Goal: Task Accomplishment & Management: Use online tool/utility

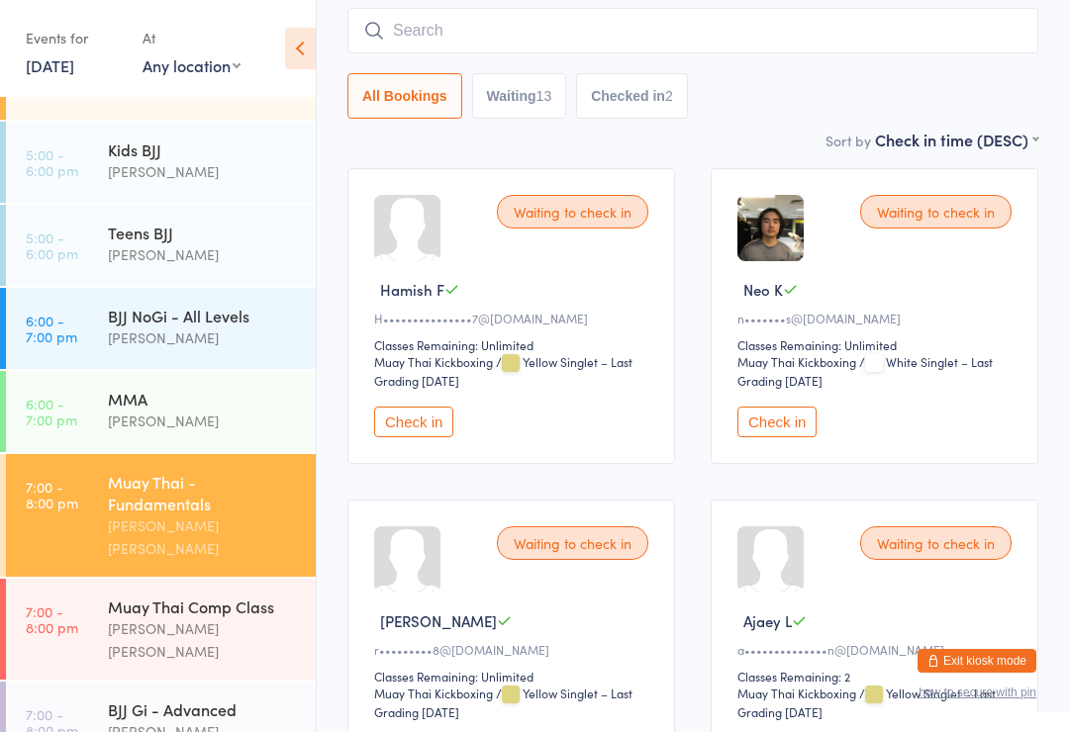
scroll to position [321, 0]
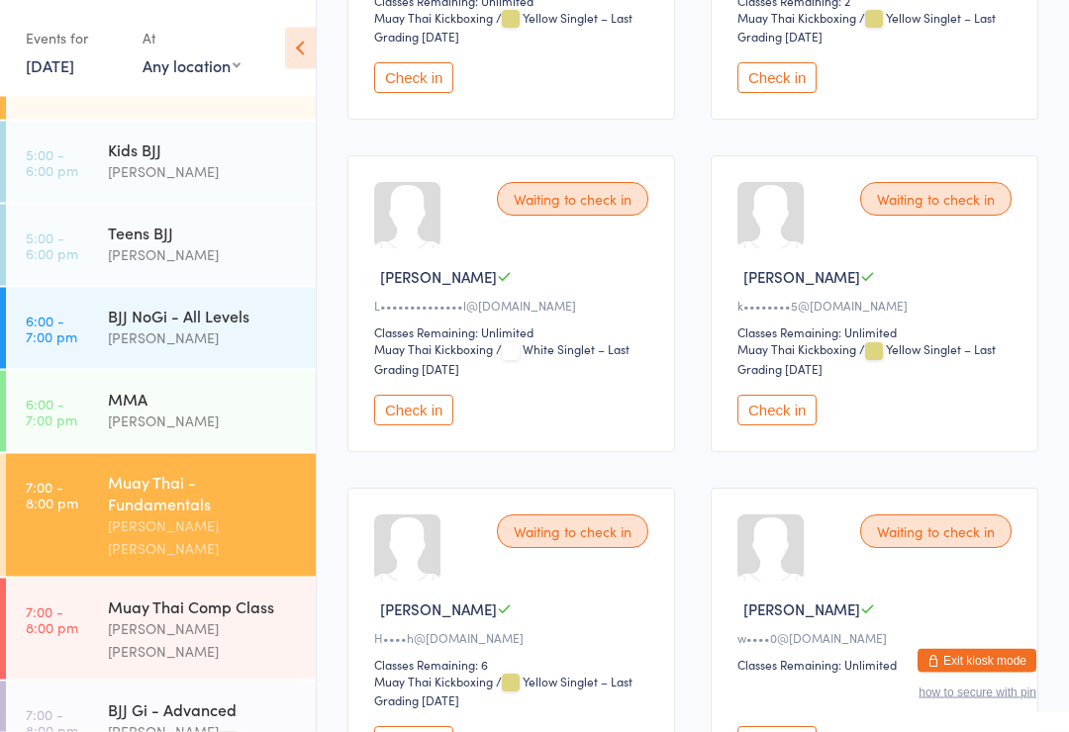
click at [787, 427] on button "Check in" at bounding box center [776, 411] width 79 height 31
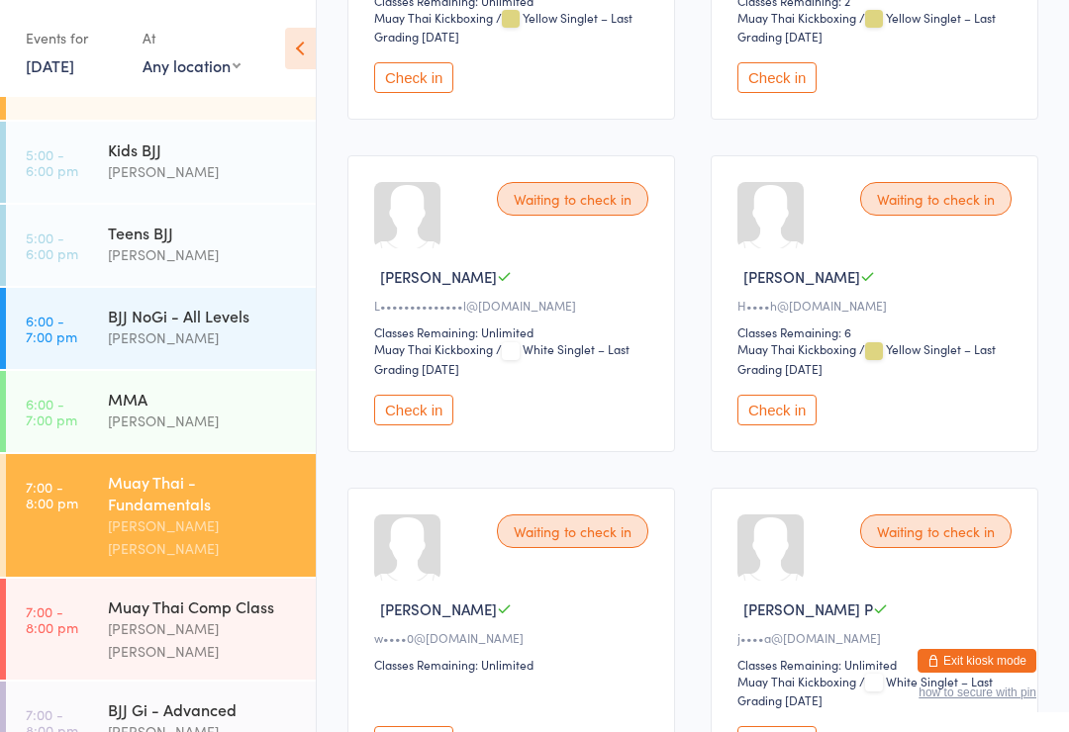
click at [234, 471] on div "Muay Thai - Fundamentals" at bounding box center [203, 493] width 191 height 44
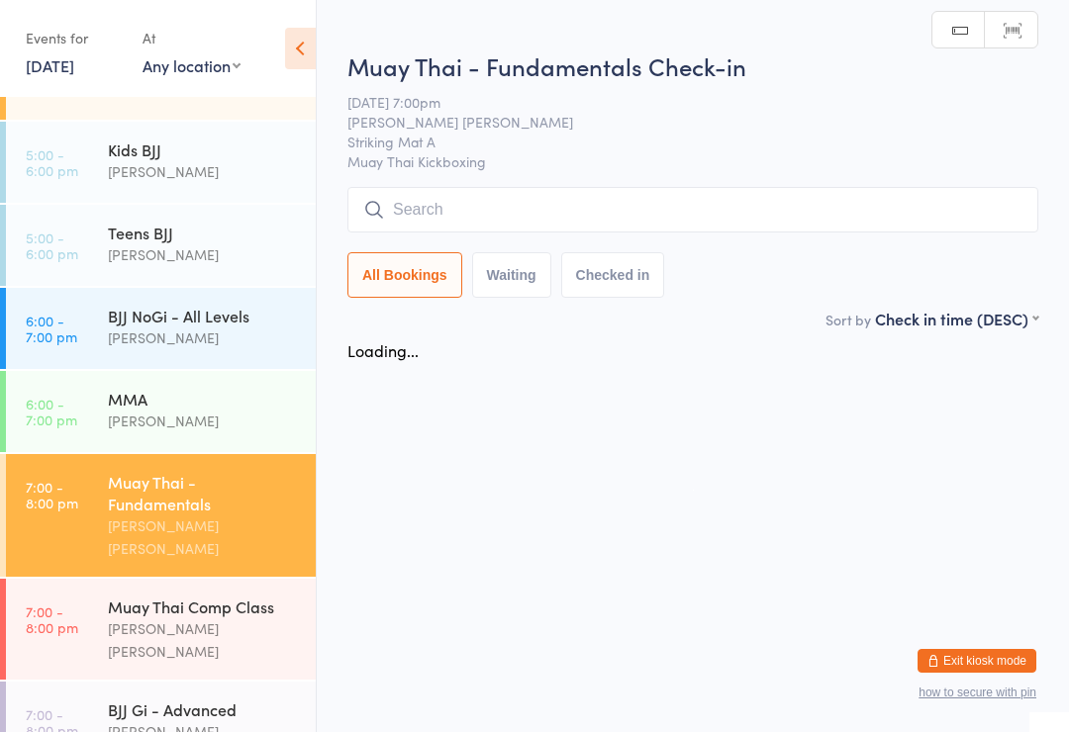
scroll to position [0, 0]
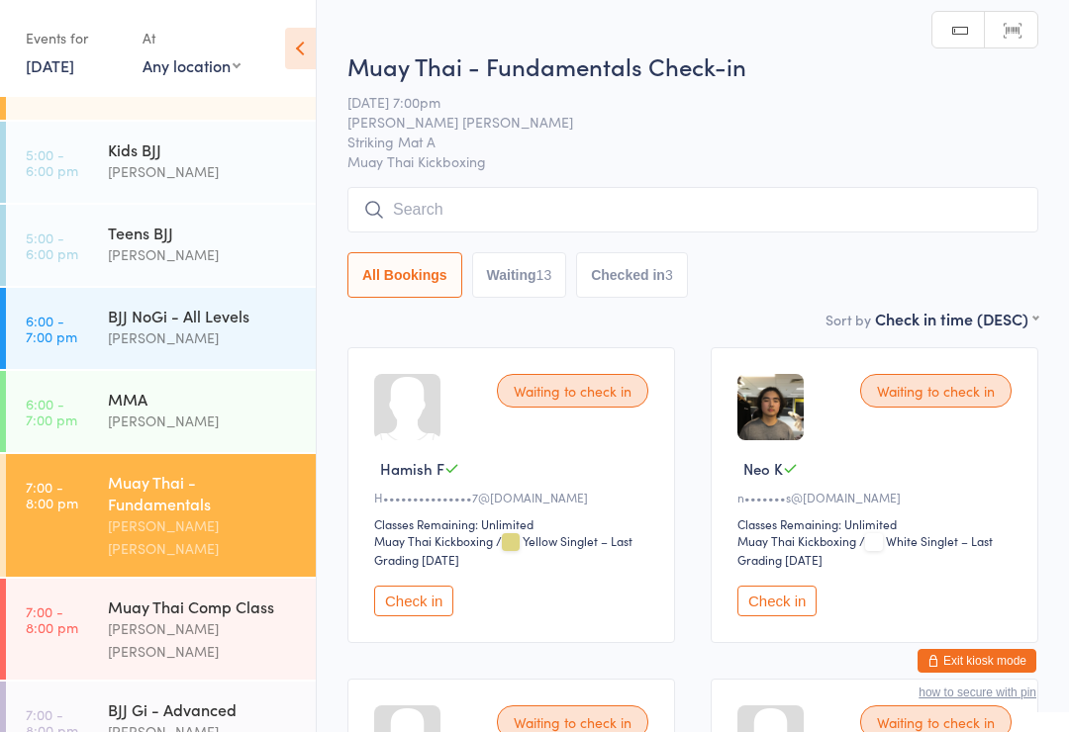
click at [706, 189] on input "search" at bounding box center [692, 210] width 691 height 46
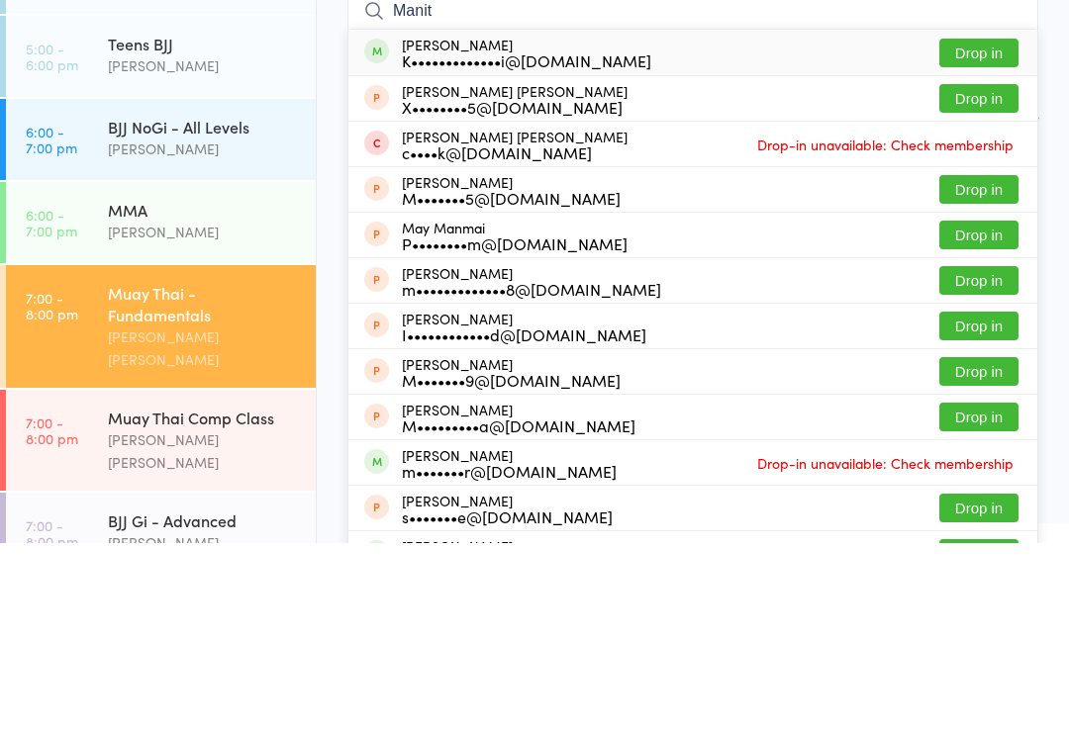
type input "Manit"
click at [974, 228] on button "Drop in" at bounding box center [978, 242] width 79 height 29
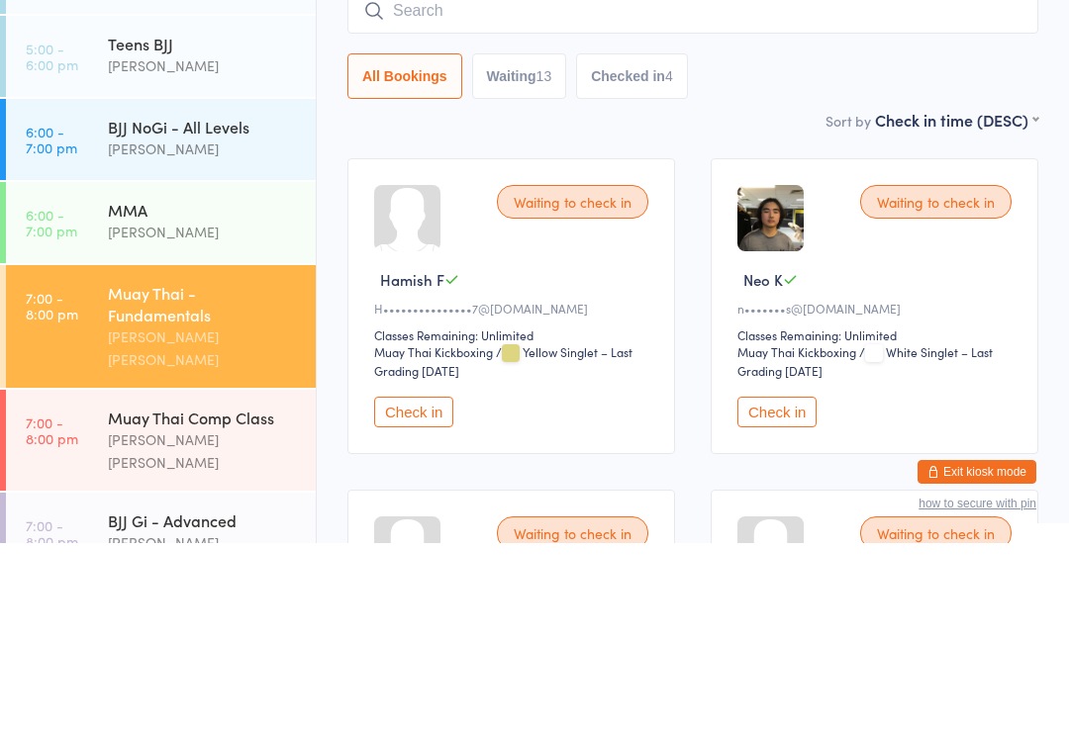
scroll to position [189, 0]
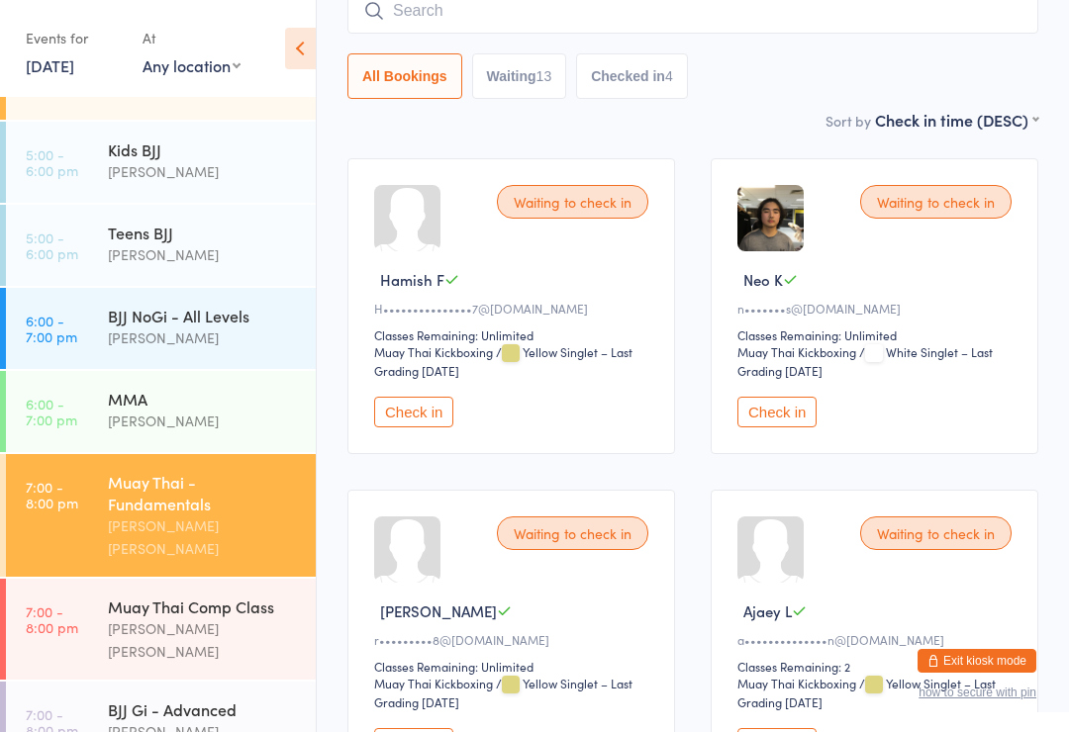
click at [151, 618] on div "[PERSON_NAME] [PERSON_NAME]" at bounding box center [203, 641] width 191 height 46
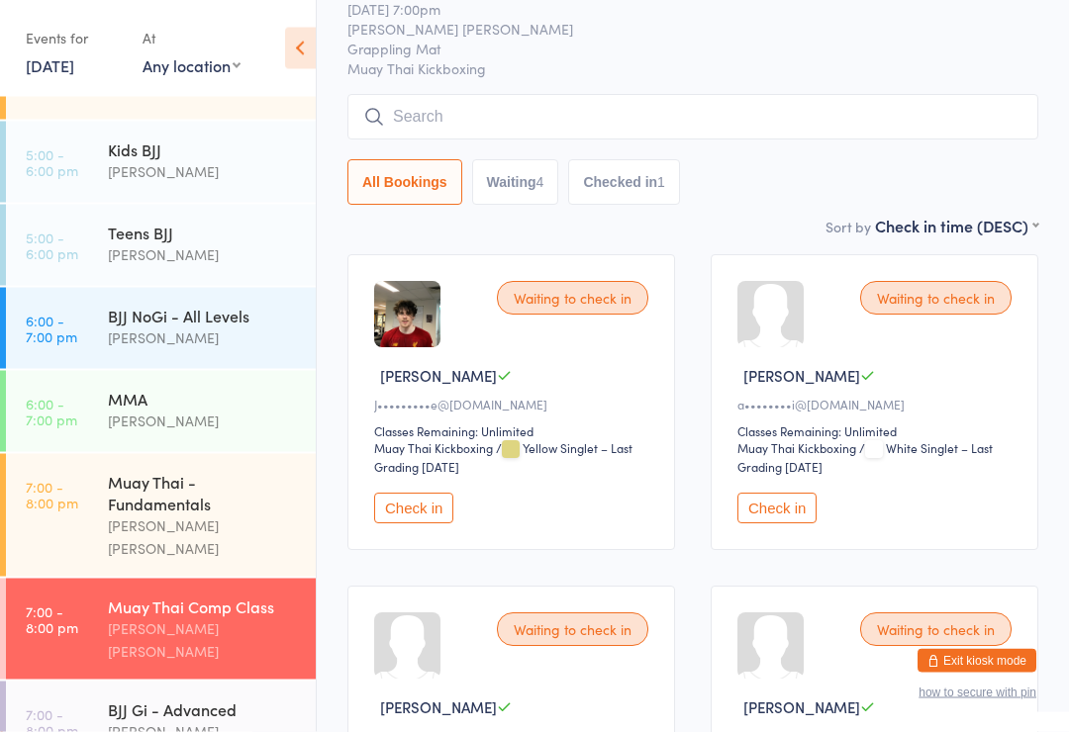
click at [854, 117] on input "search" at bounding box center [692, 118] width 691 height 46
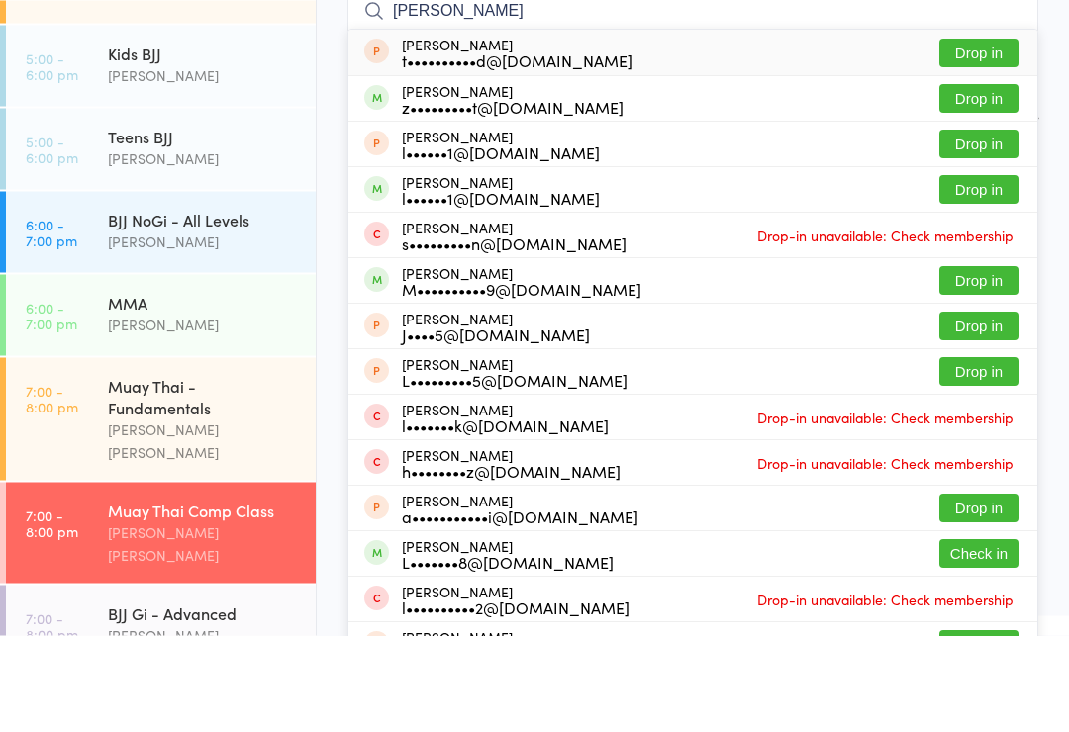
type input "[PERSON_NAME]"
click at [983, 181] on button "Drop in" at bounding box center [978, 195] width 79 height 29
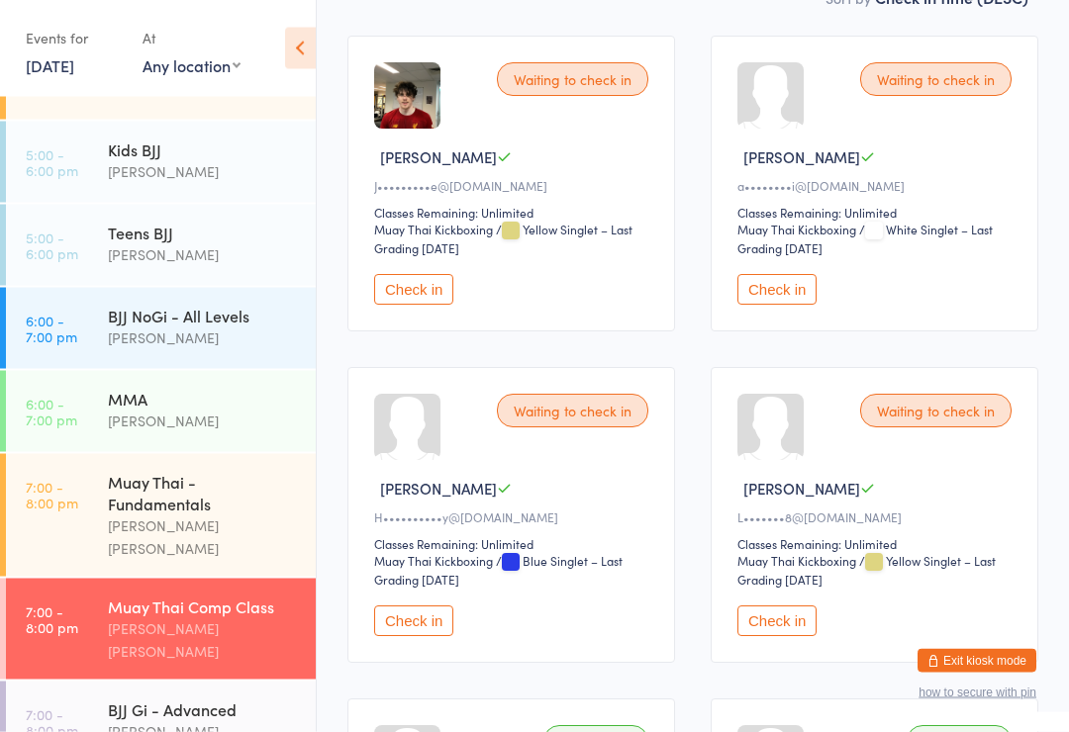
scroll to position [312, 0]
click at [192, 515] on div "[PERSON_NAME] [PERSON_NAME]" at bounding box center [203, 538] width 191 height 46
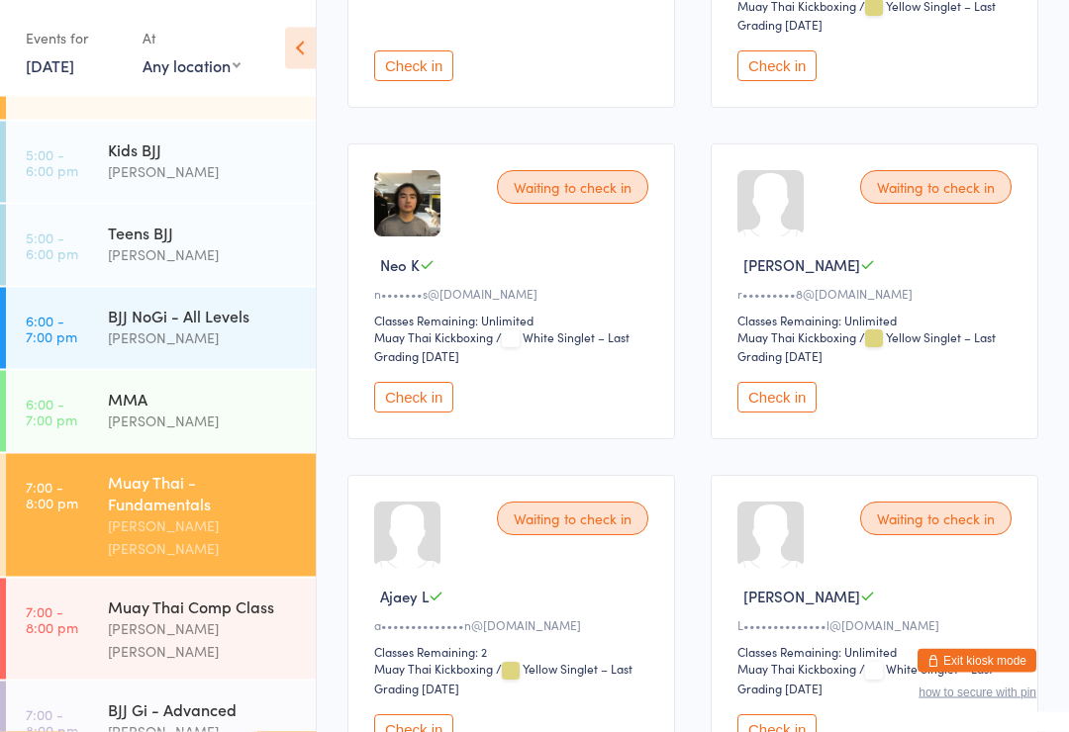
click at [422, 414] on button "Check in" at bounding box center [413, 398] width 79 height 31
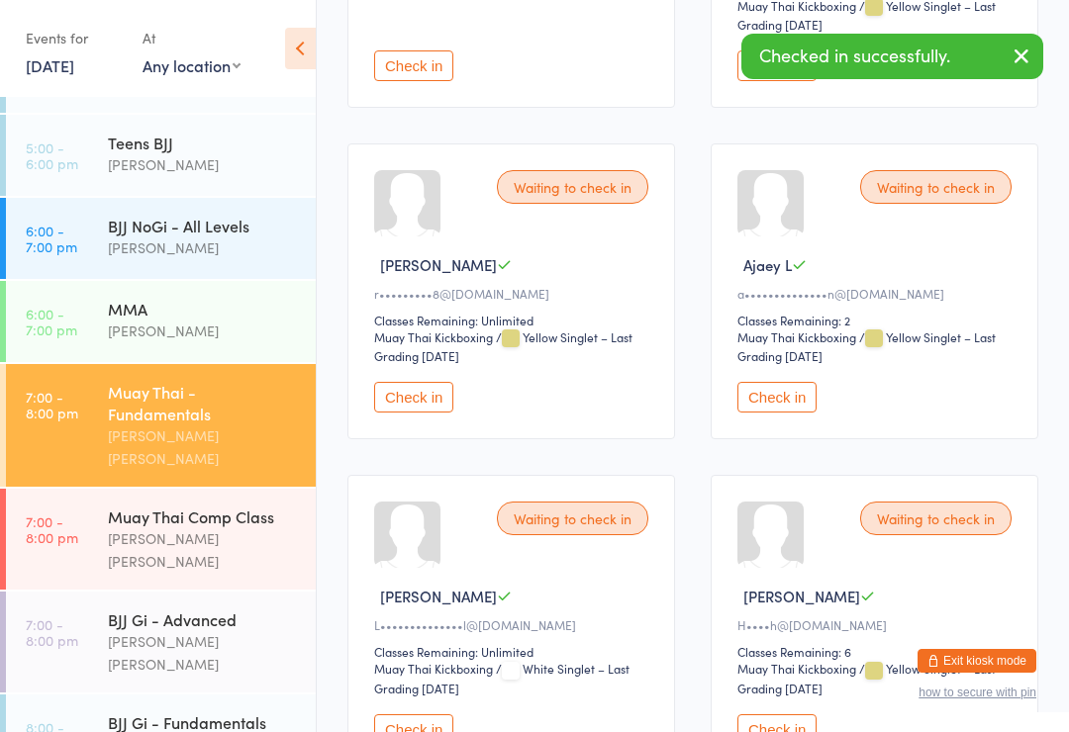
scroll to position [437, 0]
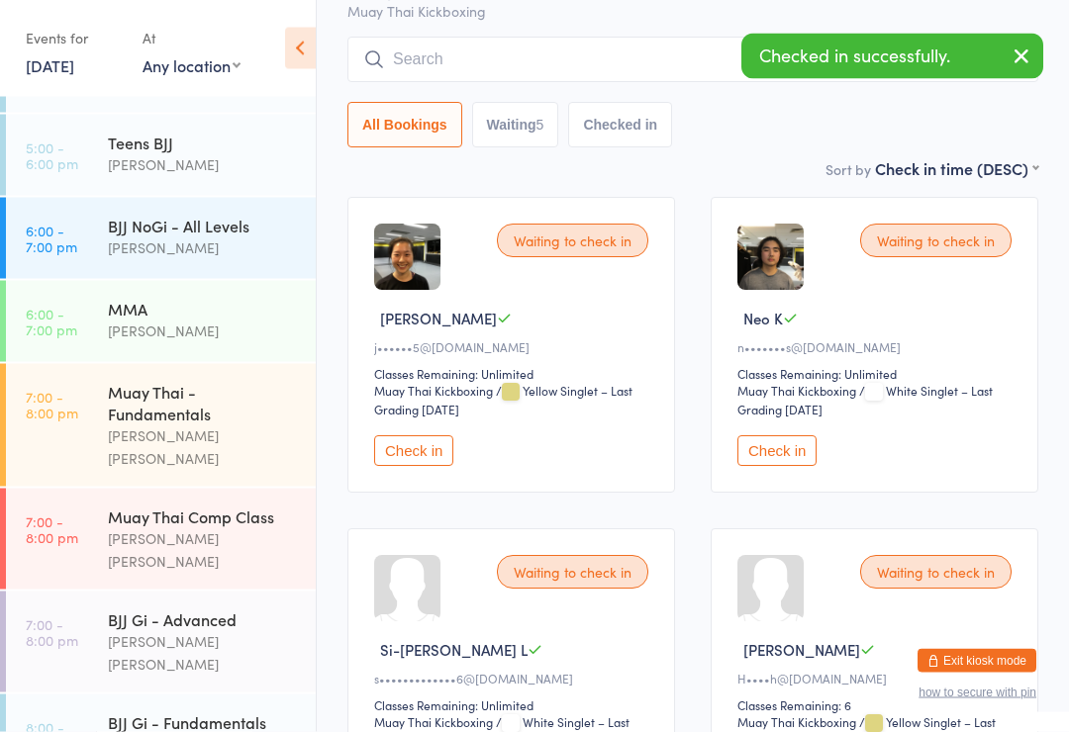
scroll to position [150, 0]
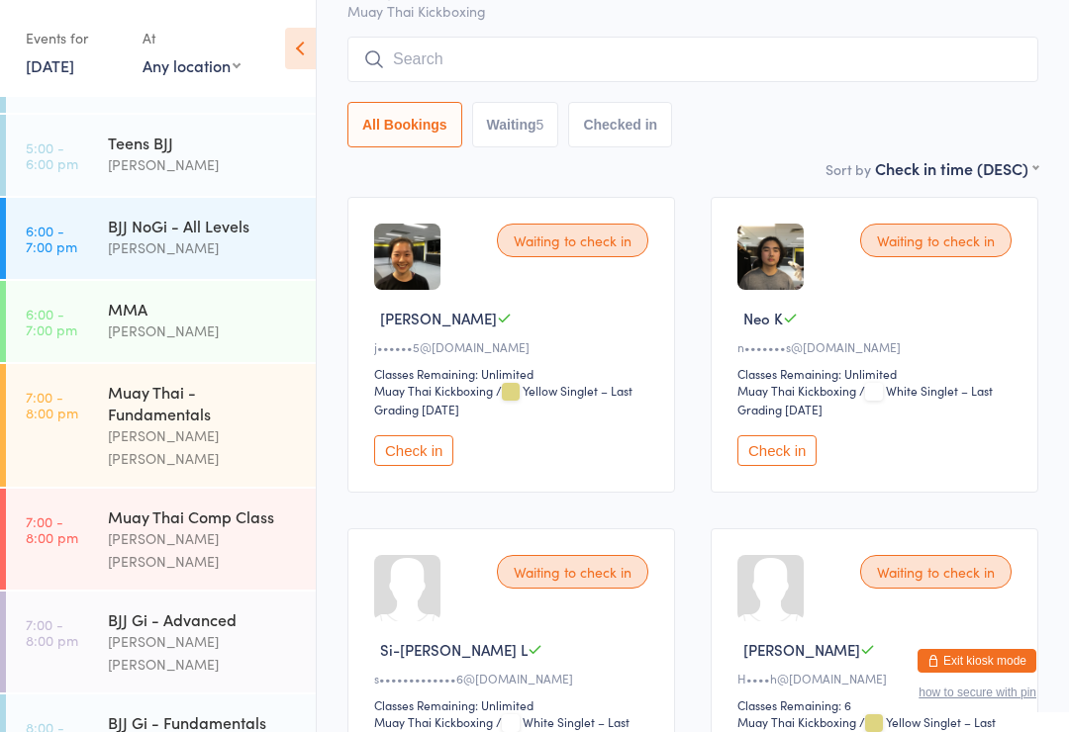
click at [780, 461] on button "Check in" at bounding box center [776, 450] width 79 height 31
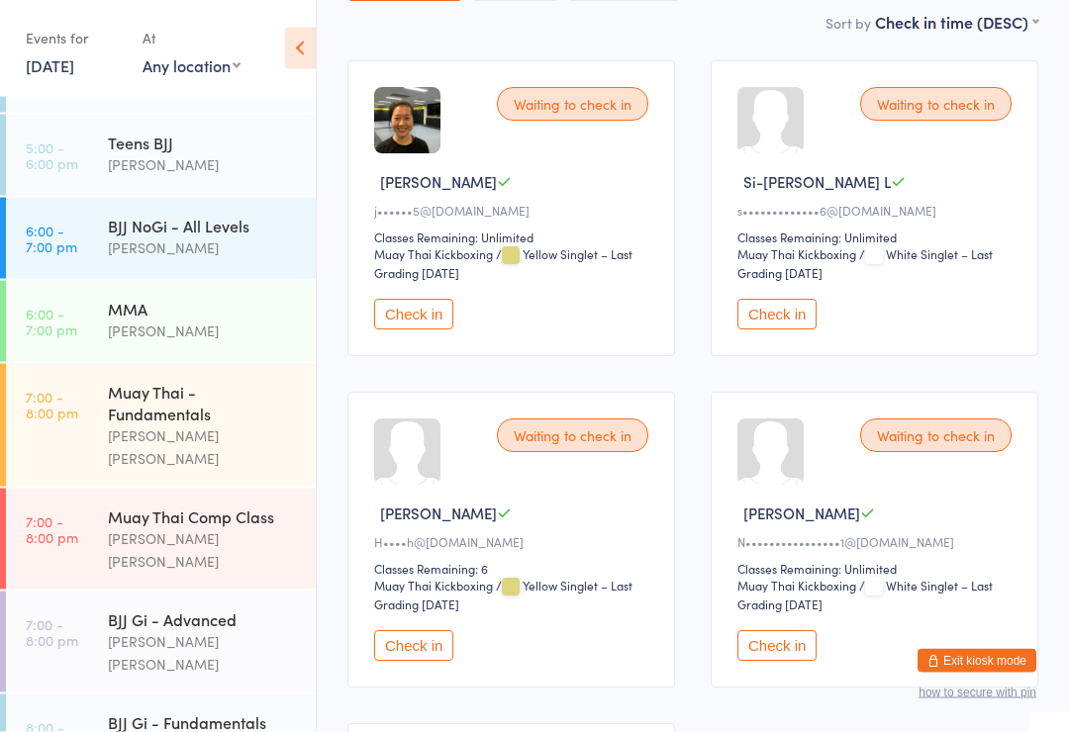
scroll to position [287, 0]
click at [226, 506] on div "Muay Thai Comp Class" at bounding box center [203, 517] width 191 height 22
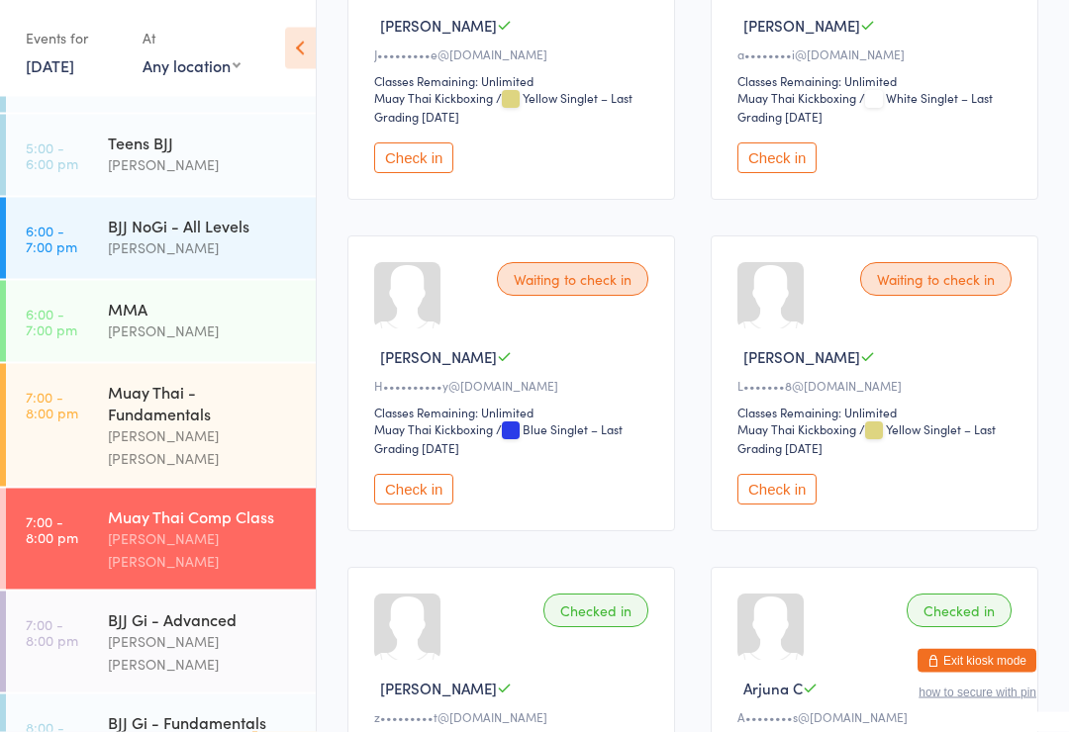
click at [412, 492] on button "Check in" at bounding box center [413, 490] width 79 height 31
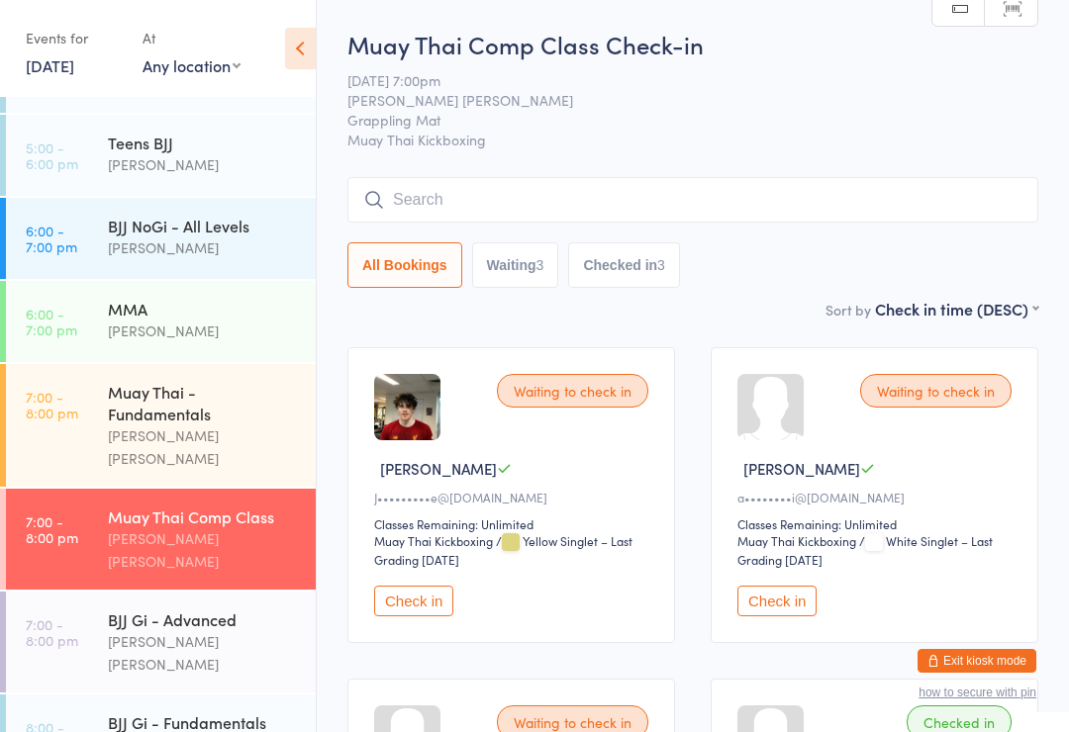
click at [291, 527] on div "[PERSON_NAME] [PERSON_NAME]" at bounding box center [203, 550] width 191 height 46
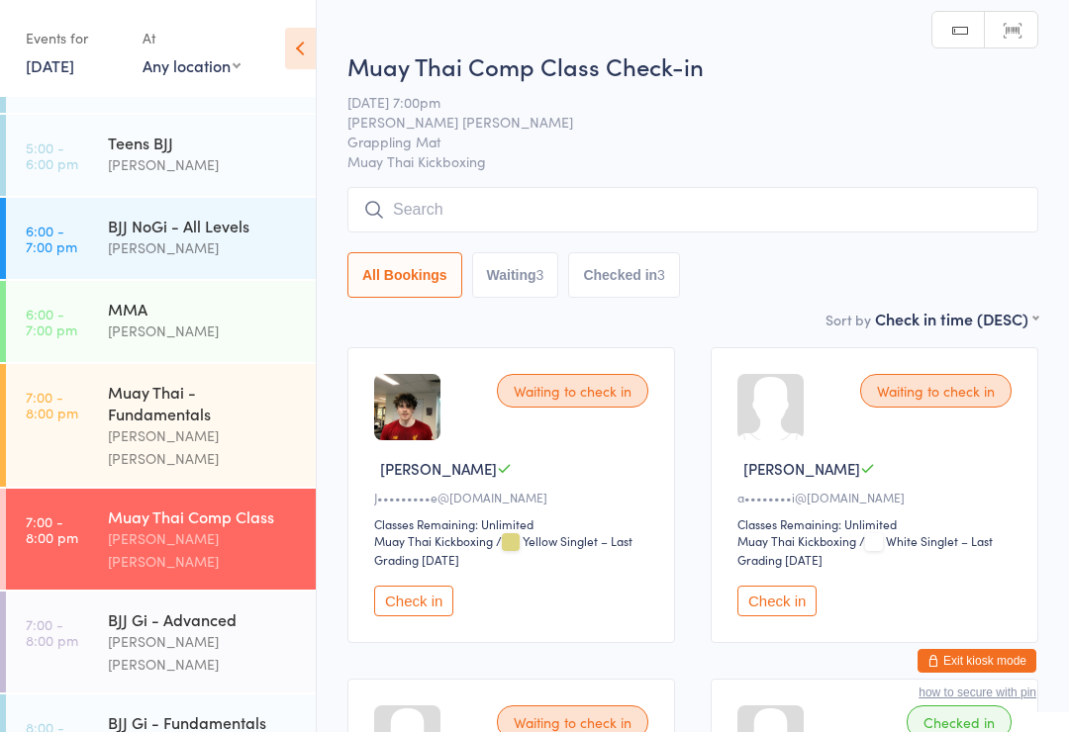
click at [256, 298] on div "MMA" at bounding box center [203, 309] width 191 height 22
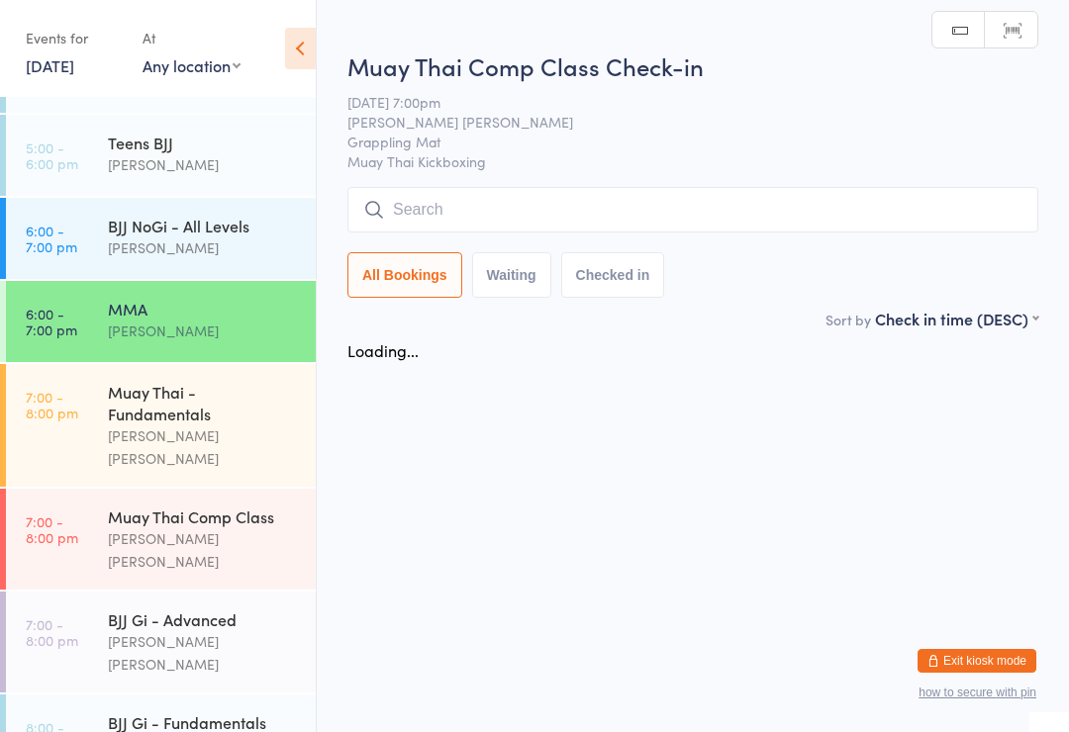
click at [255, 229] on div "BJJ NoGi - All Levels [PERSON_NAME]" at bounding box center [212, 237] width 208 height 78
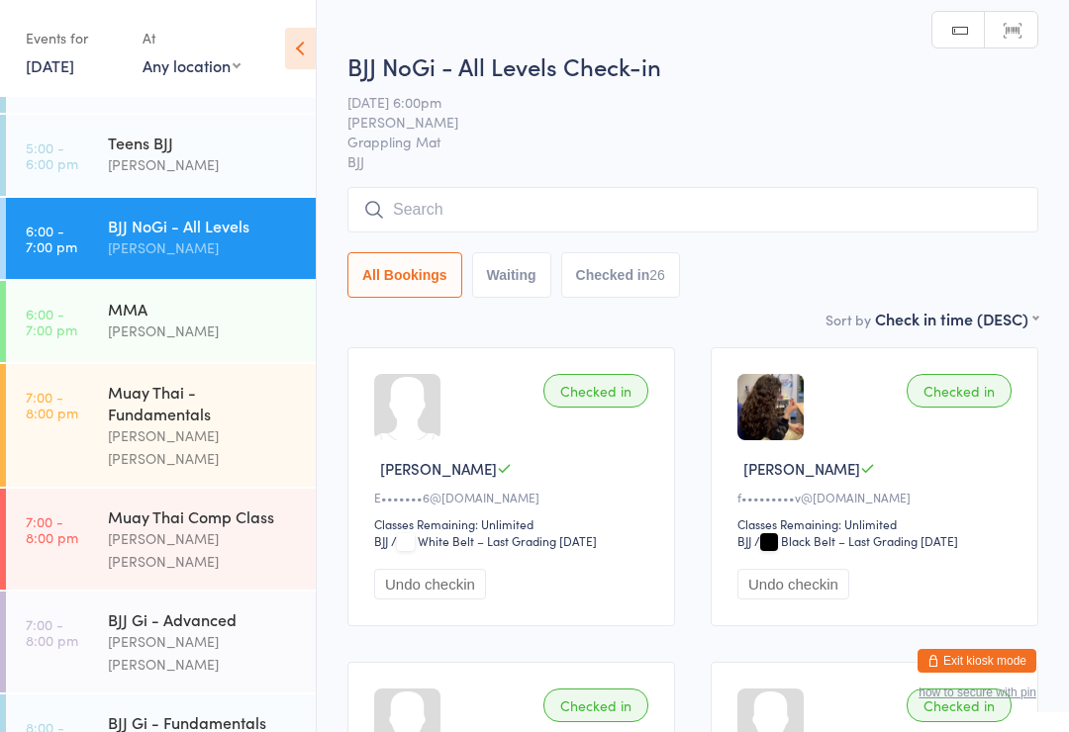
scroll to position [358, 0]
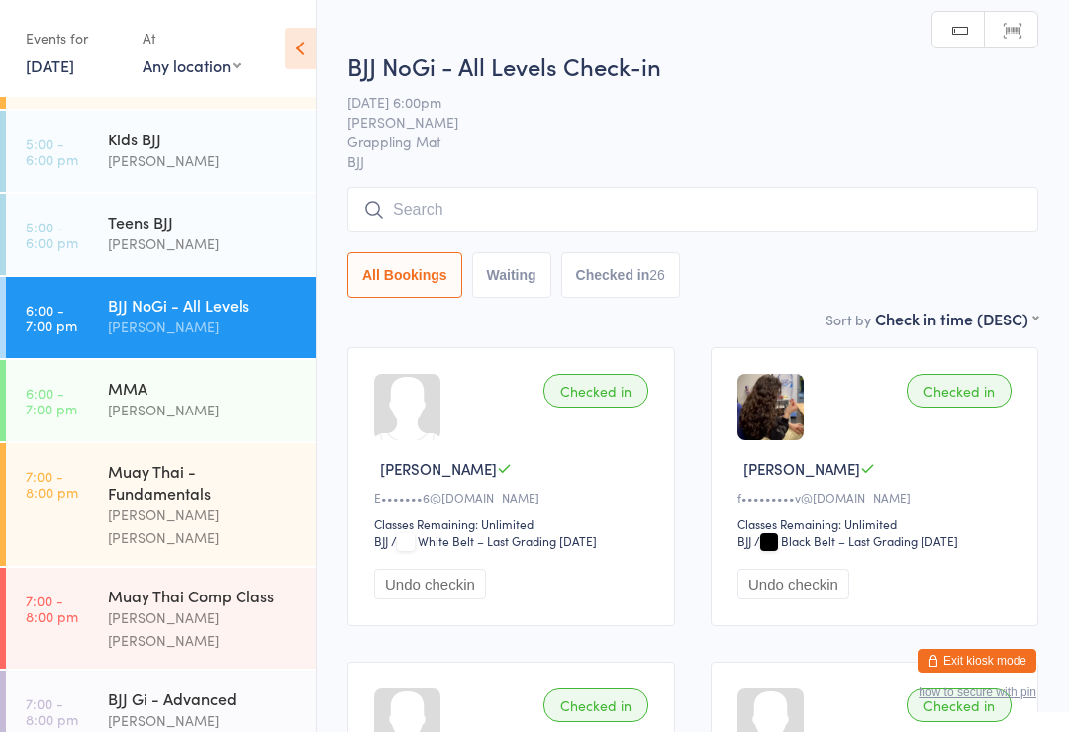
click at [238, 568] on div "Muay Thai Comp Class [PERSON_NAME] [PERSON_NAME]" at bounding box center [212, 618] width 208 height 101
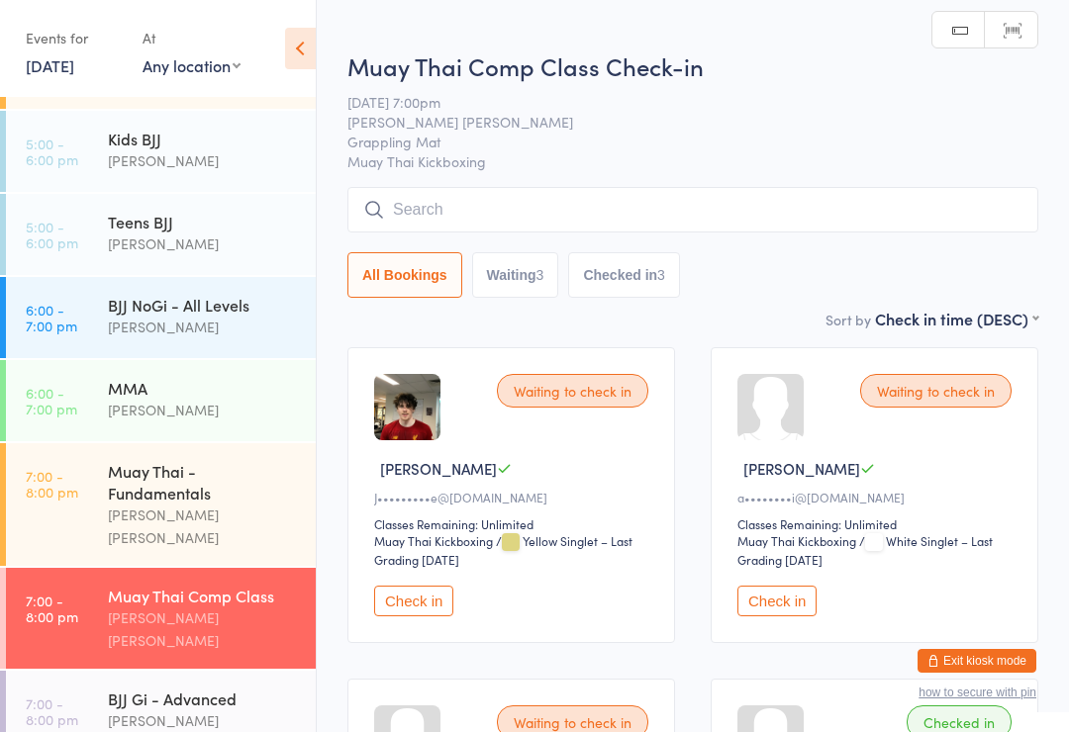
click at [274, 504] on div "[PERSON_NAME] [PERSON_NAME]" at bounding box center [203, 527] width 191 height 46
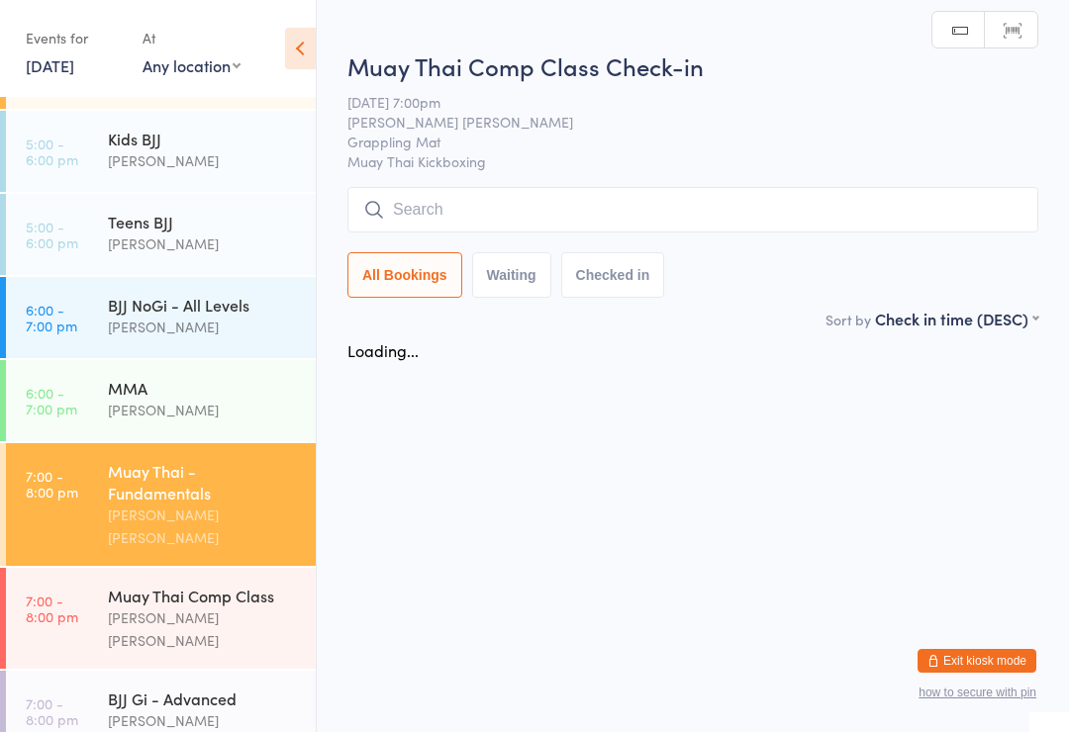
click at [775, 193] on input "search" at bounding box center [692, 210] width 691 height 46
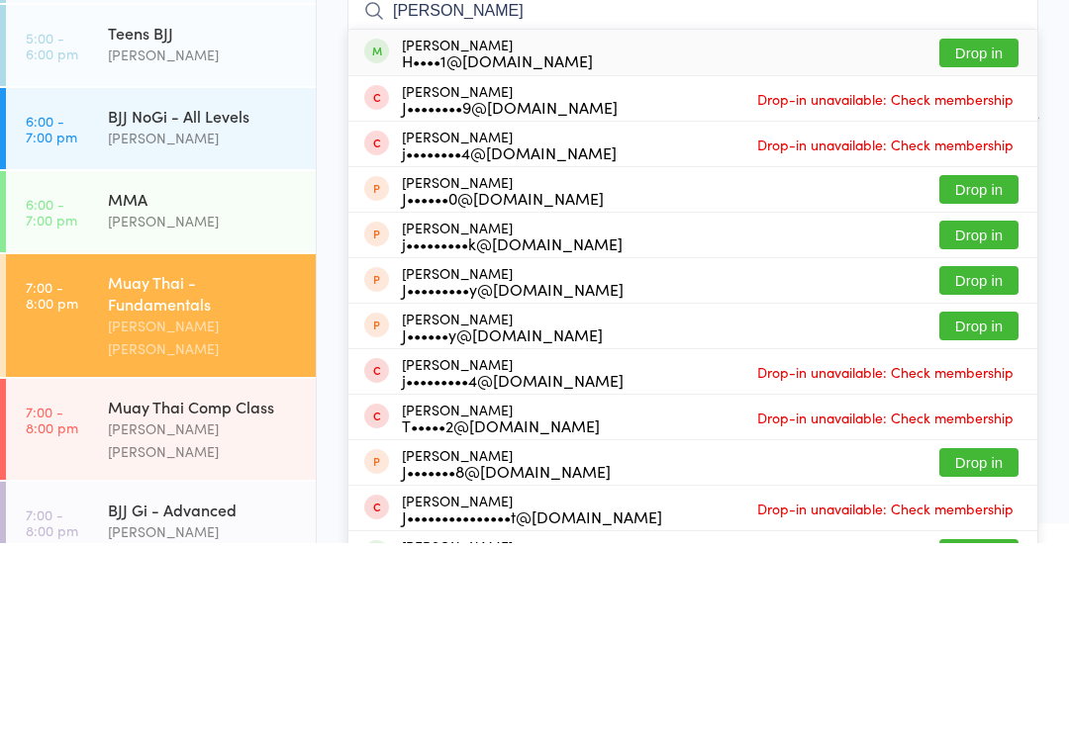
type input "[PERSON_NAME]"
click at [970, 228] on button "Drop in" at bounding box center [978, 242] width 79 height 29
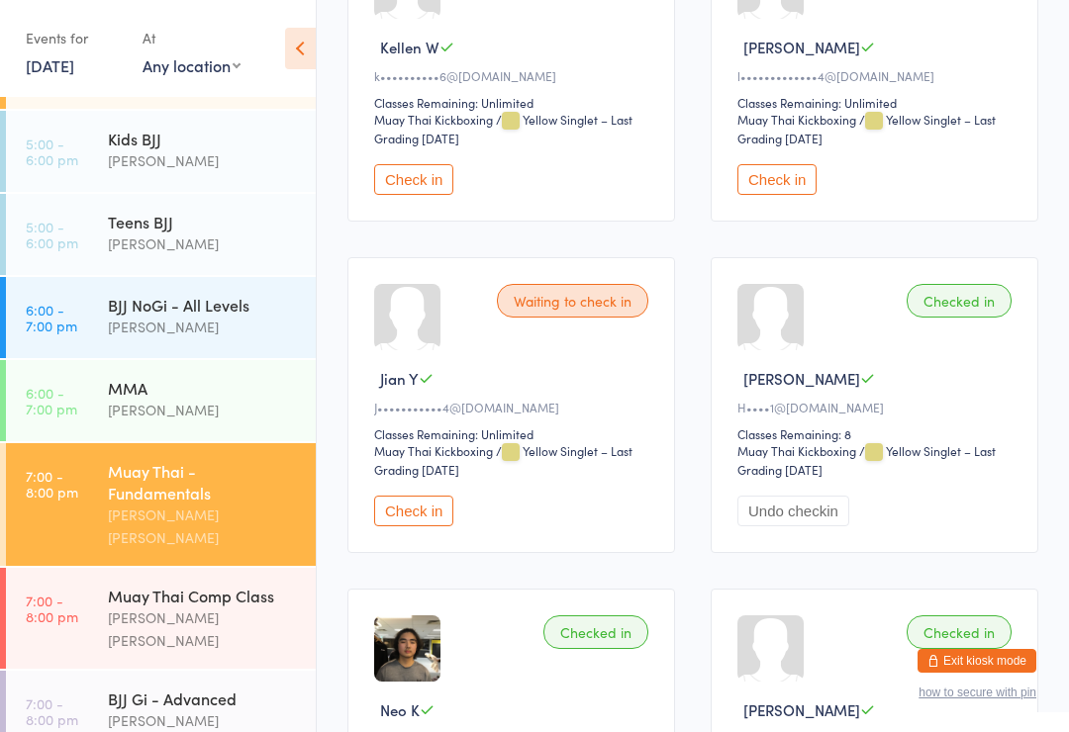
click at [398, 195] on button "Check in" at bounding box center [413, 179] width 79 height 31
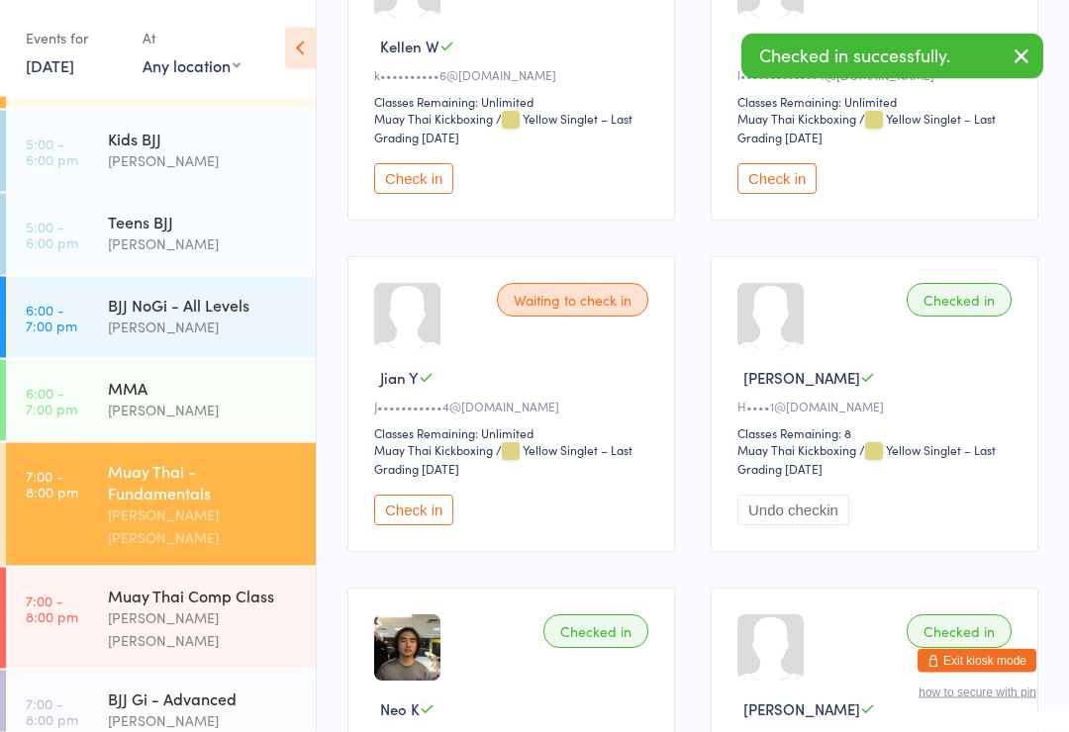
scroll to position [2081, 0]
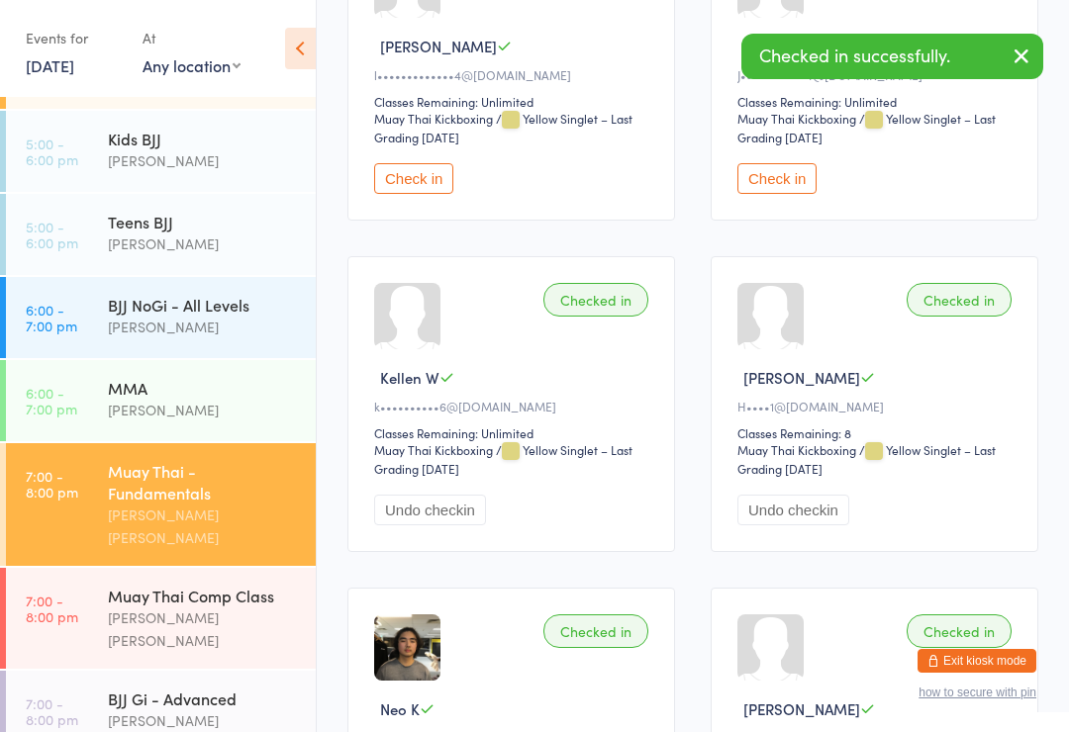
click at [430, 194] on button "Check in" at bounding box center [413, 178] width 79 height 31
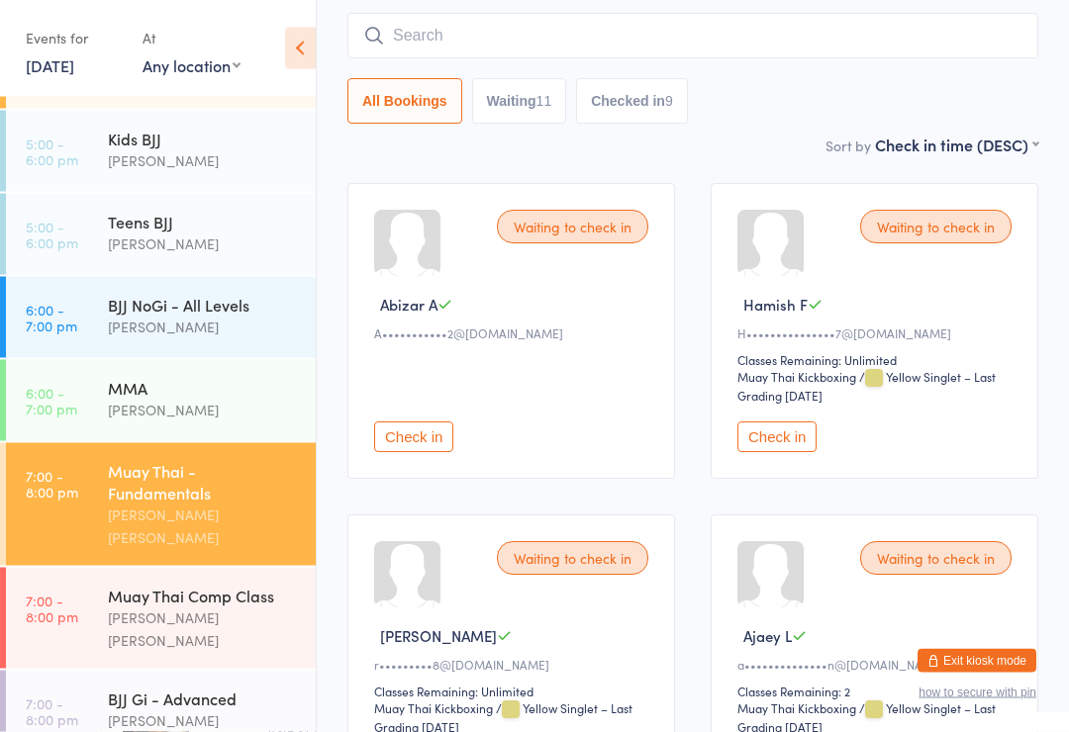
scroll to position [0, 0]
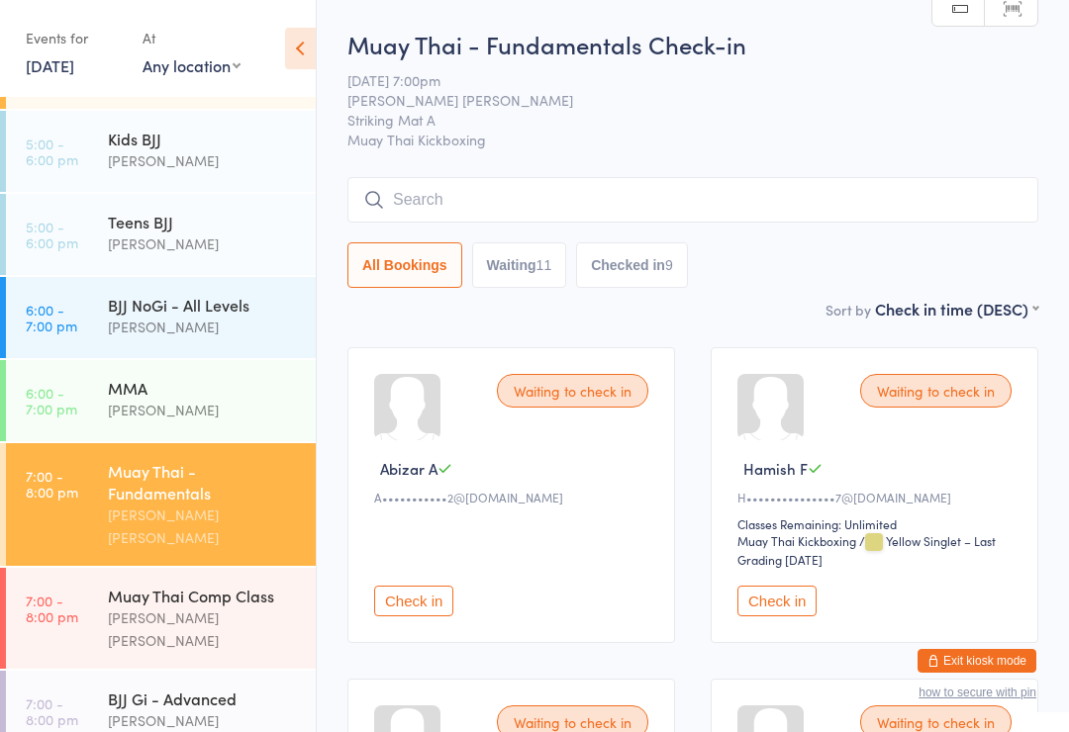
click at [739, 197] on input "search" at bounding box center [692, 200] width 691 height 46
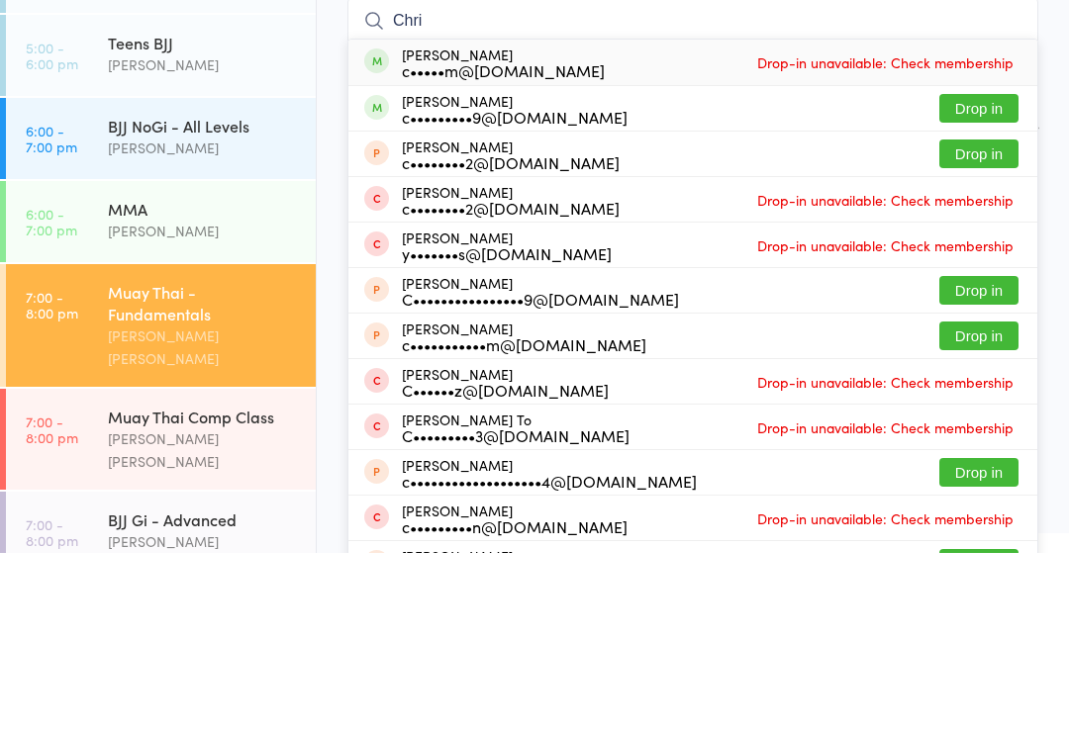
type input "[PERSON_NAME]"
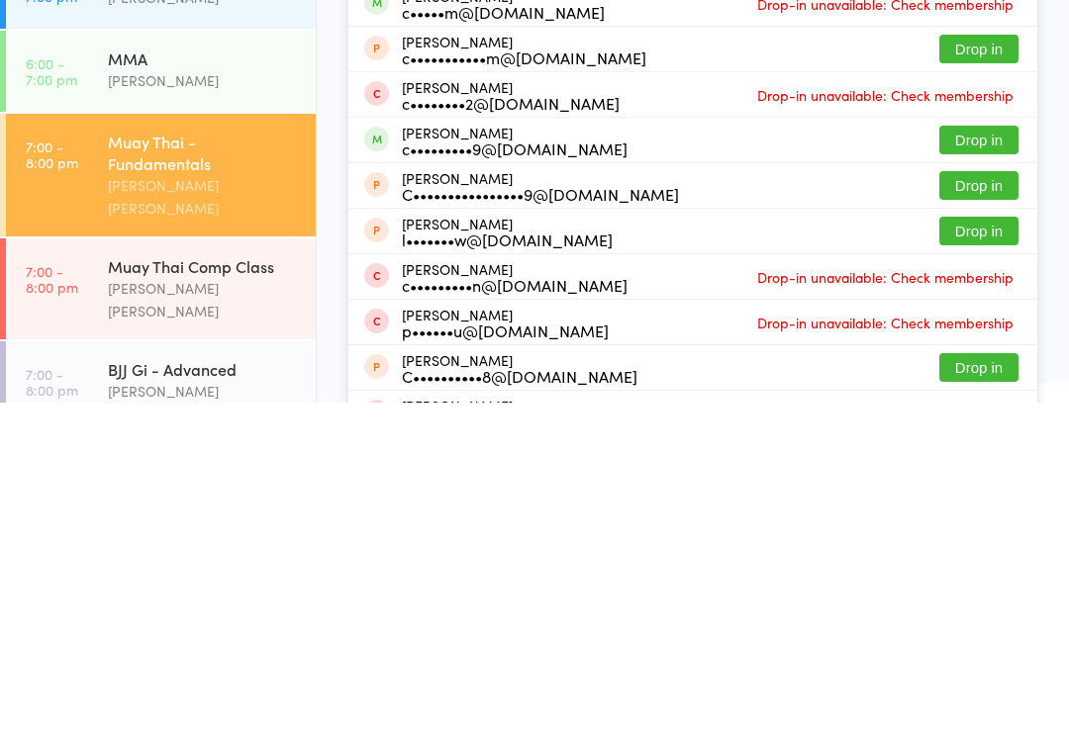
click at [238, 710] on div "[PERSON_NAME] [PERSON_NAME]" at bounding box center [203, 733] width 191 height 46
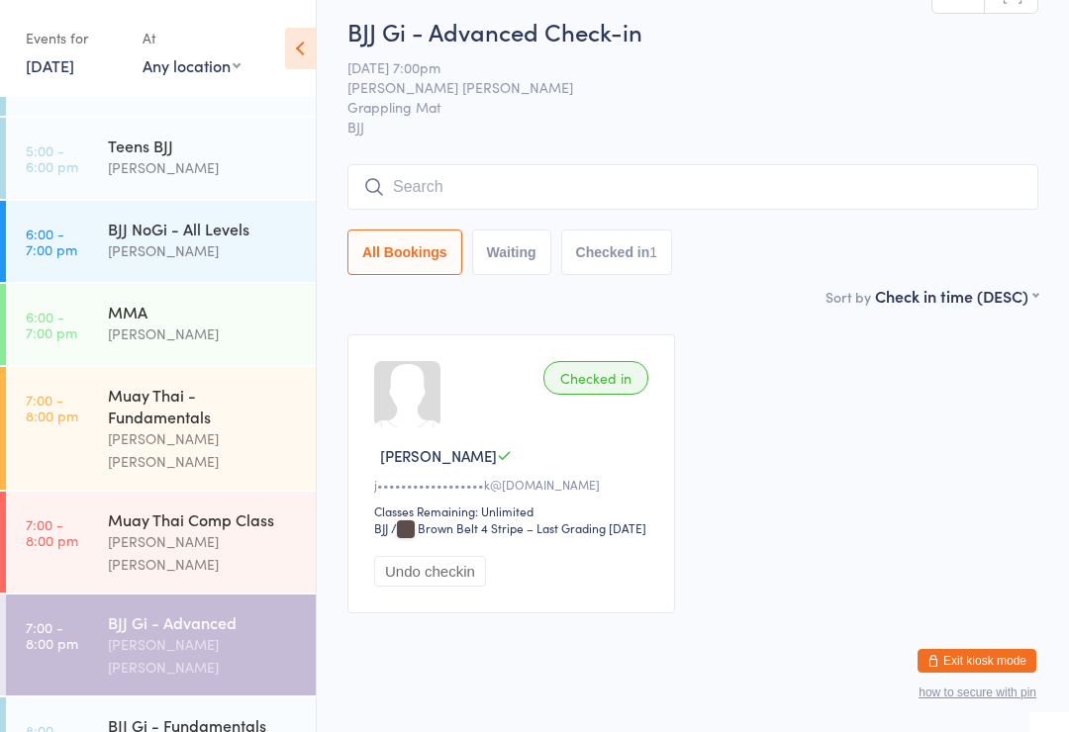
scroll to position [435, 0]
click at [631, 195] on input "search" at bounding box center [692, 187] width 691 height 46
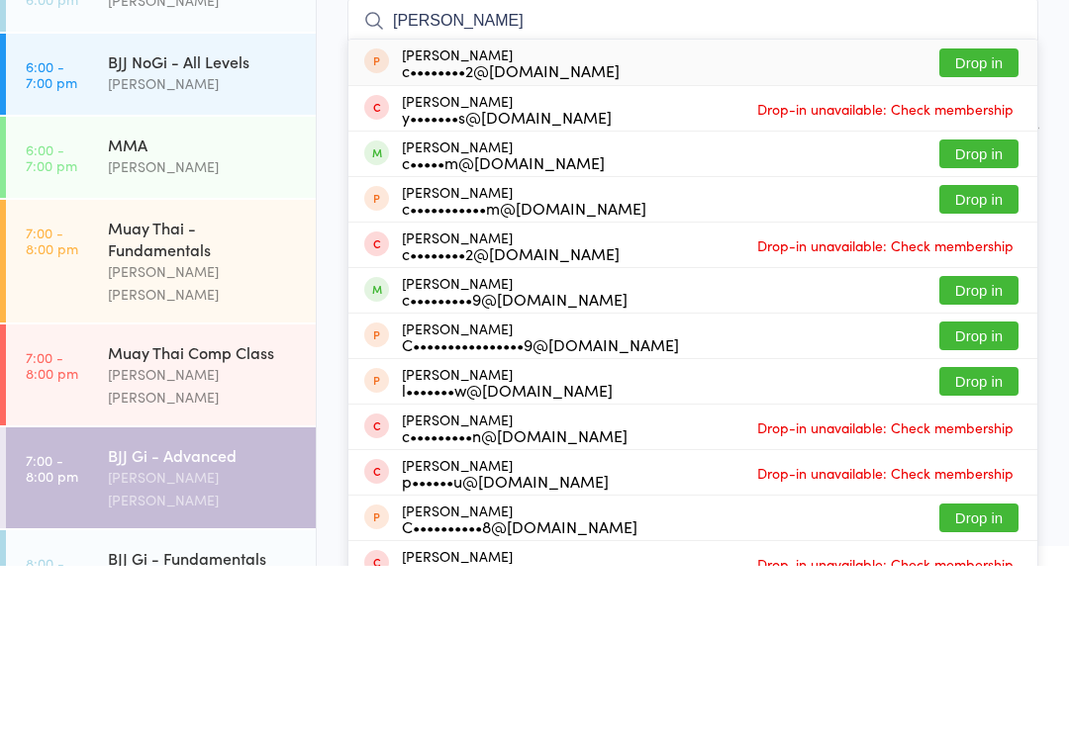
type input "[PERSON_NAME]"
click at [982, 306] on button "Drop in" at bounding box center [978, 320] width 79 height 29
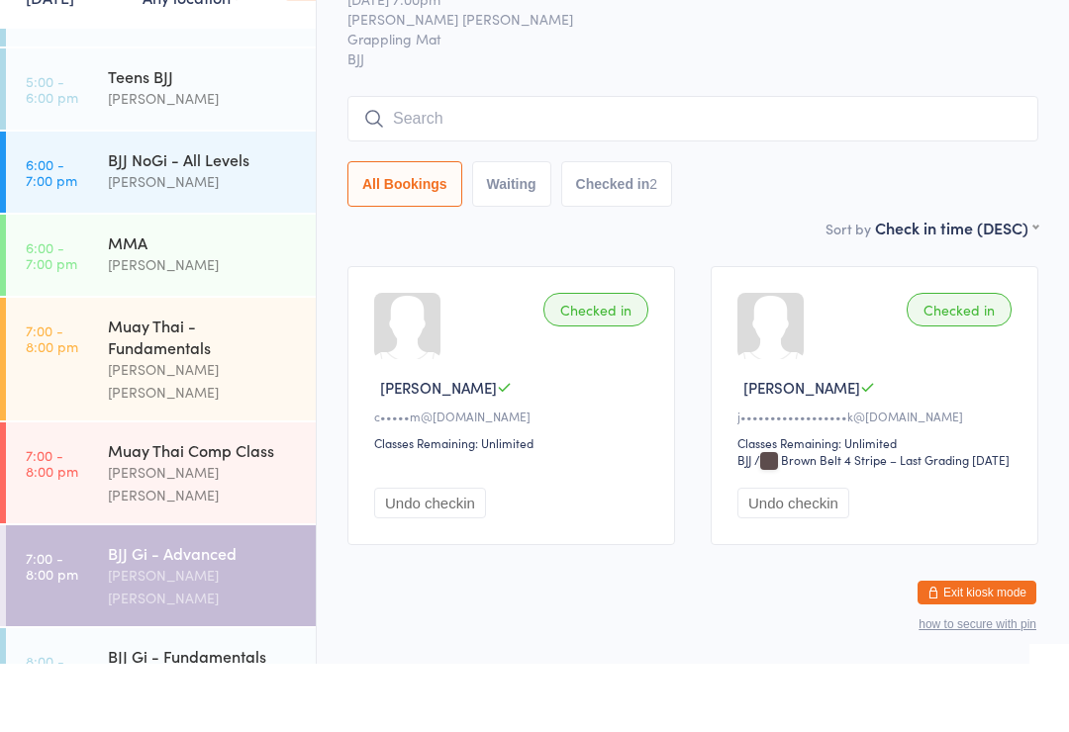
click at [253, 383] on div "Muay Thai - Fundamentals" at bounding box center [203, 405] width 191 height 44
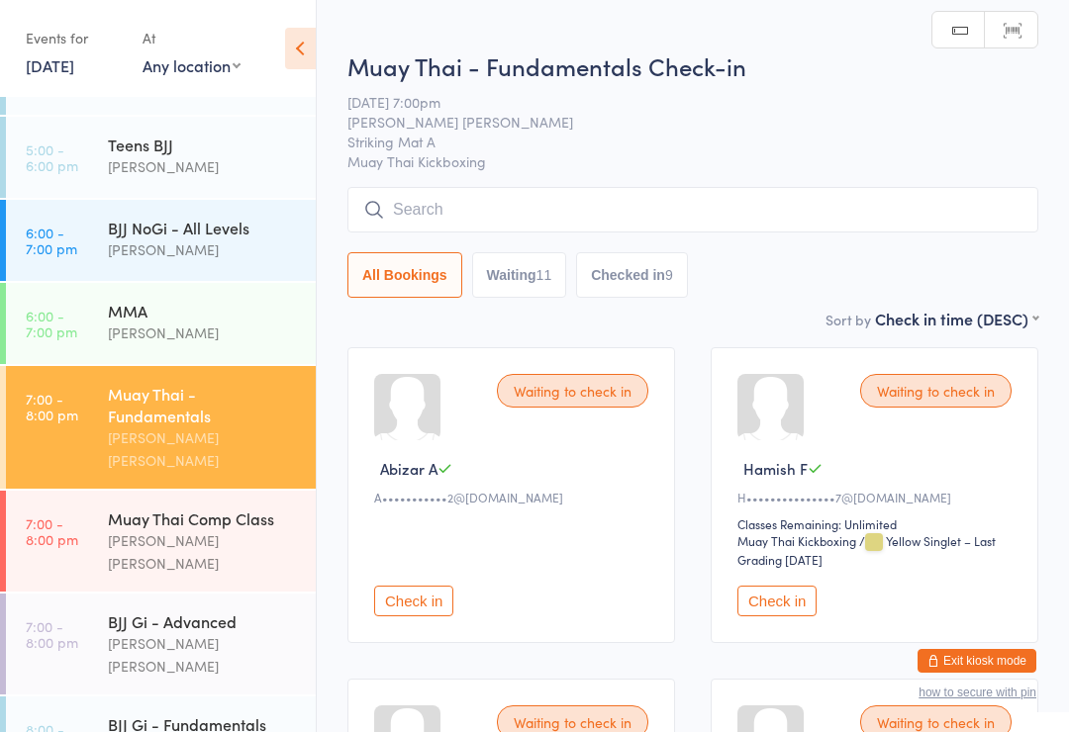
click at [553, 202] on input "search" at bounding box center [692, 210] width 691 height 46
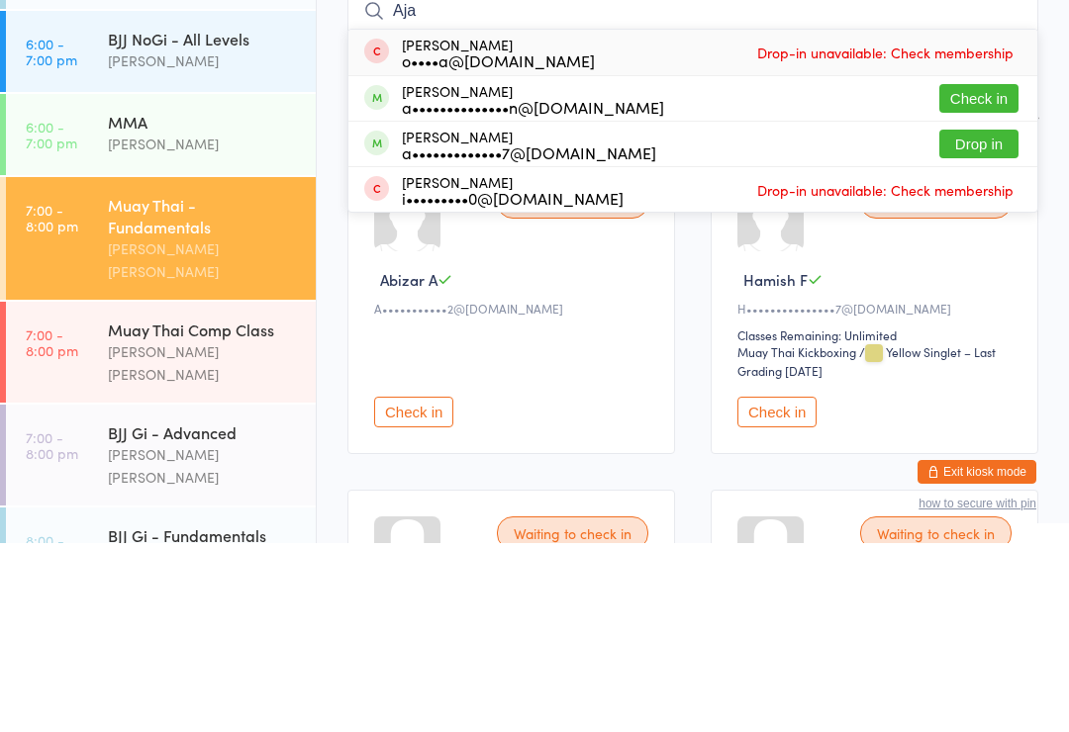
type input "Aja"
click at [987, 273] on button "Check in" at bounding box center [978, 287] width 79 height 29
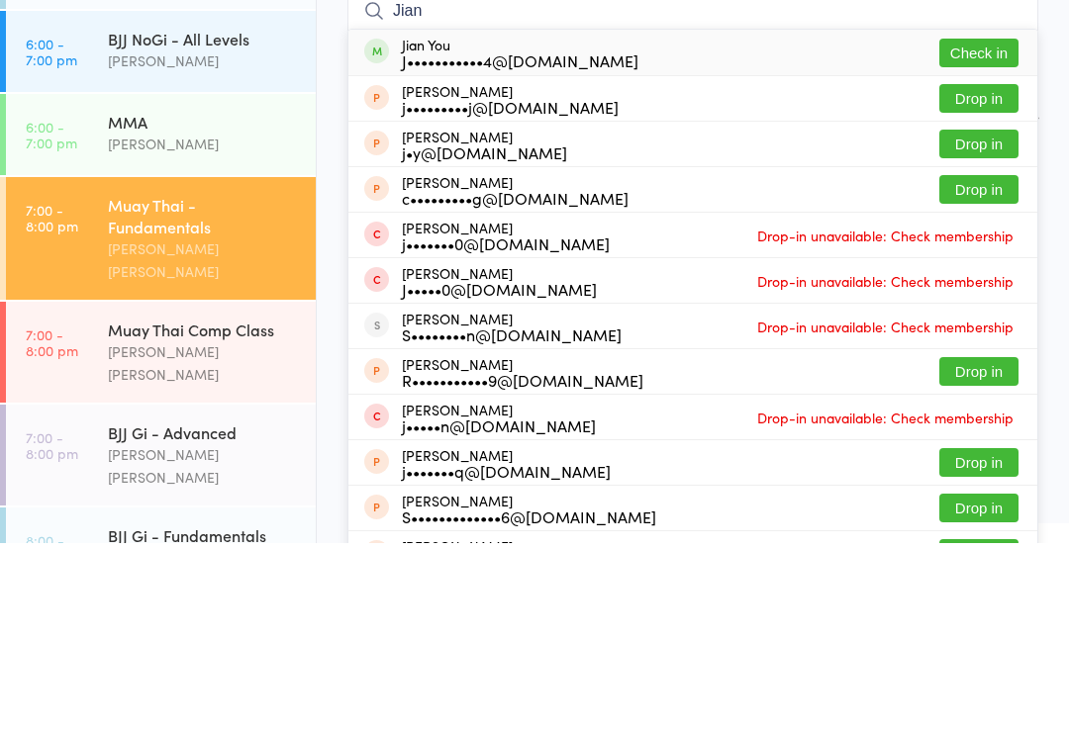
type input "Jian"
click at [979, 228] on button "Check in" at bounding box center [978, 242] width 79 height 29
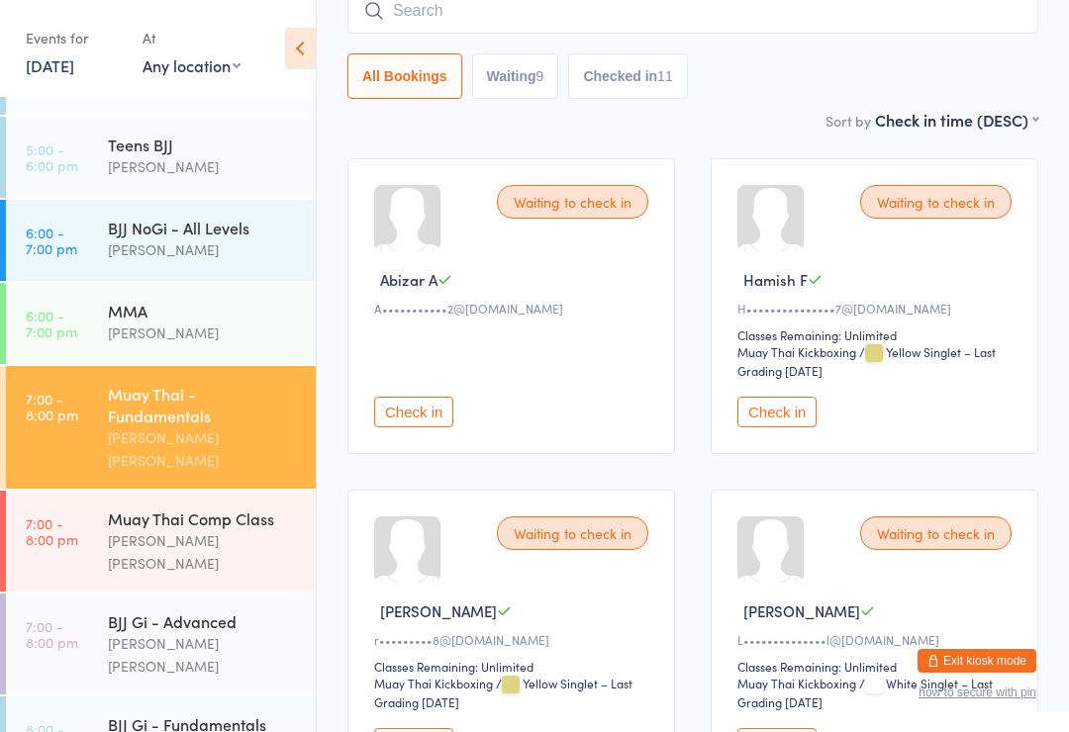
click at [534, 26] on input "search" at bounding box center [692, 11] width 691 height 46
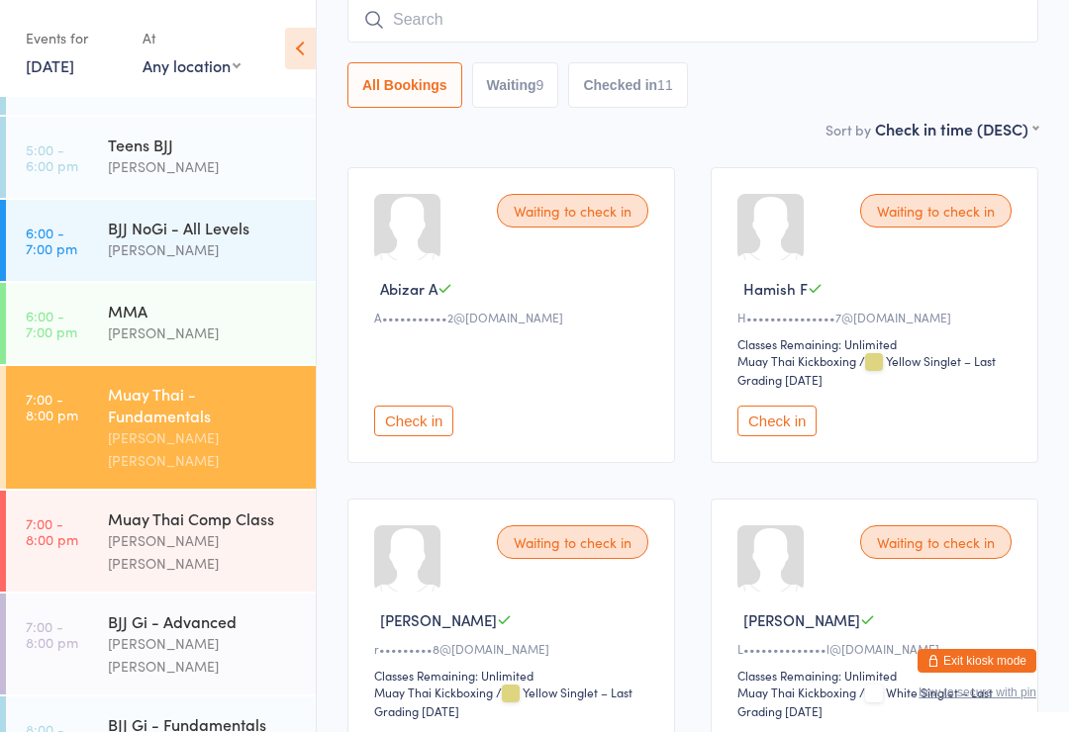
scroll to position [179, 0]
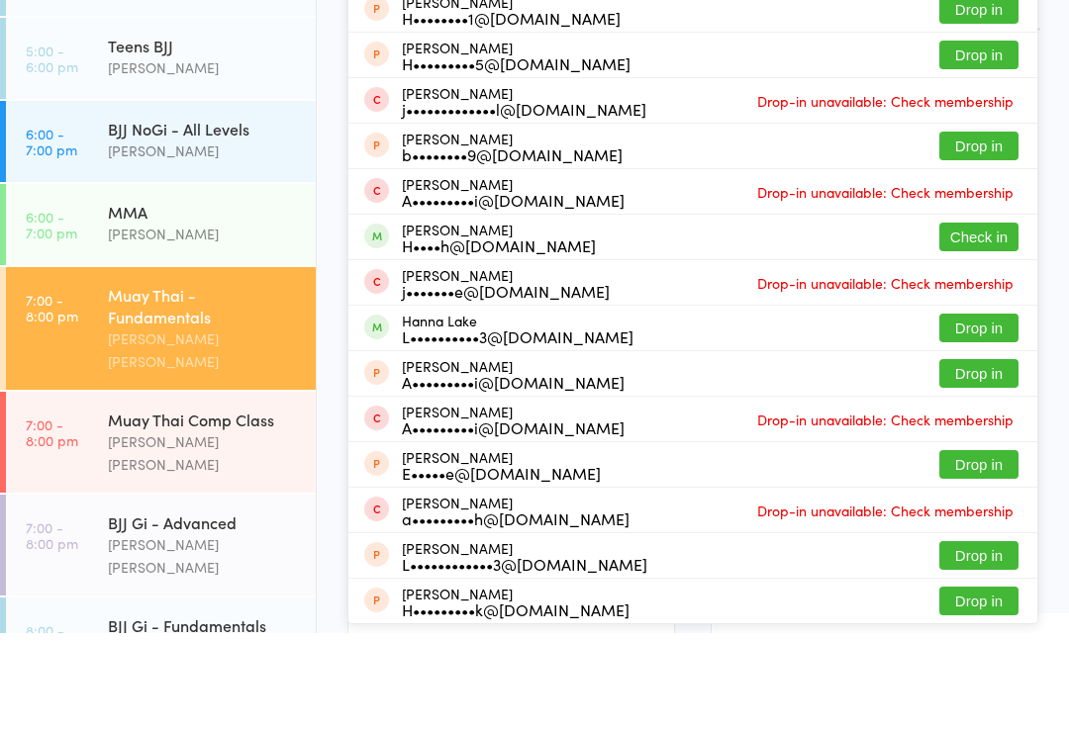
type input "[PERSON_NAME]"
click at [983, 322] on button "Check in" at bounding box center [978, 336] width 79 height 29
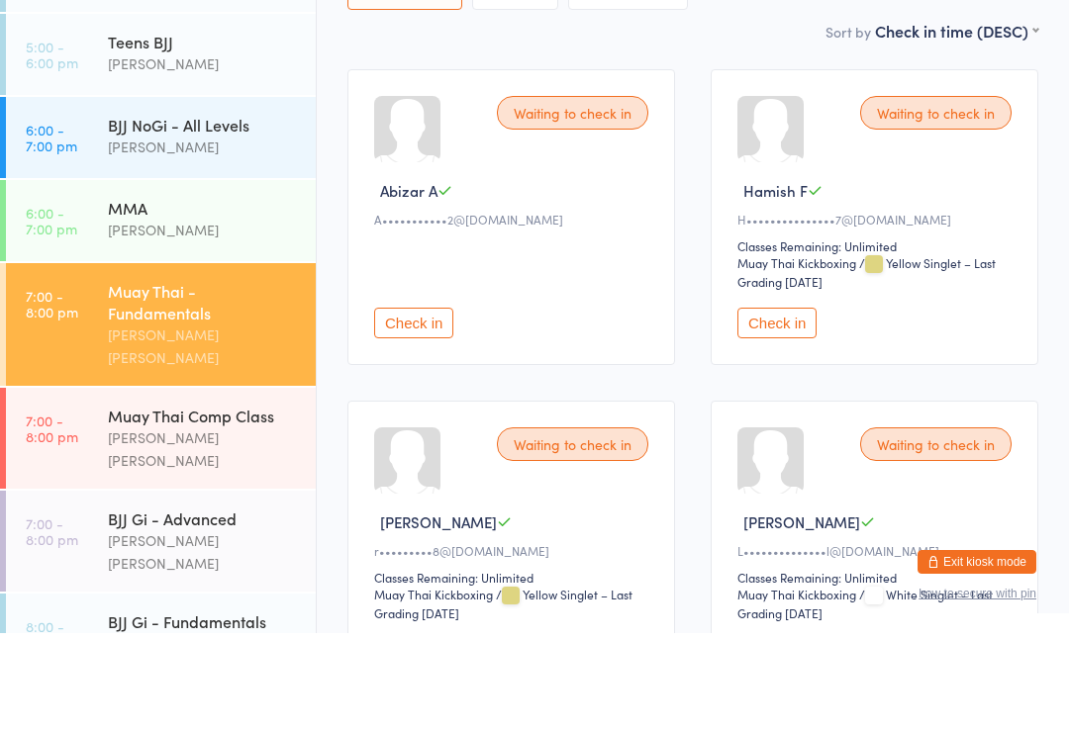
scroll to position [437, 0]
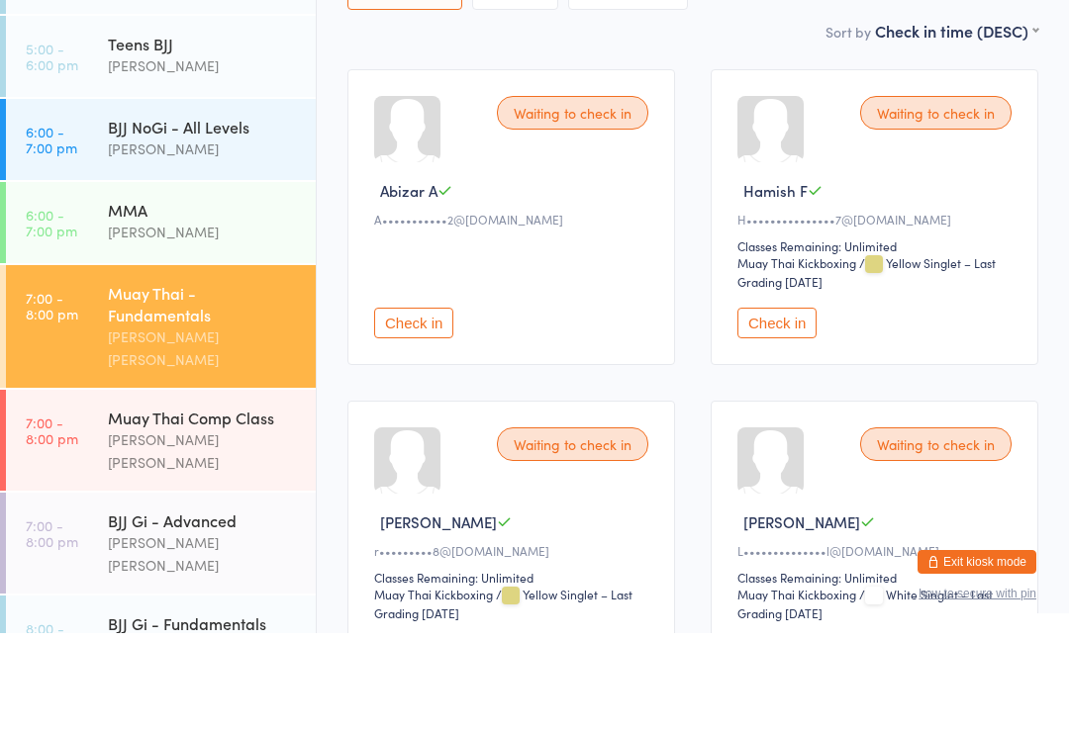
click at [188, 489] on div "Muay Thai Comp Class [PERSON_NAME] [PERSON_NAME]" at bounding box center [212, 539] width 208 height 101
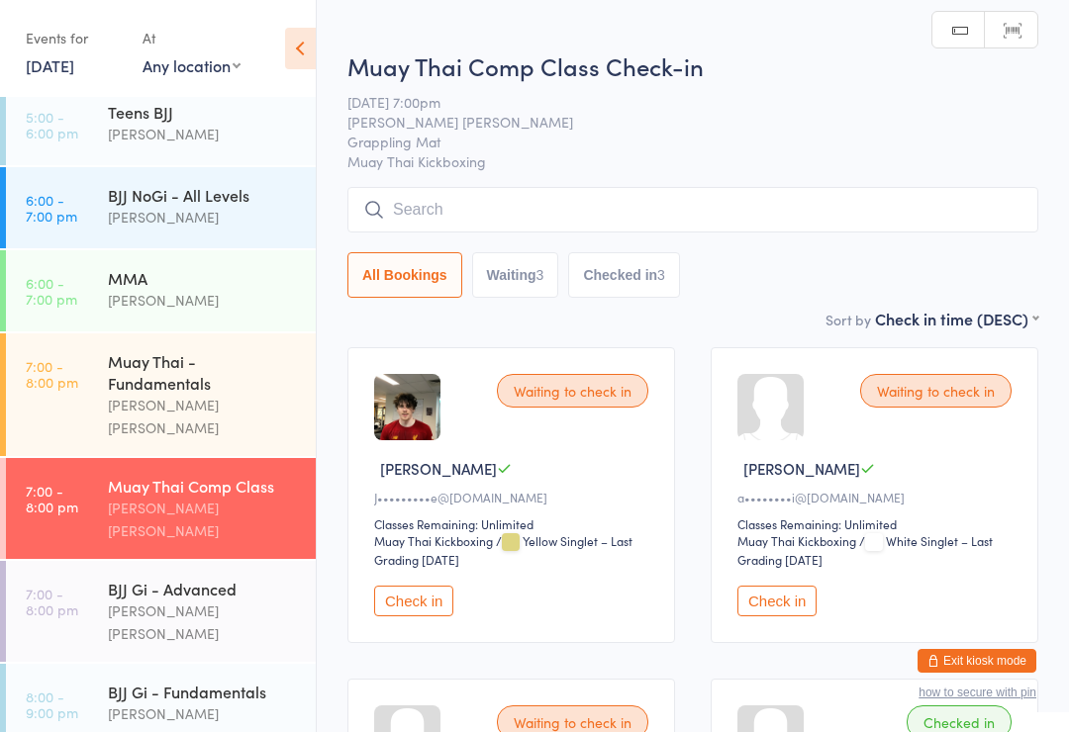
scroll to position [468, 0]
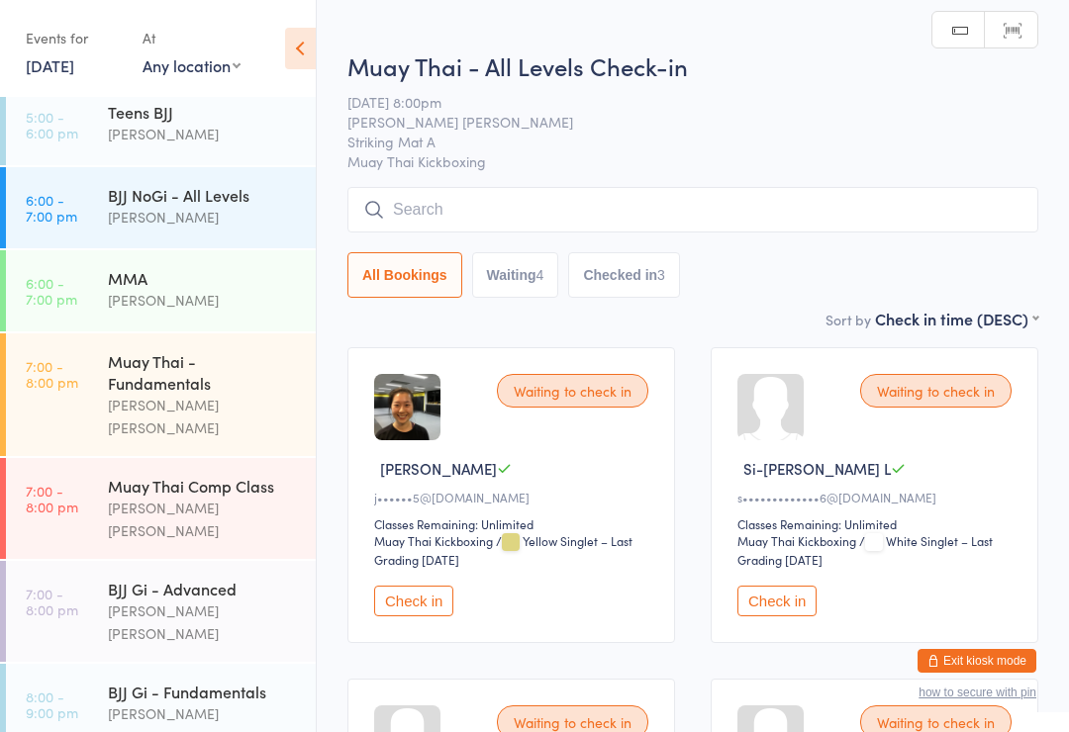
click at [667, 207] on input "search" at bounding box center [692, 210] width 691 height 46
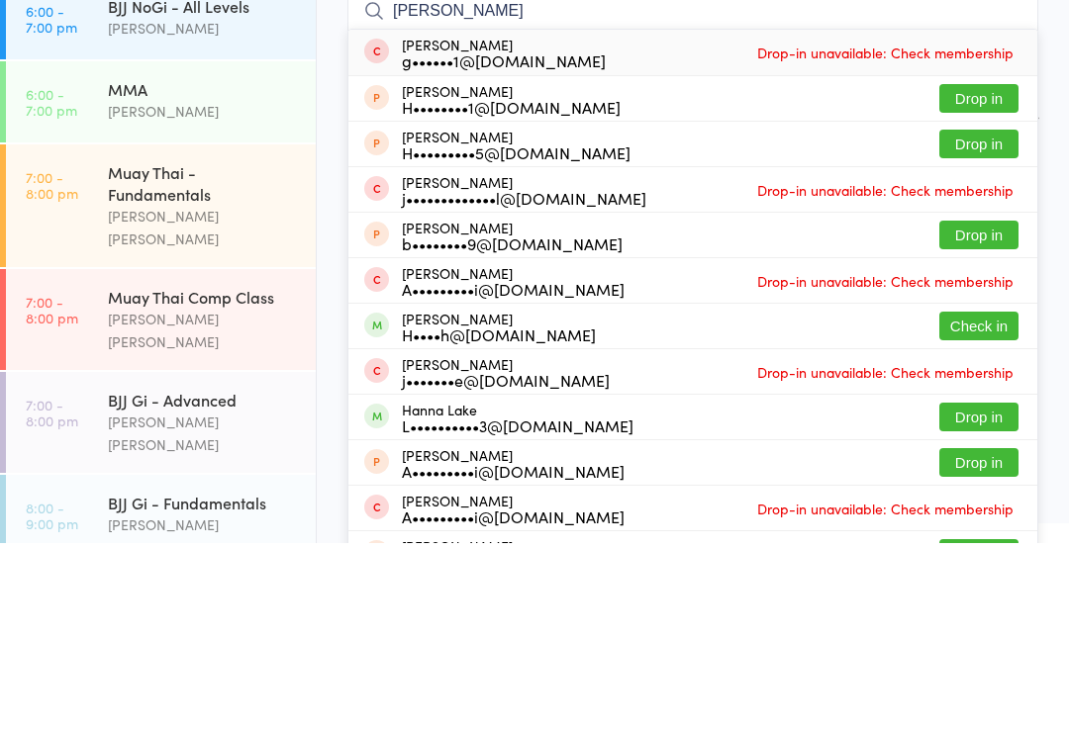
scroll to position [437, 0]
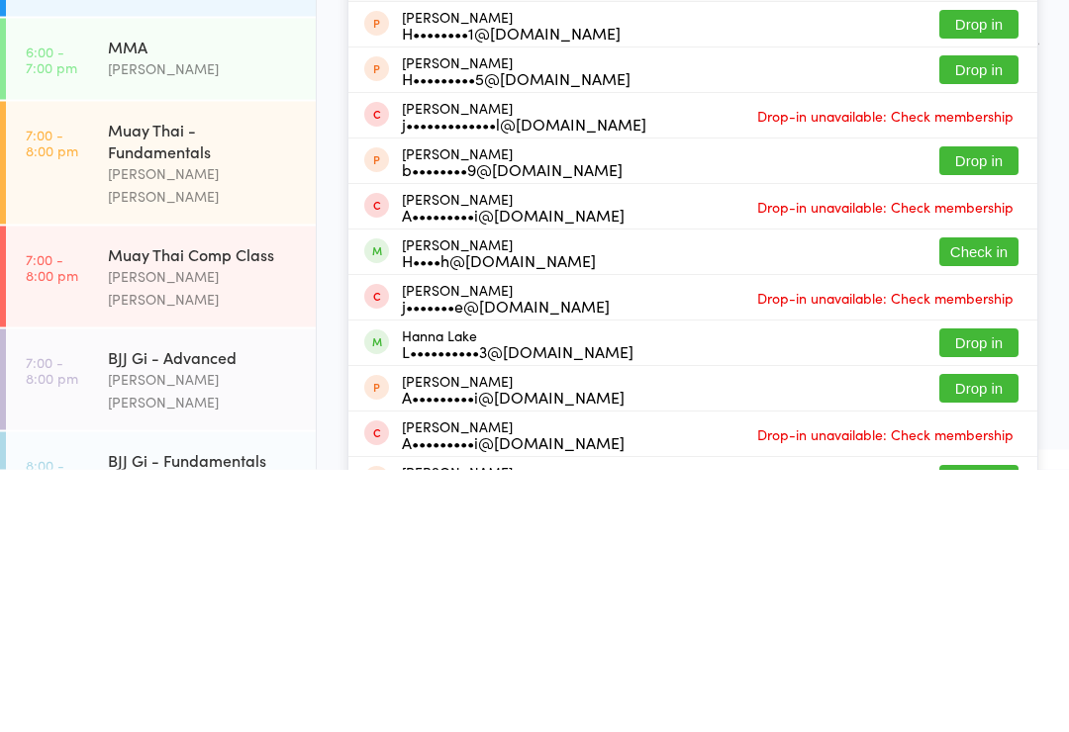
type input "[PERSON_NAME]"
click at [975, 501] on button "Check in" at bounding box center [978, 515] width 79 height 29
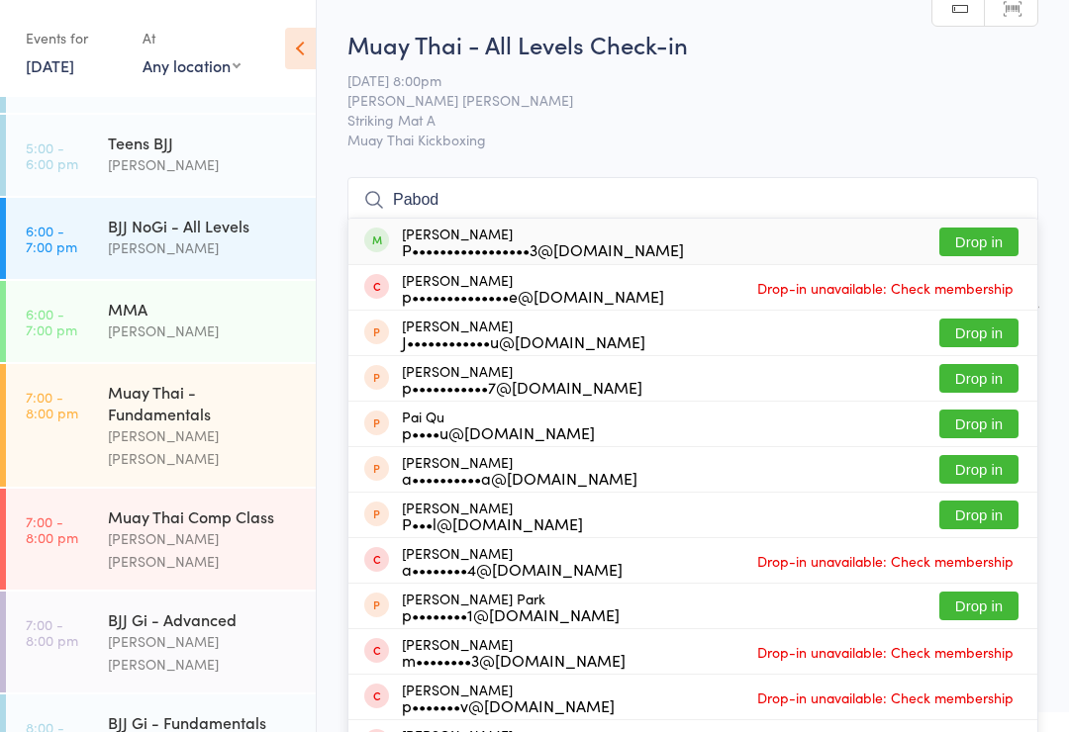
type input "Pabod"
click at [959, 240] on button "Drop in" at bounding box center [978, 242] width 79 height 29
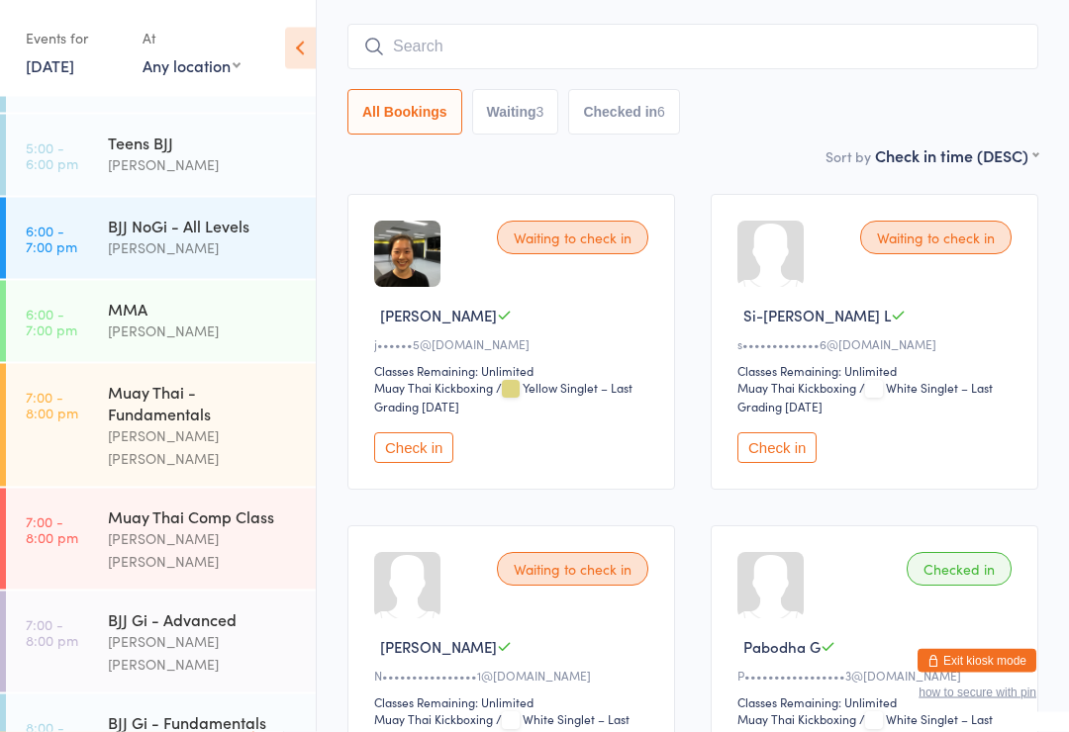
scroll to position [0, 0]
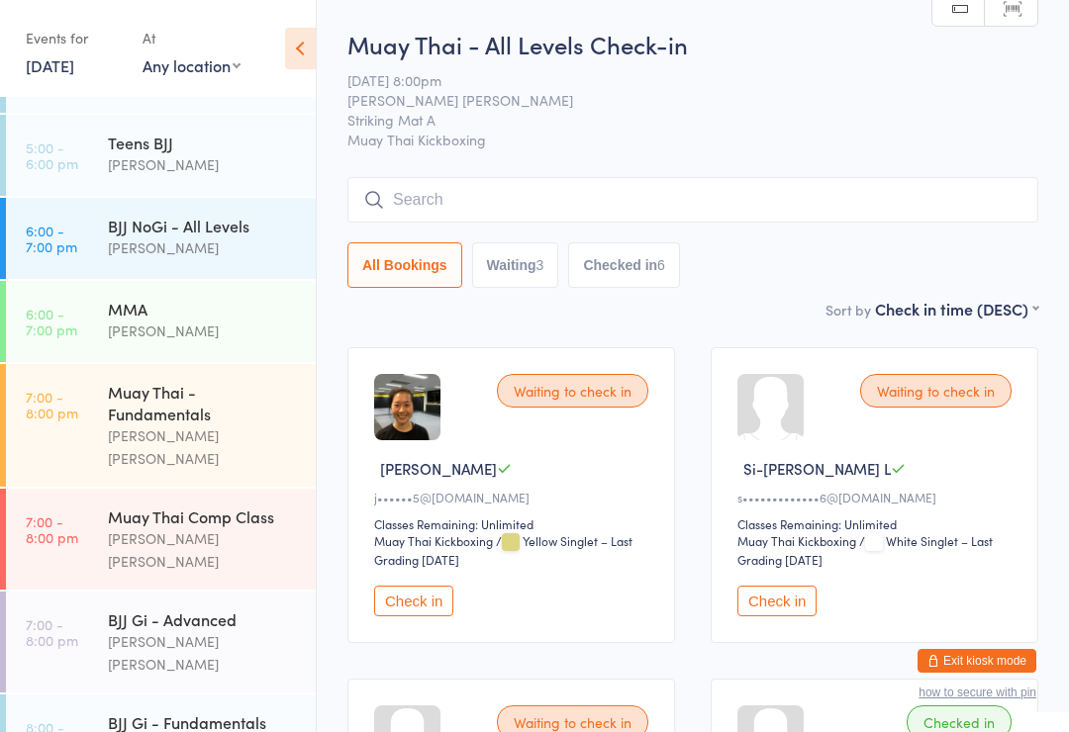
click at [215, 381] on div "Muay Thai - Fundamentals" at bounding box center [203, 403] width 191 height 44
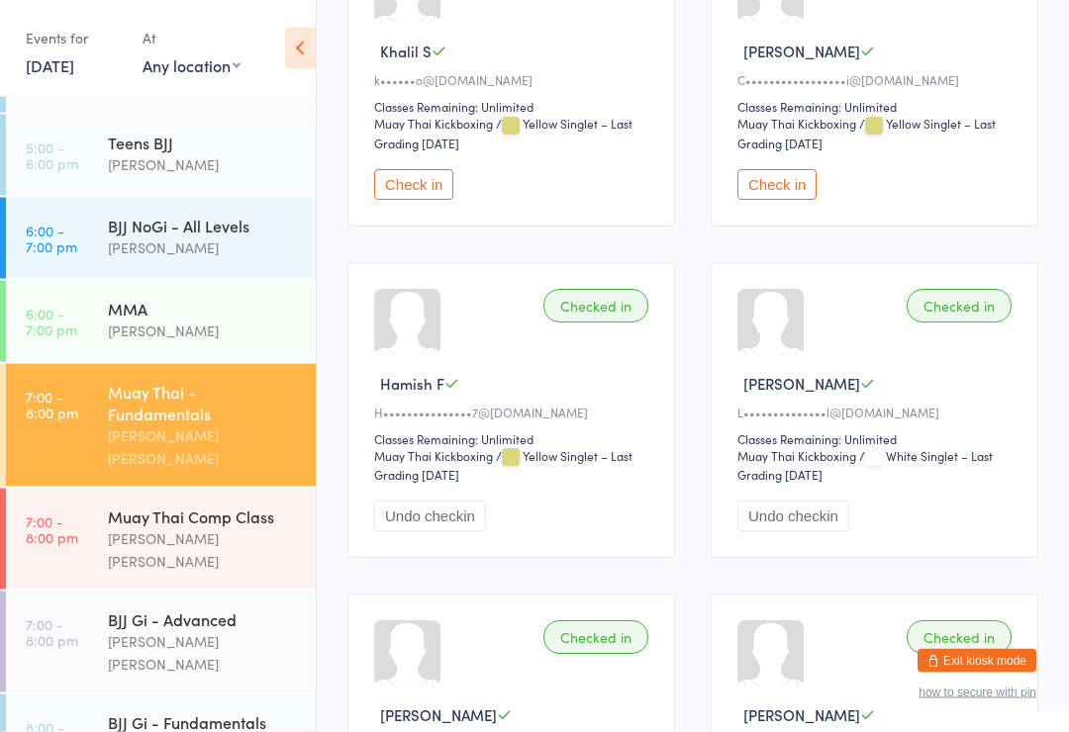
scroll to position [1081, 0]
click at [789, 200] on button "Check in" at bounding box center [776, 184] width 79 height 31
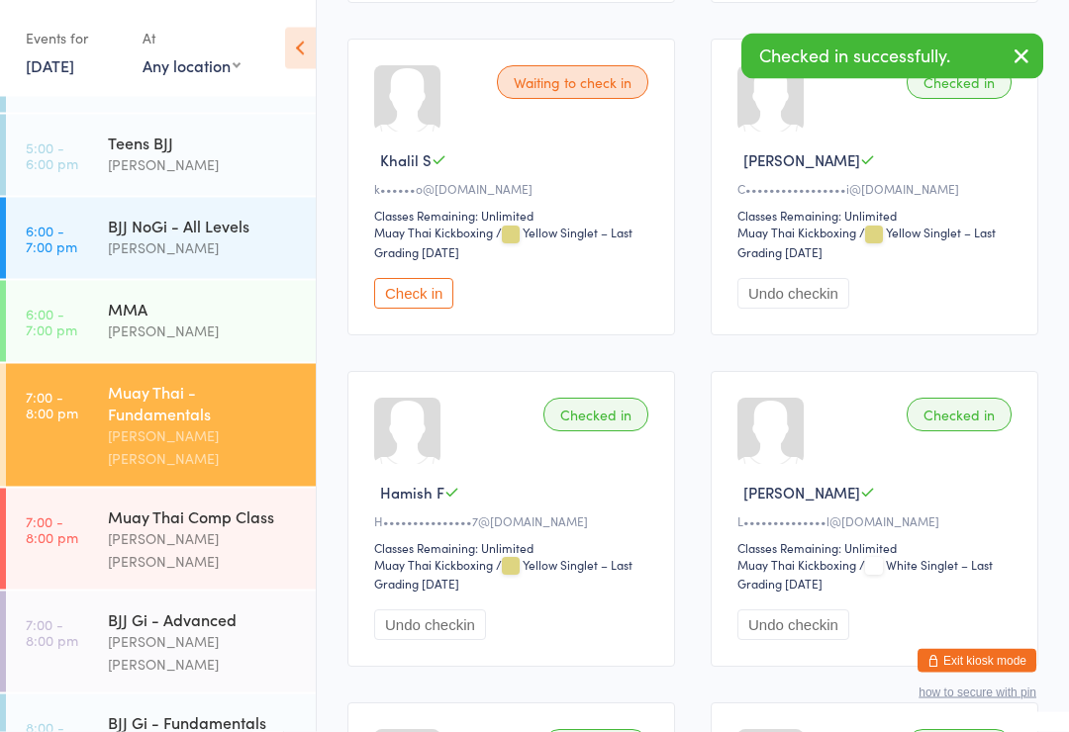
scroll to position [968, 0]
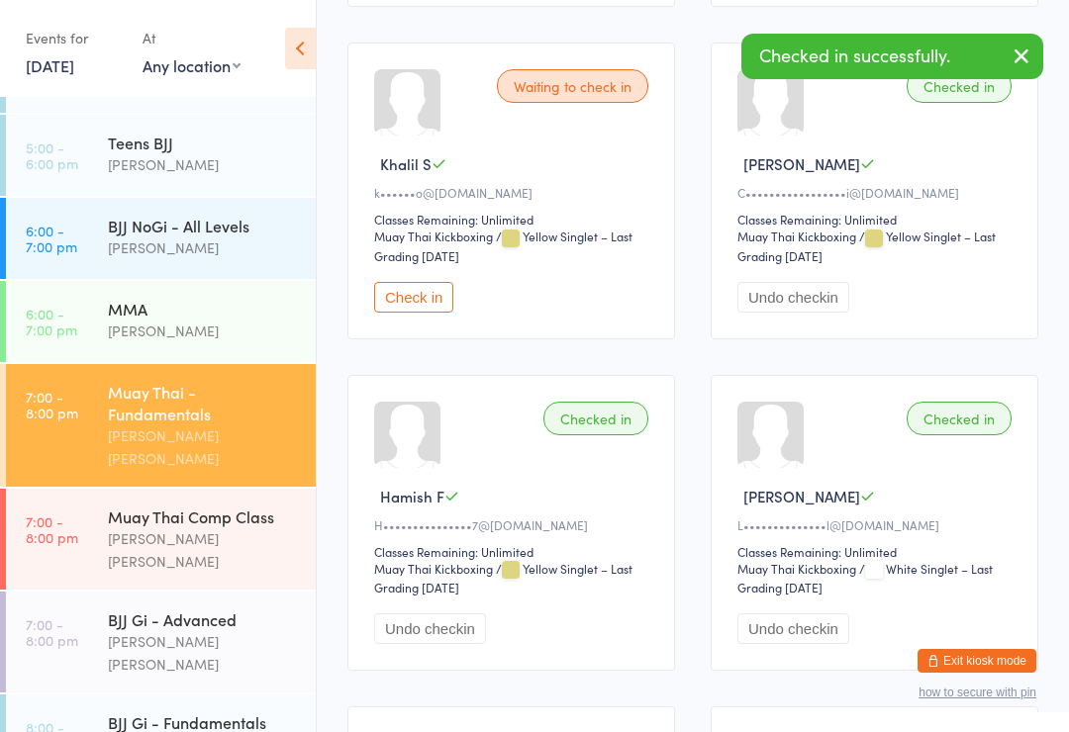
click at [298, 59] on icon at bounding box center [300, 49] width 31 height 42
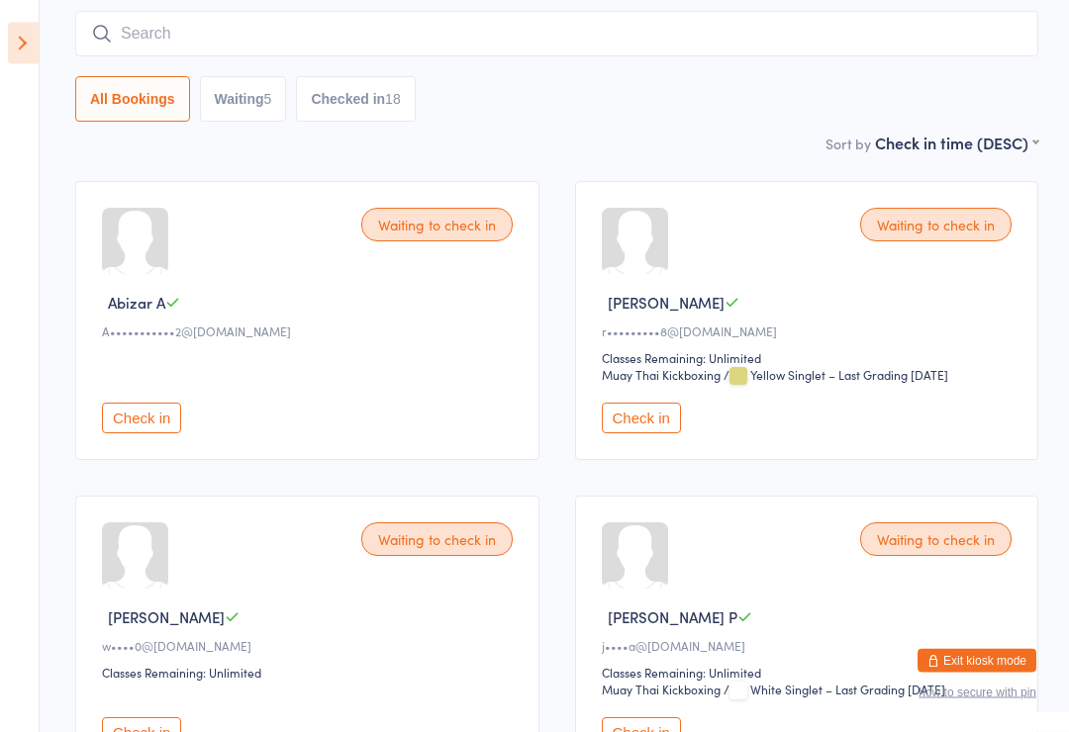
scroll to position [0, 0]
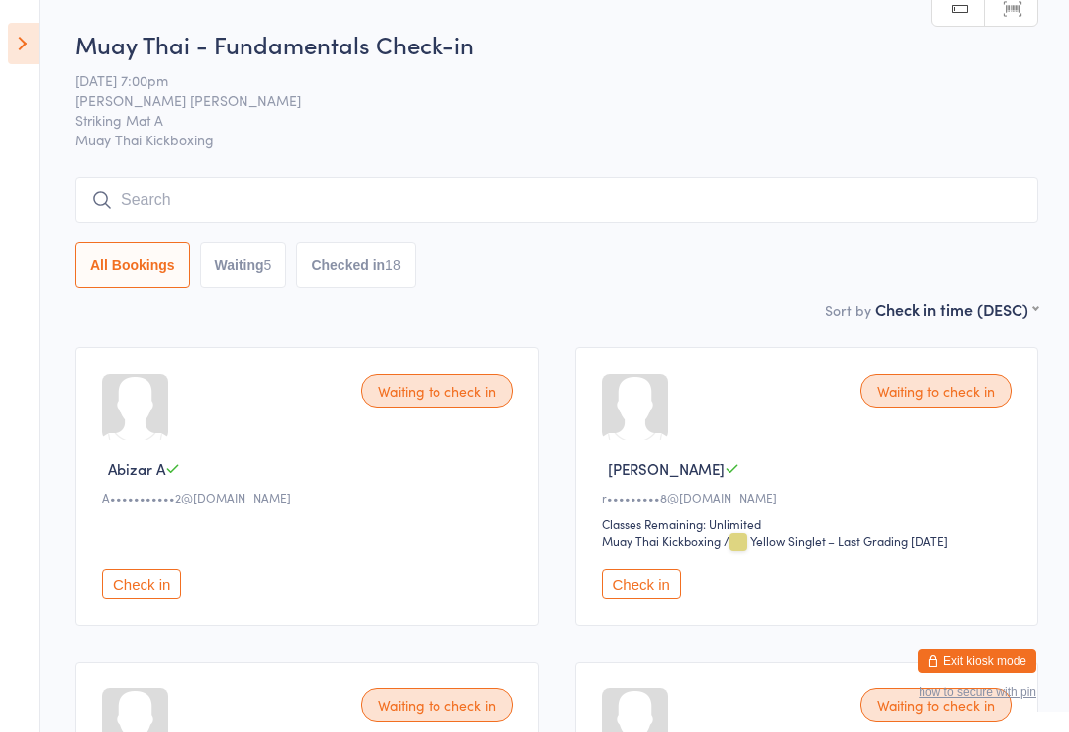
click at [356, 186] on input "search" at bounding box center [556, 200] width 963 height 46
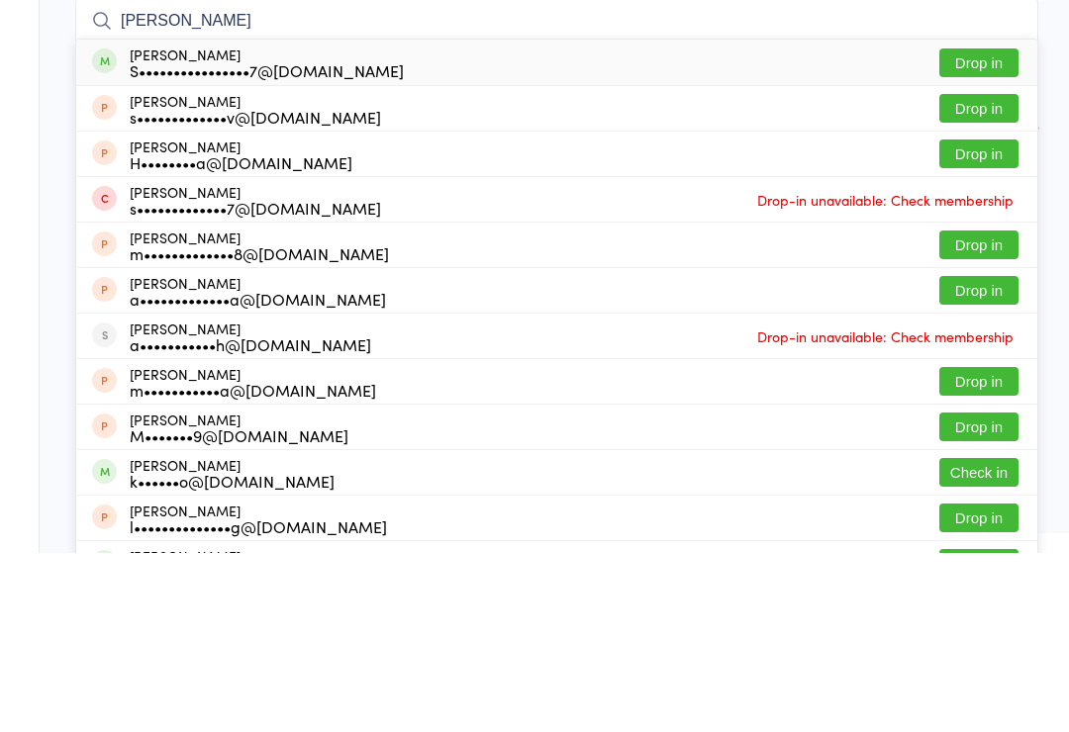
type input "[PERSON_NAME]"
click at [980, 228] on button "Drop in" at bounding box center [978, 242] width 79 height 29
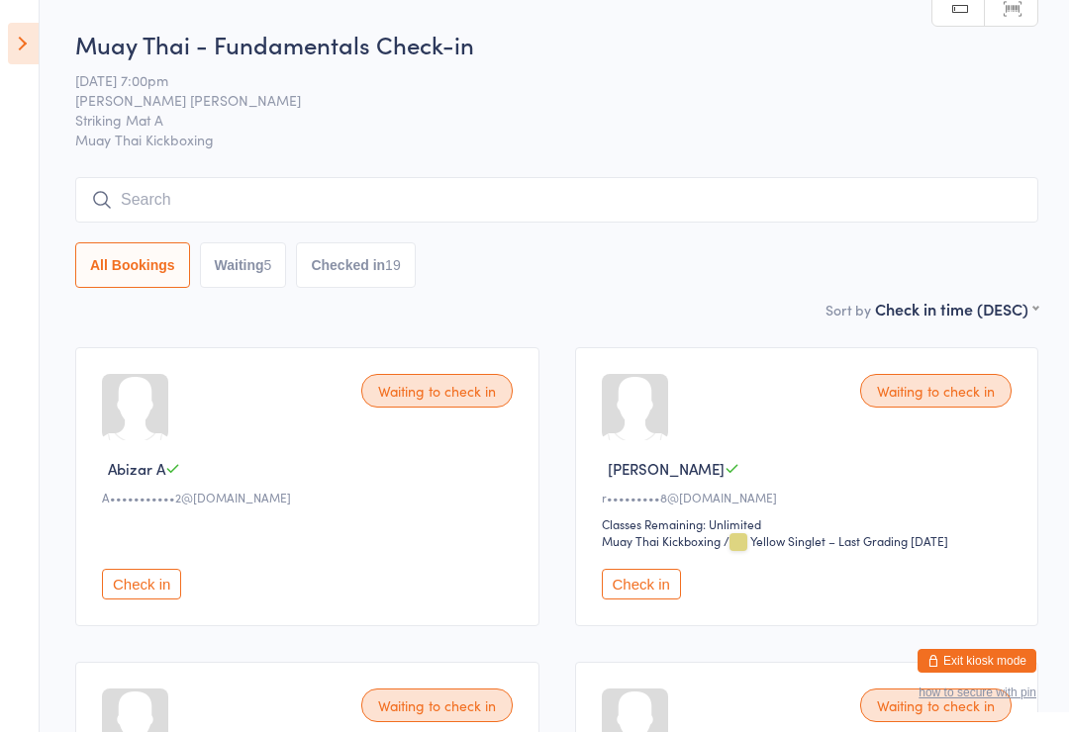
click at [9, 56] on icon at bounding box center [23, 44] width 31 height 42
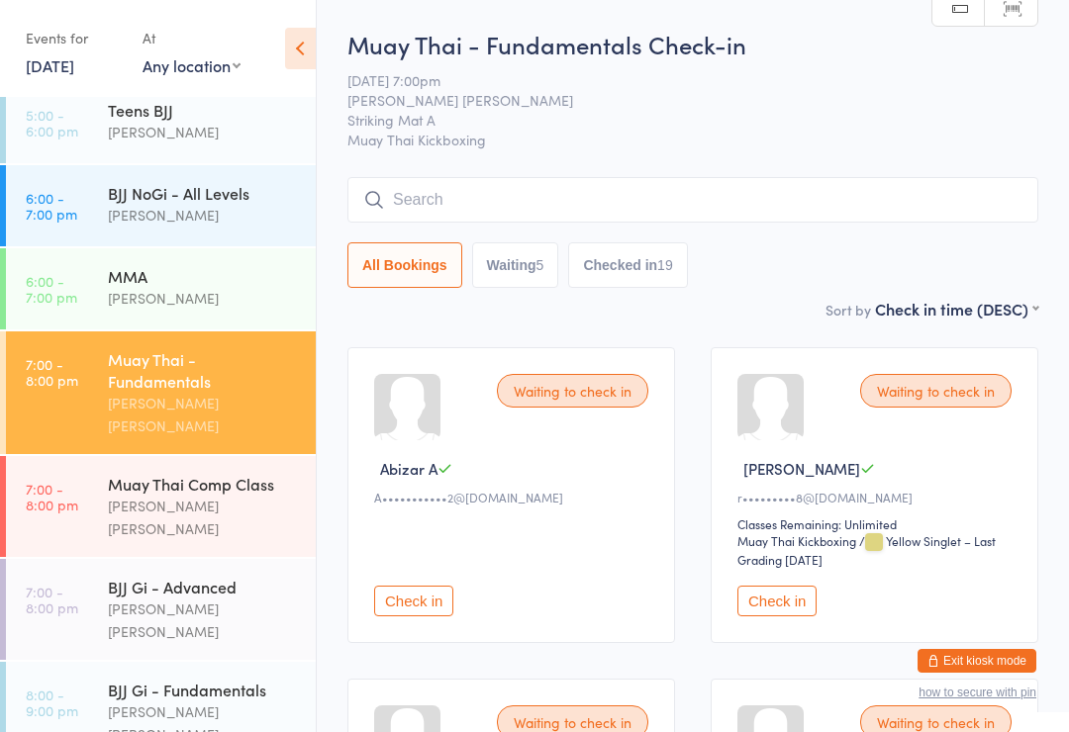
scroll to position [468, 0]
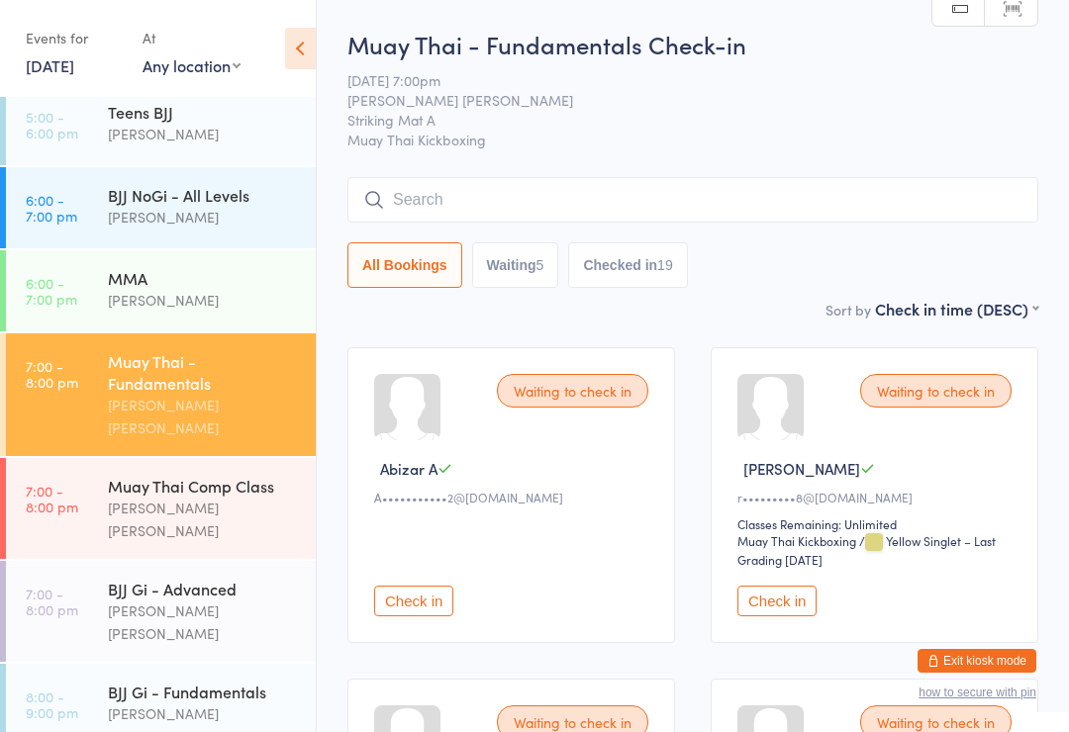
click at [255, 681] on div "BJJ Gi - Fundamentals" at bounding box center [203, 692] width 191 height 22
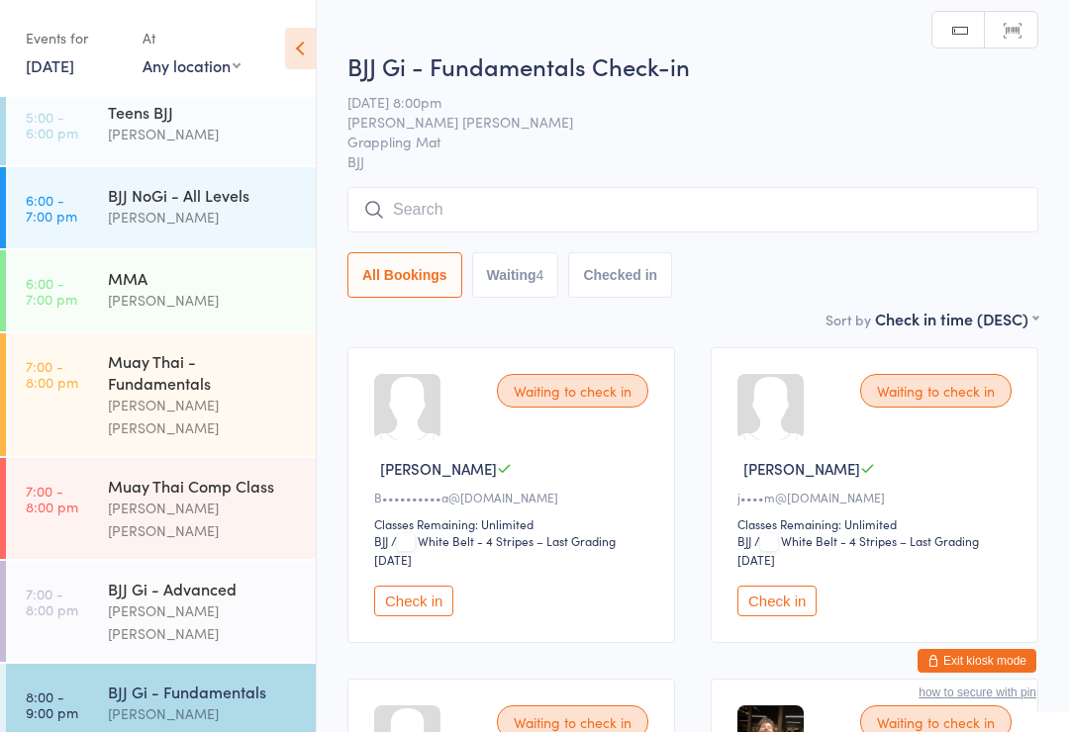
click at [602, 217] on input "search" at bounding box center [692, 210] width 691 height 46
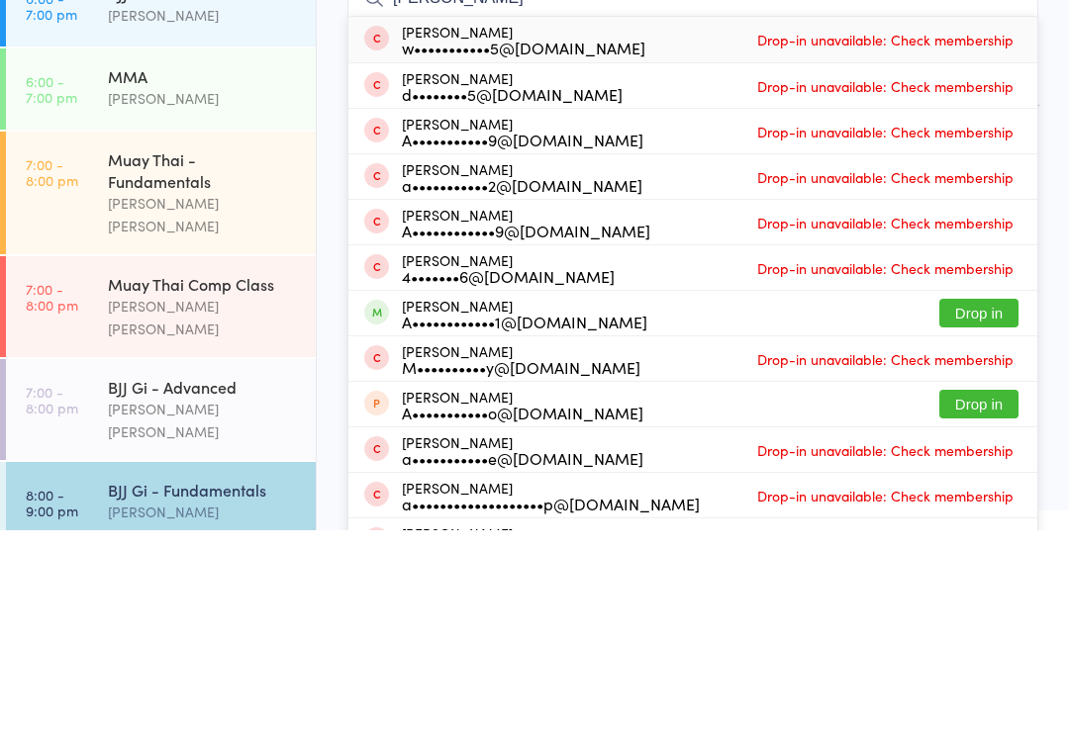
scroll to position [437, 0]
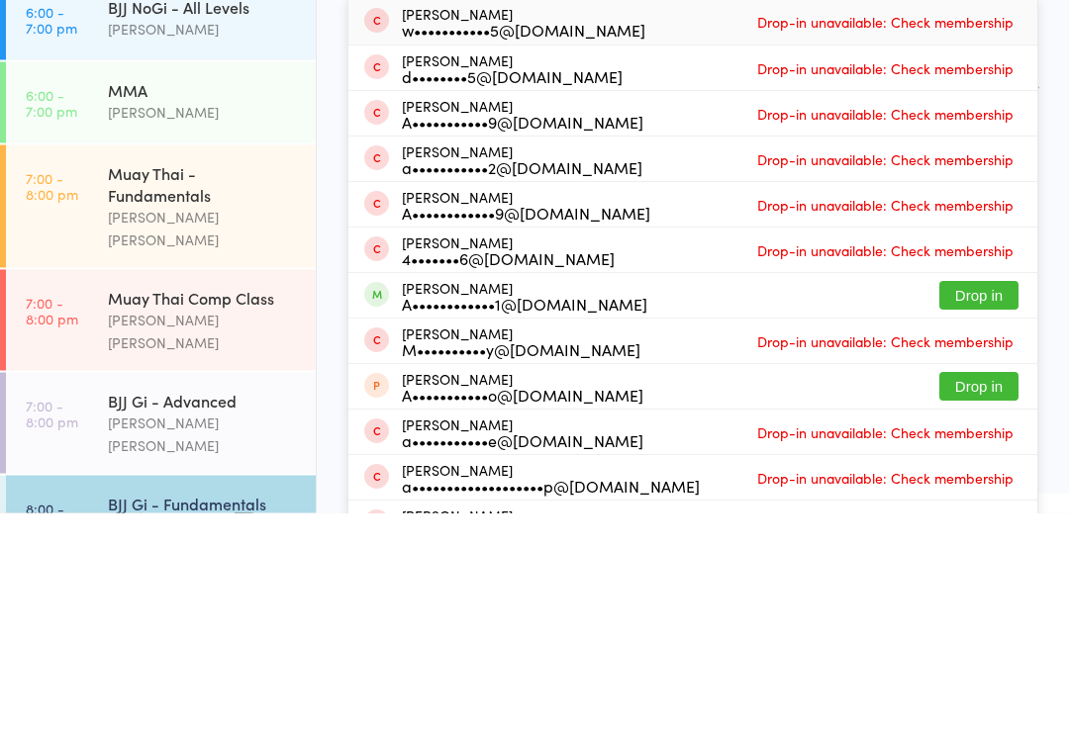
type input "[PERSON_NAME]"
click at [991, 501] on button "Drop in" at bounding box center [978, 515] width 79 height 29
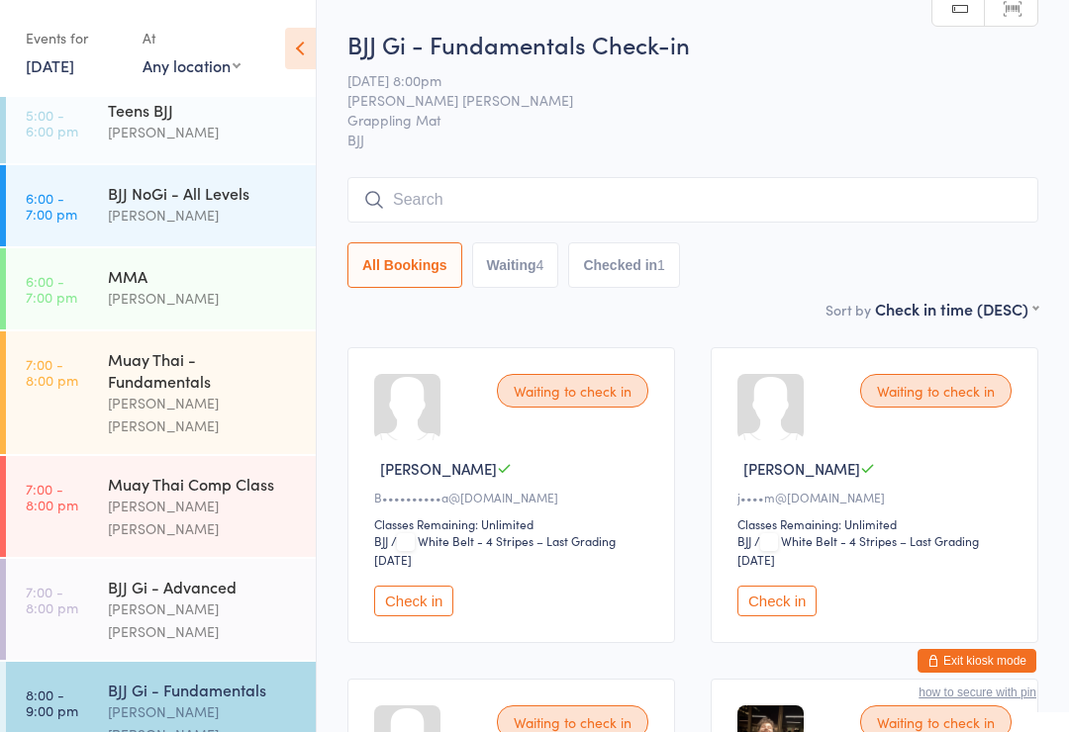
scroll to position [468, 0]
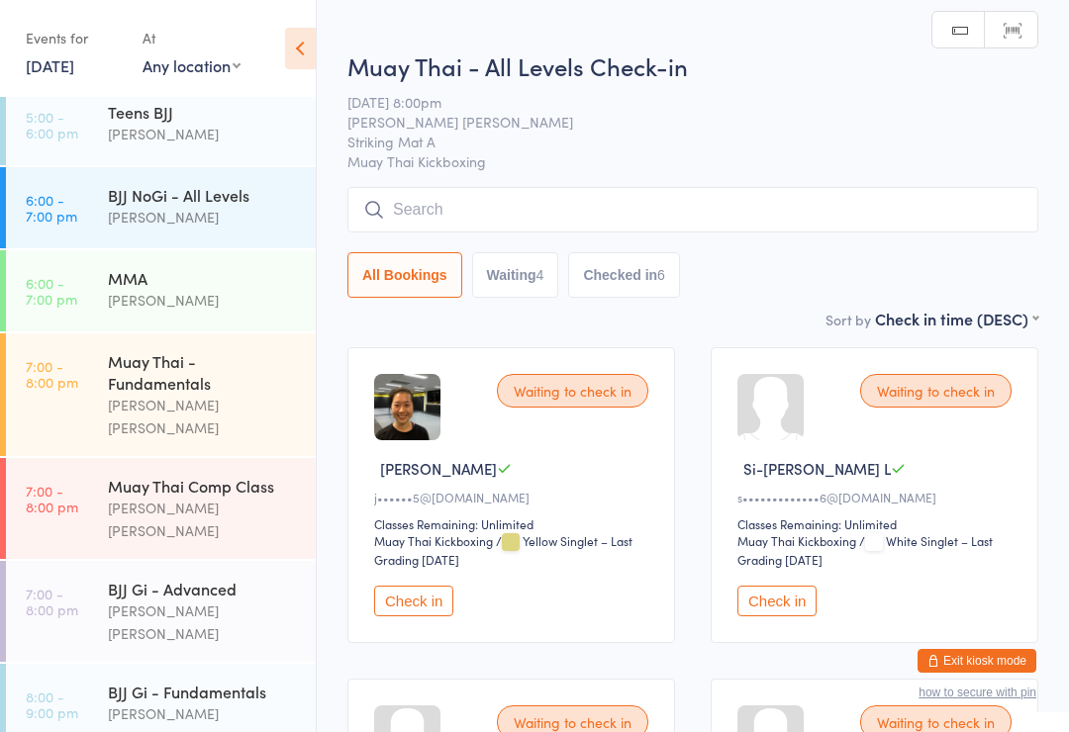
click at [547, 230] on input "search" at bounding box center [692, 210] width 691 height 46
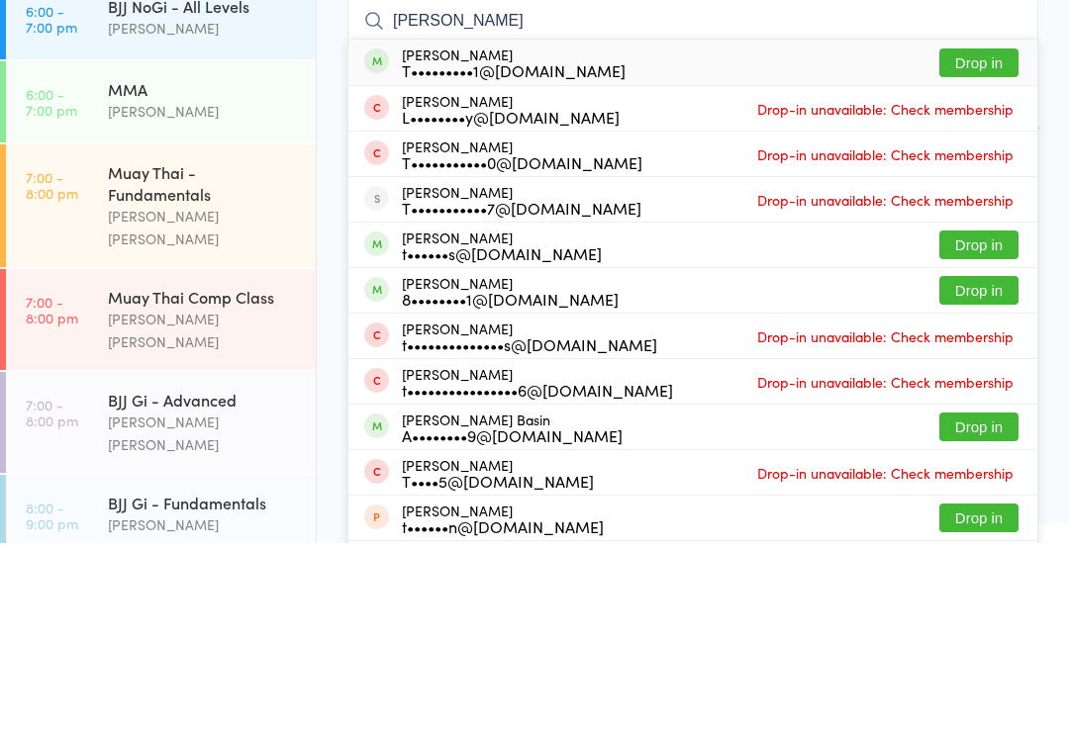
type input "[PERSON_NAME]"
click at [974, 238] on button "Drop in" at bounding box center [978, 252] width 79 height 29
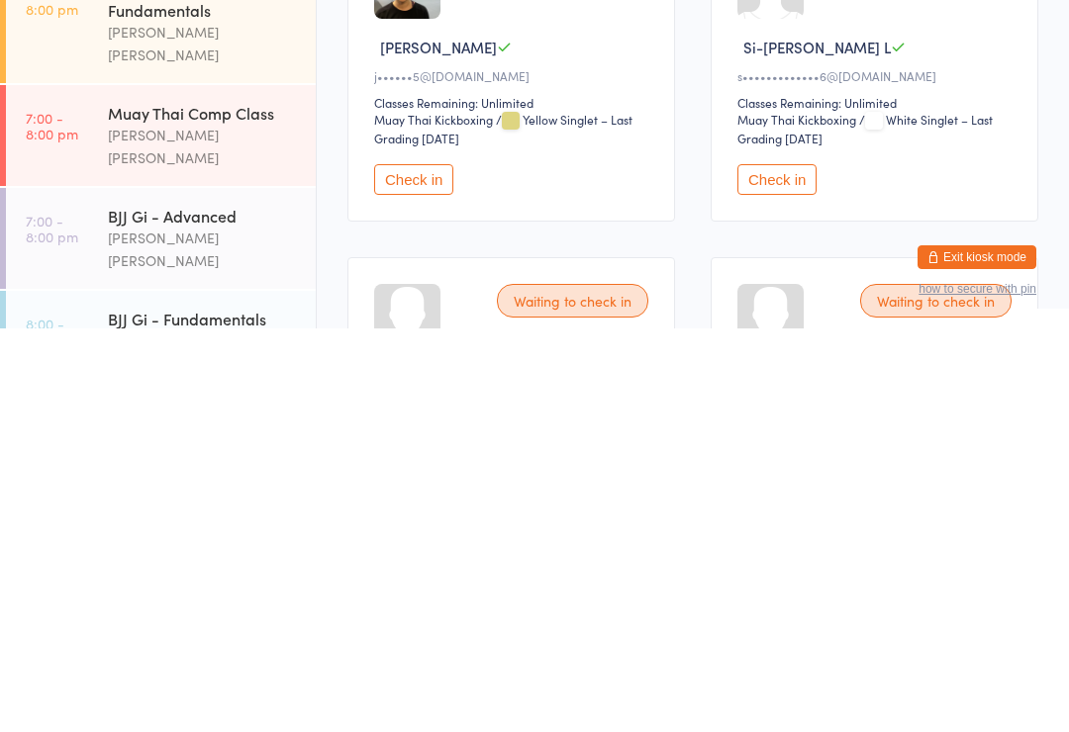
scroll to position [19, 0]
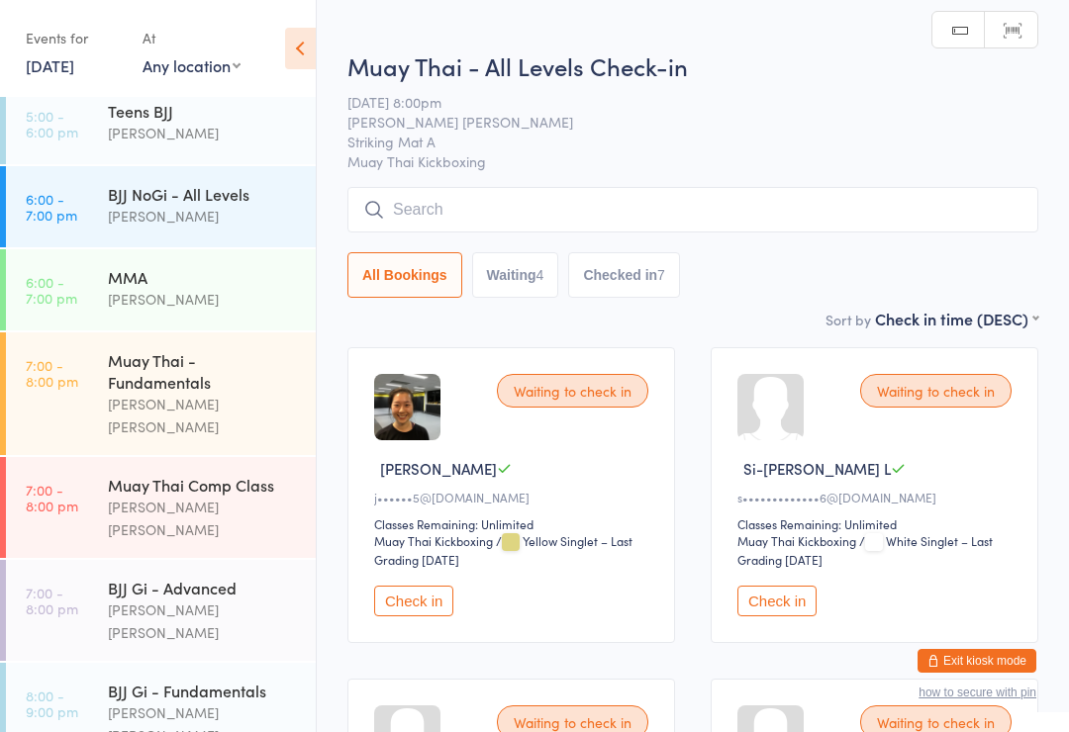
scroll to position [468, 0]
click at [233, 681] on div "BJJ Gi - Fundamentals" at bounding box center [203, 692] width 191 height 22
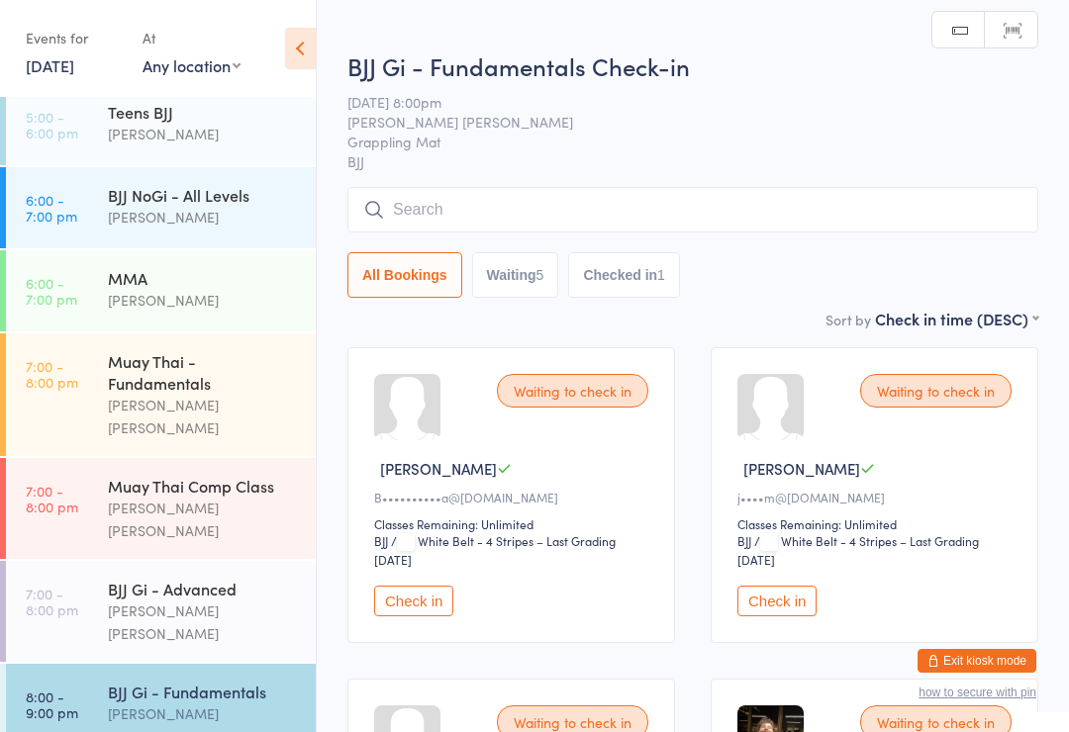
click at [631, 215] on input "search" at bounding box center [692, 210] width 691 height 46
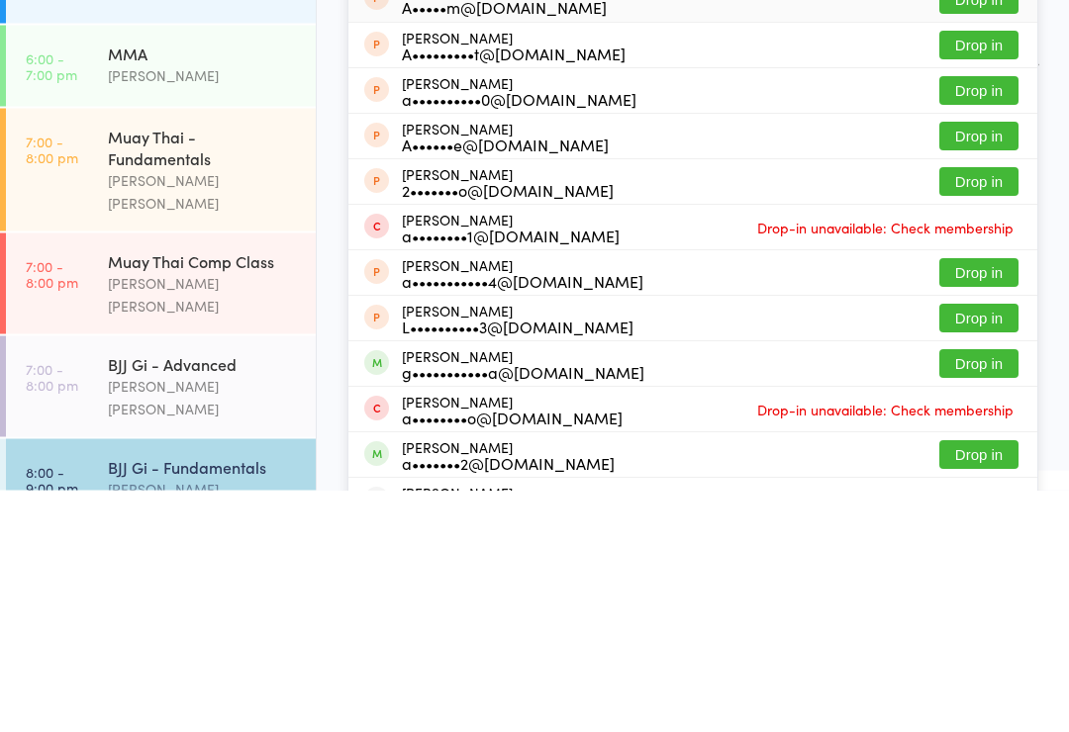
scroll to position [437, 0]
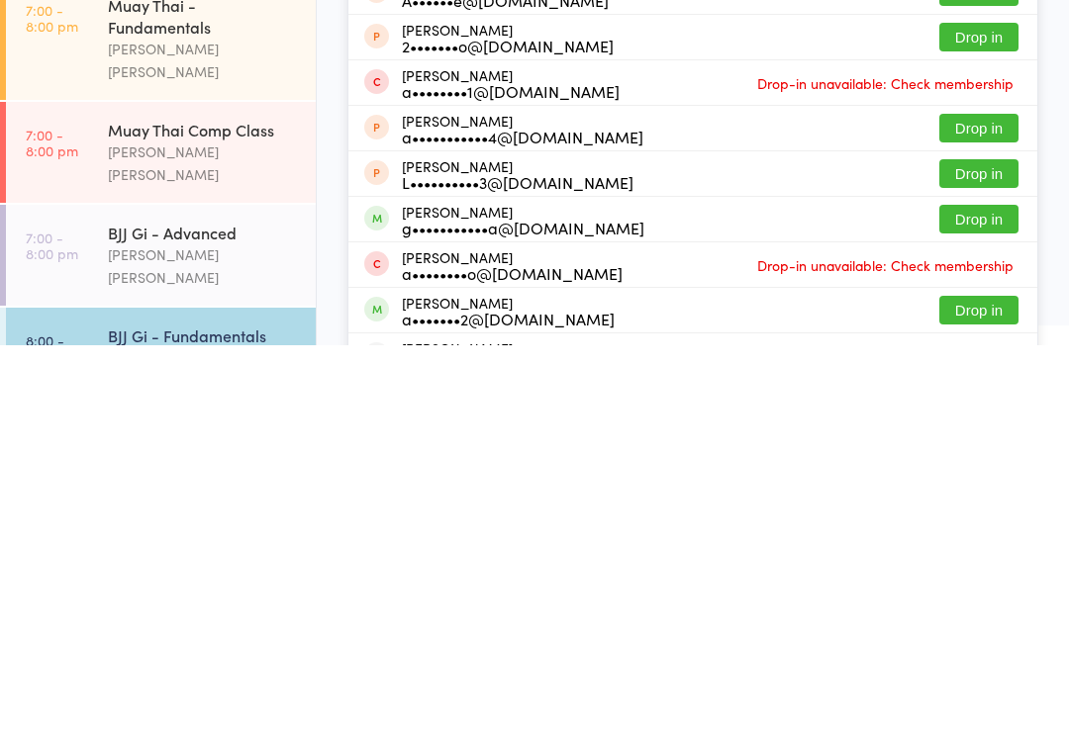
type input "Anu"
click at [971, 592] on button "Drop in" at bounding box center [978, 606] width 79 height 29
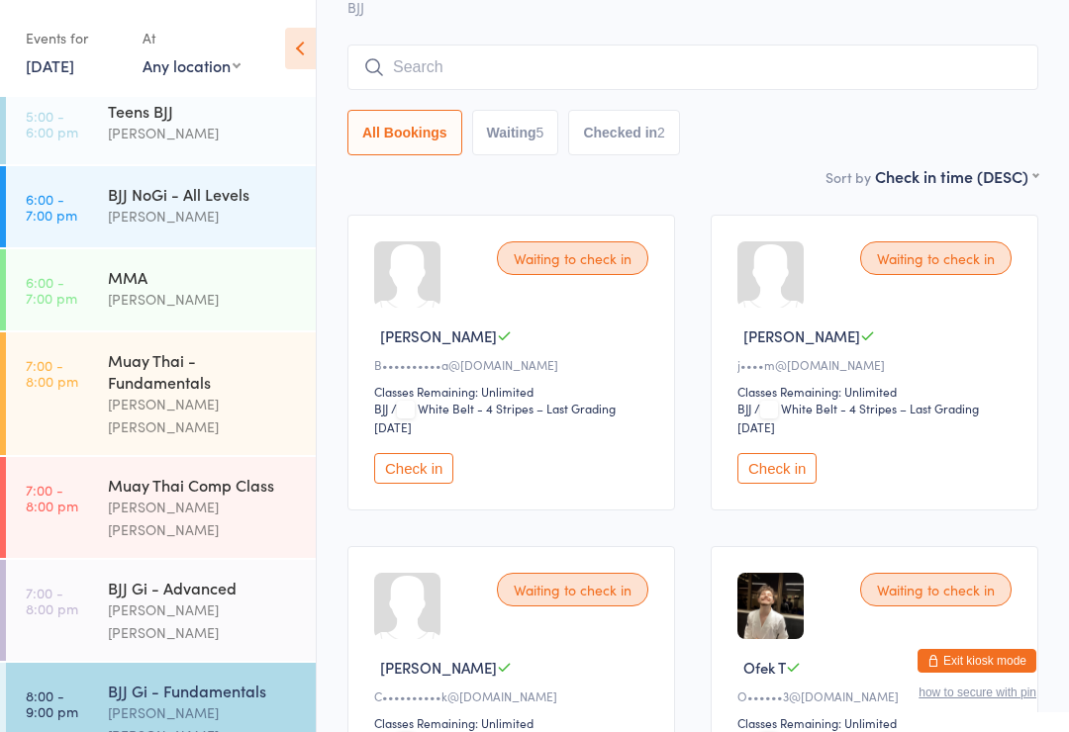
scroll to position [468, 0]
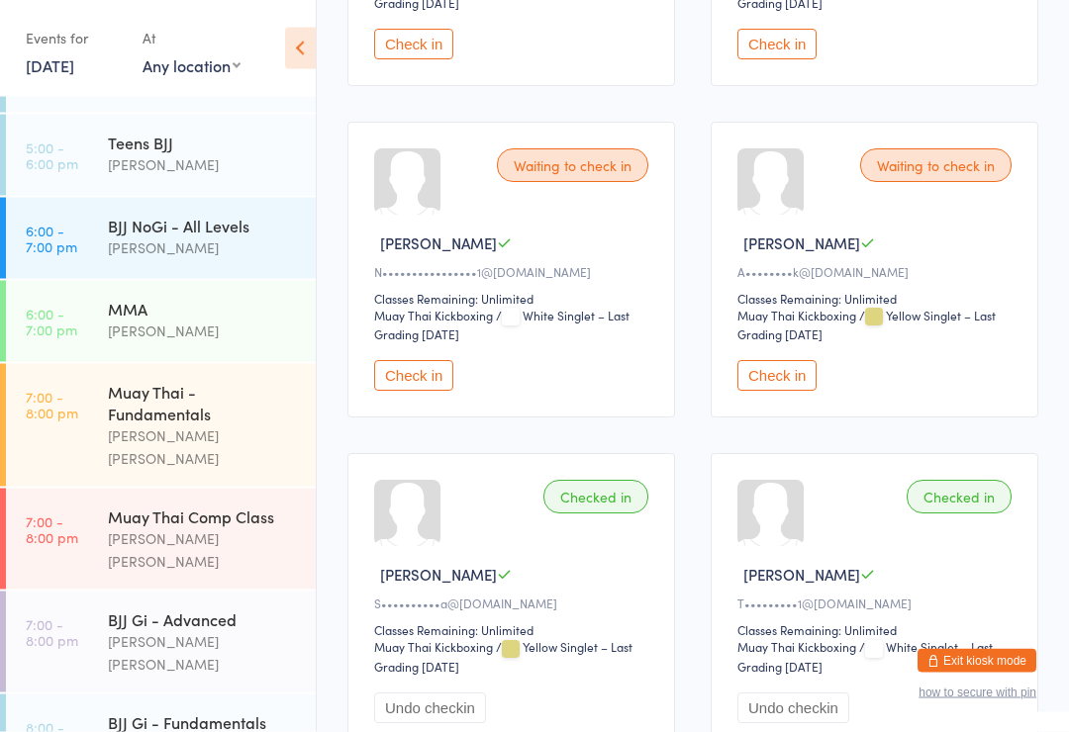
scroll to position [557, 0]
click at [781, 391] on button "Check in" at bounding box center [776, 375] width 79 height 31
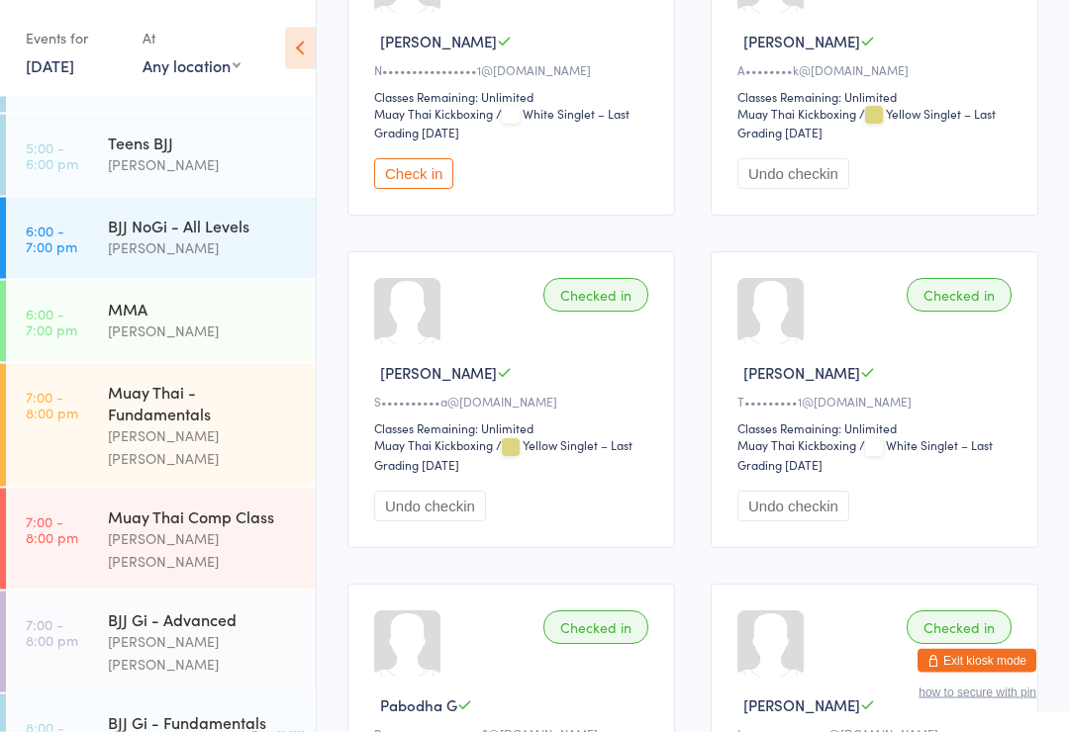
scroll to position [764, 0]
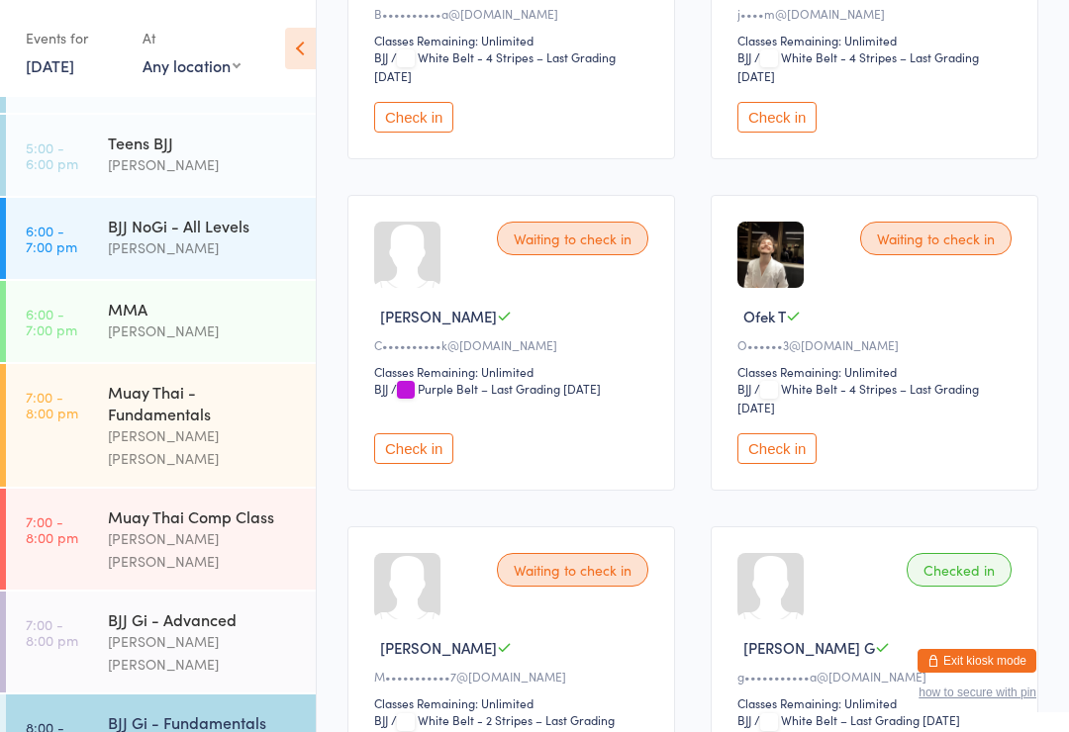
scroll to position [519, 0]
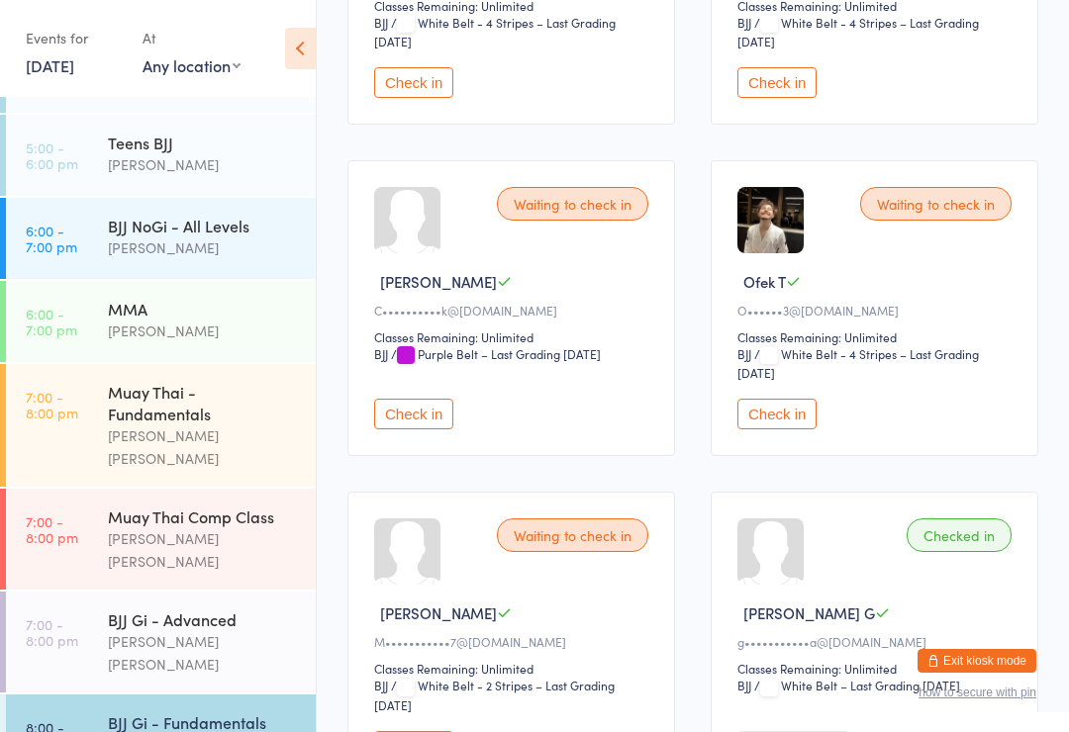
click at [791, 419] on button "Check in" at bounding box center [776, 414] width 79 height 31
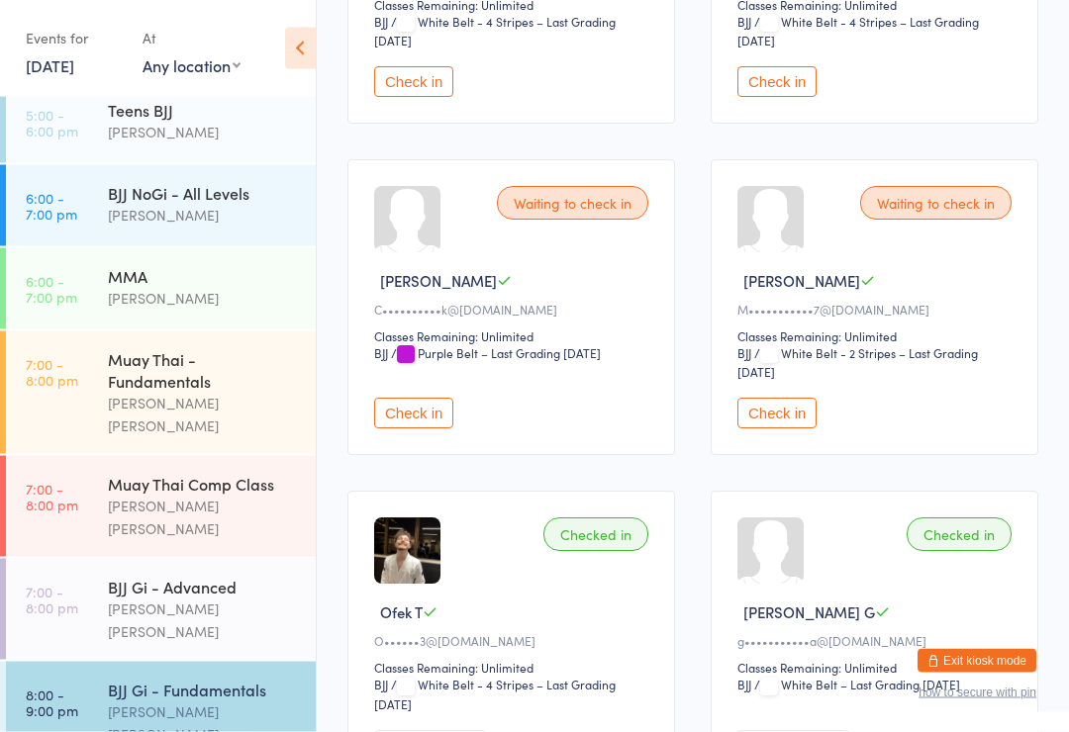
scroll to position [468, 0]
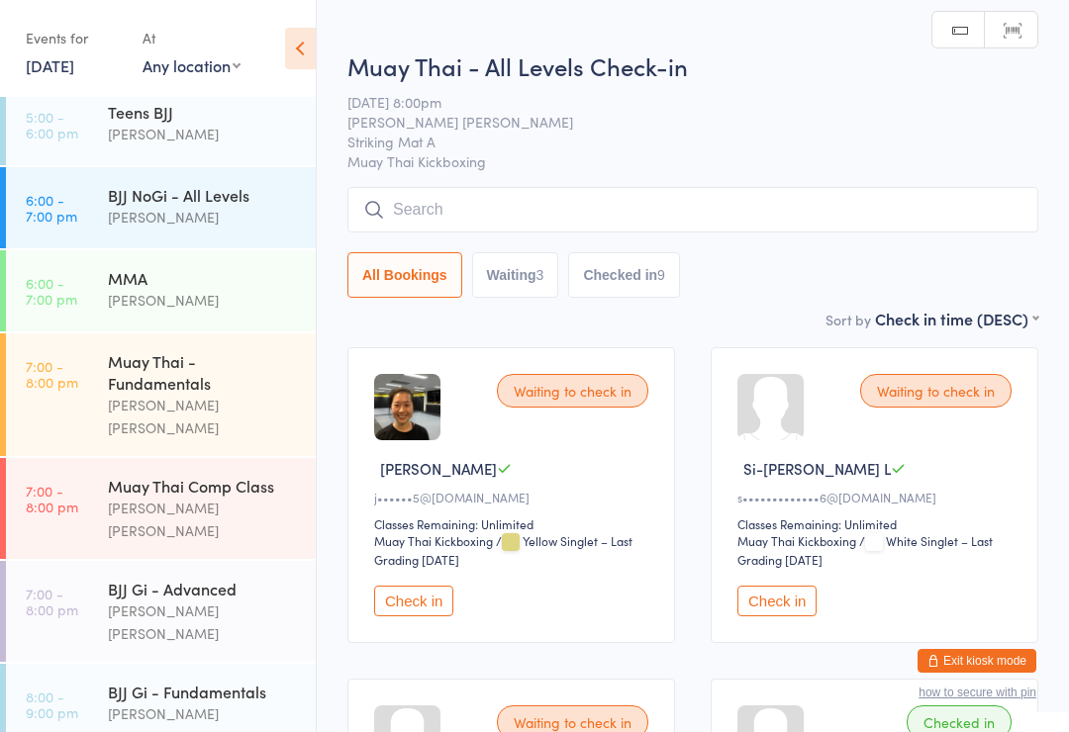
click at [500, 209] on input "search" at bounding box center [692, 210] width 691 height 46
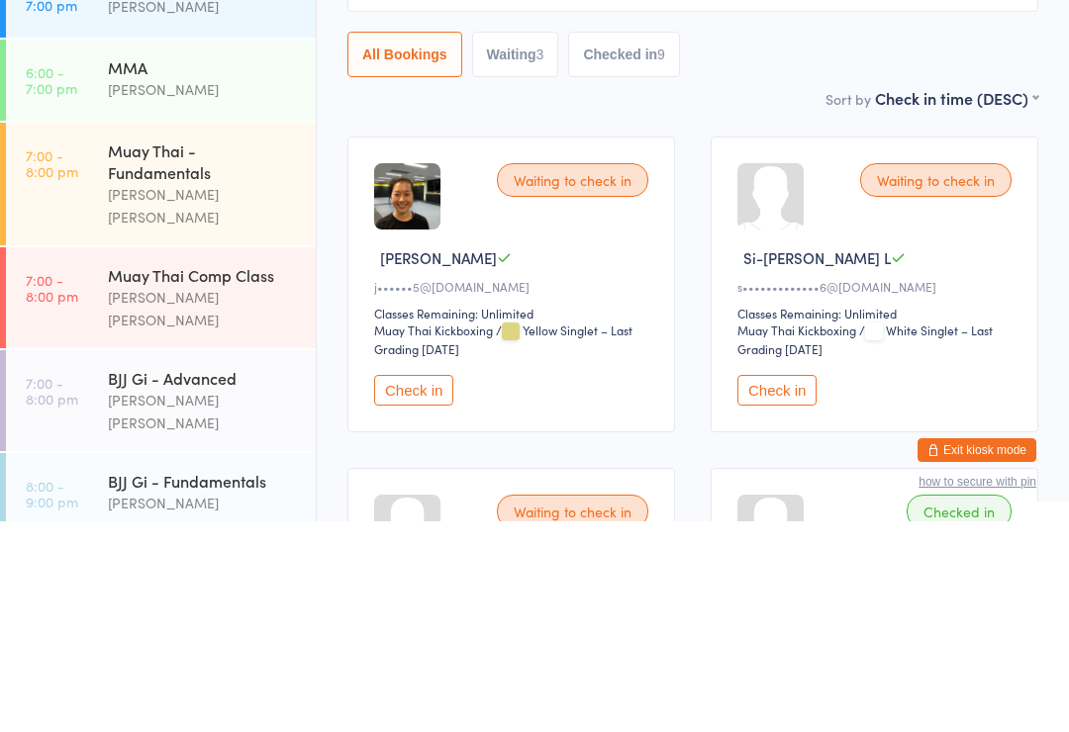
scroll to position [437, 0]
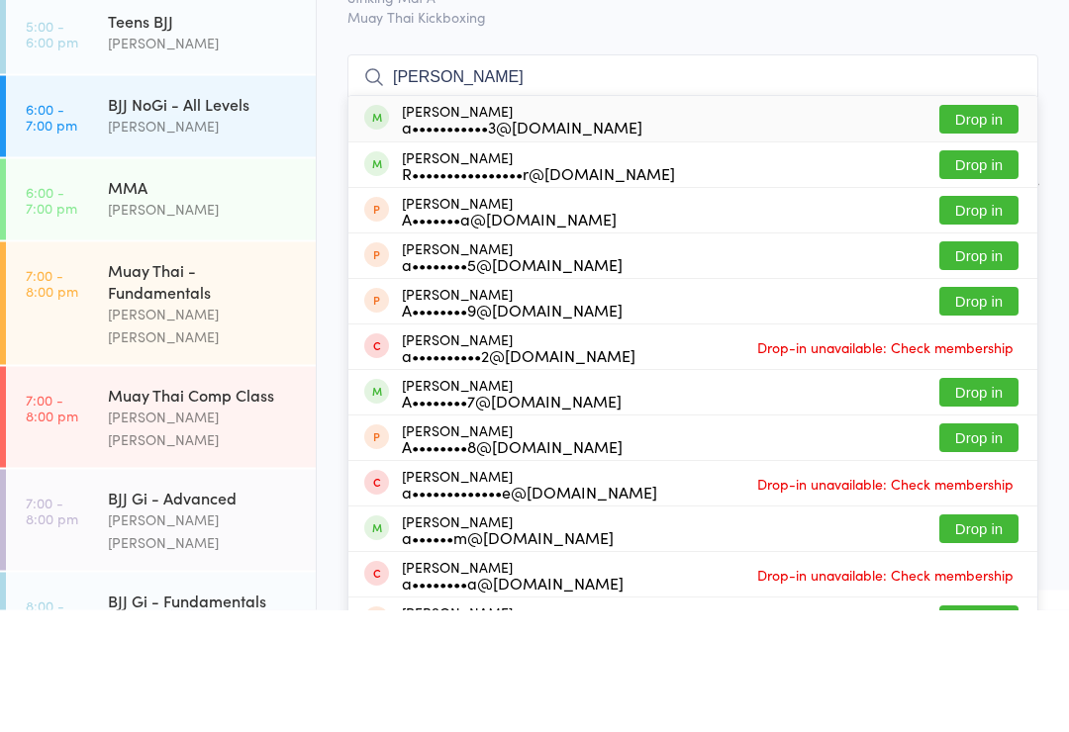
type input "[PERSON_NAME]"
click at [969, 228] on button "Drop in" at bounding box center [978, 242] width 79 height 29
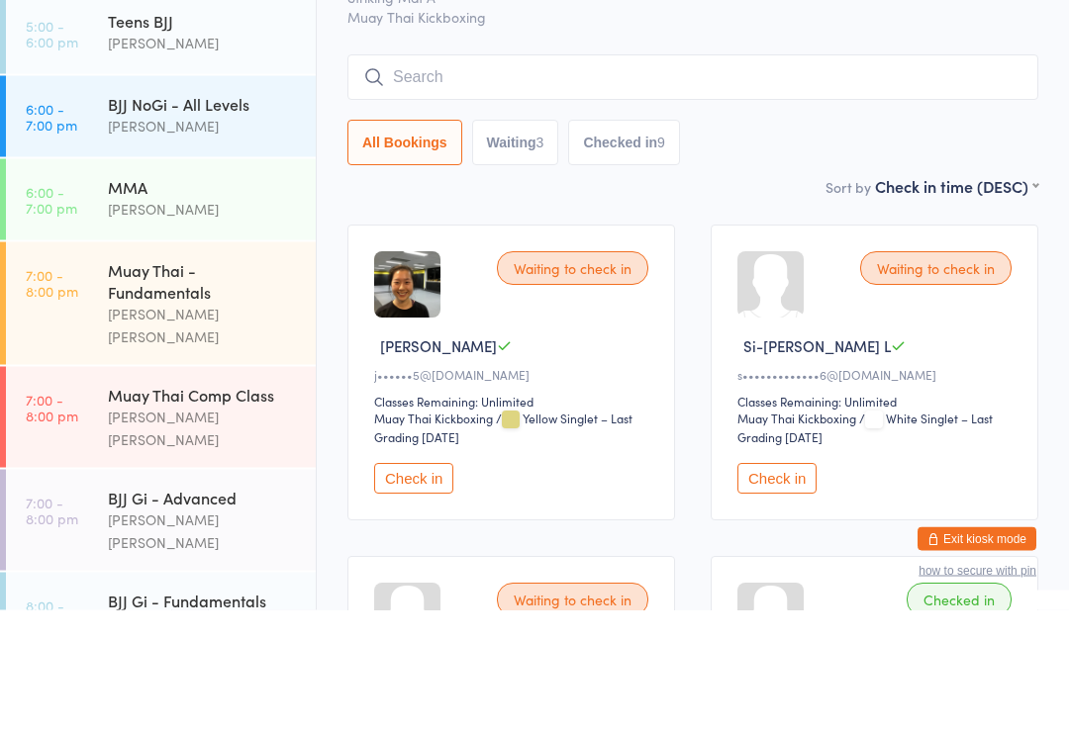
scroll to position [123, 0]
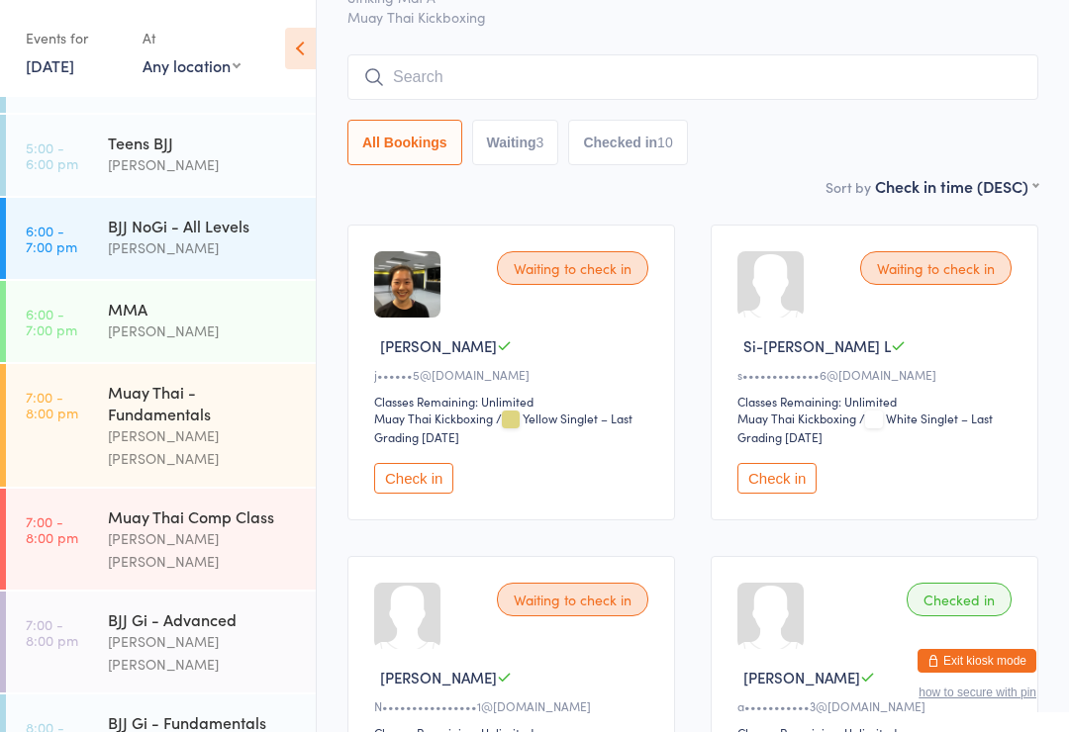
click at [668, 67] on input "search" at bounding box center [692, 77] width 691 height 46
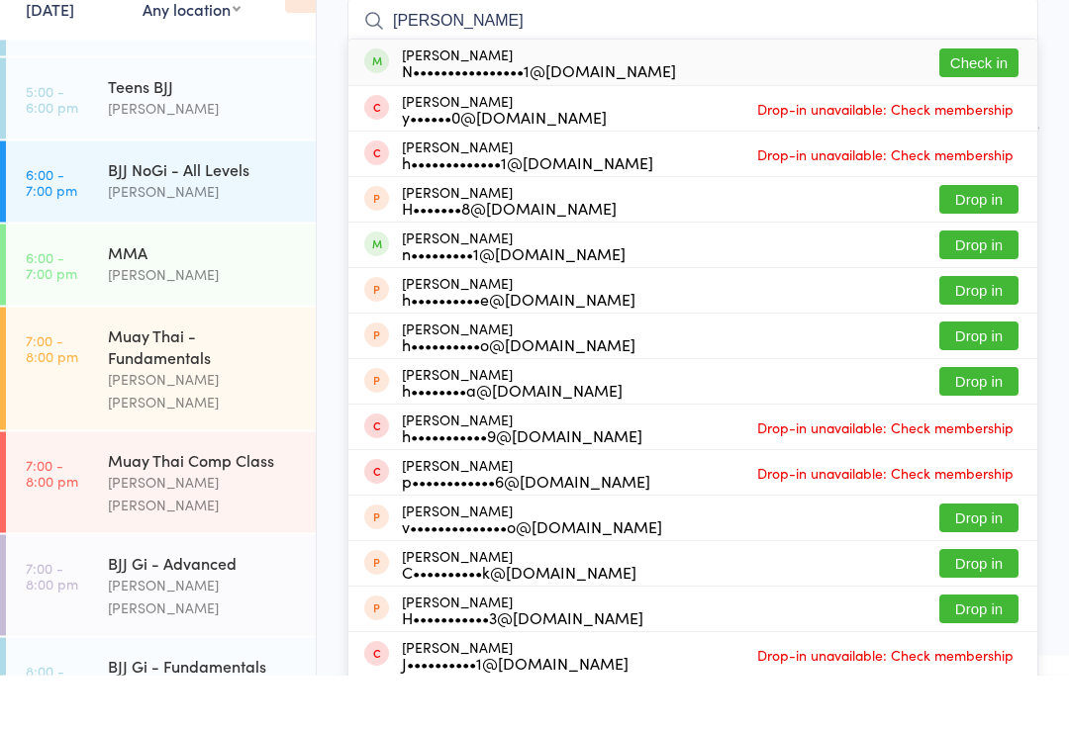
type input "[PERSON_NAME]"
click at [973, 106] on button "Check in" at bounding box center [978, 120] width 79 height 29
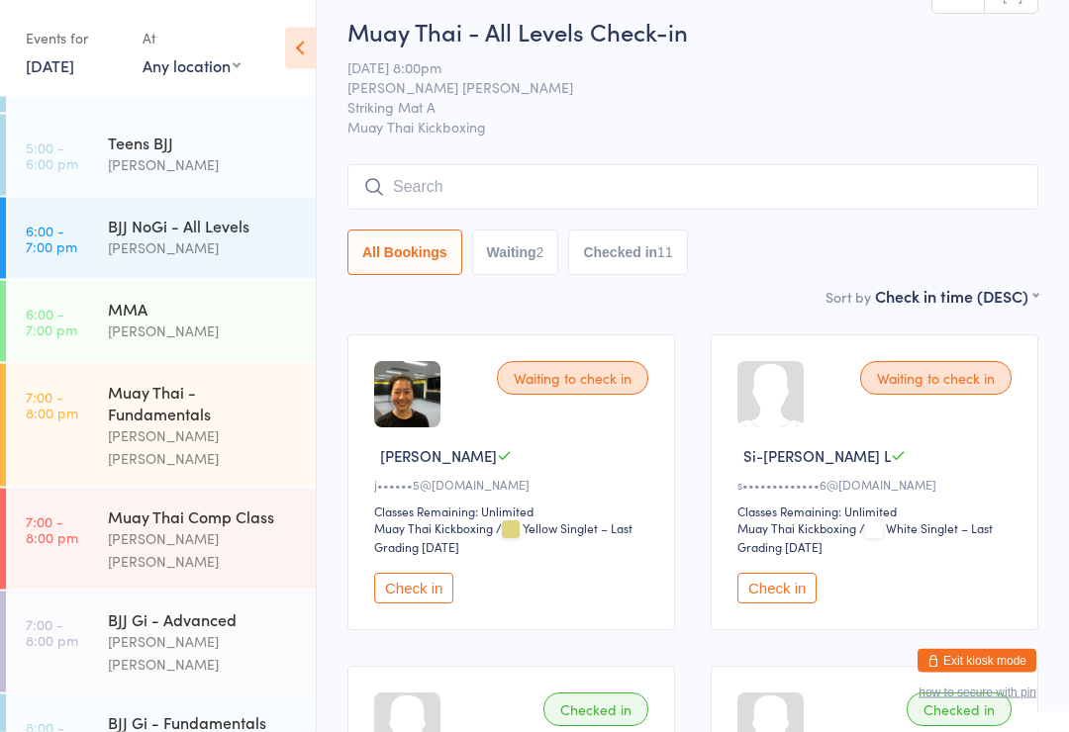
scroll to position [0, 0]
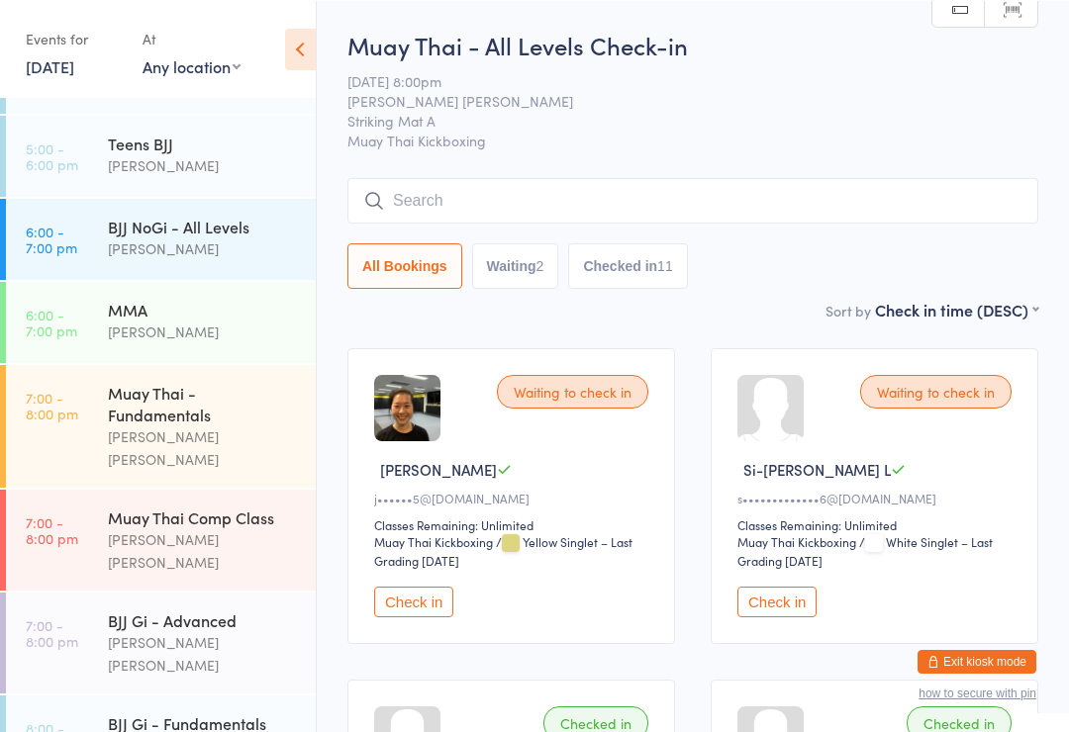
click at [650, 194] on input "search" at bounding box center [692, 200] width 691 height 46
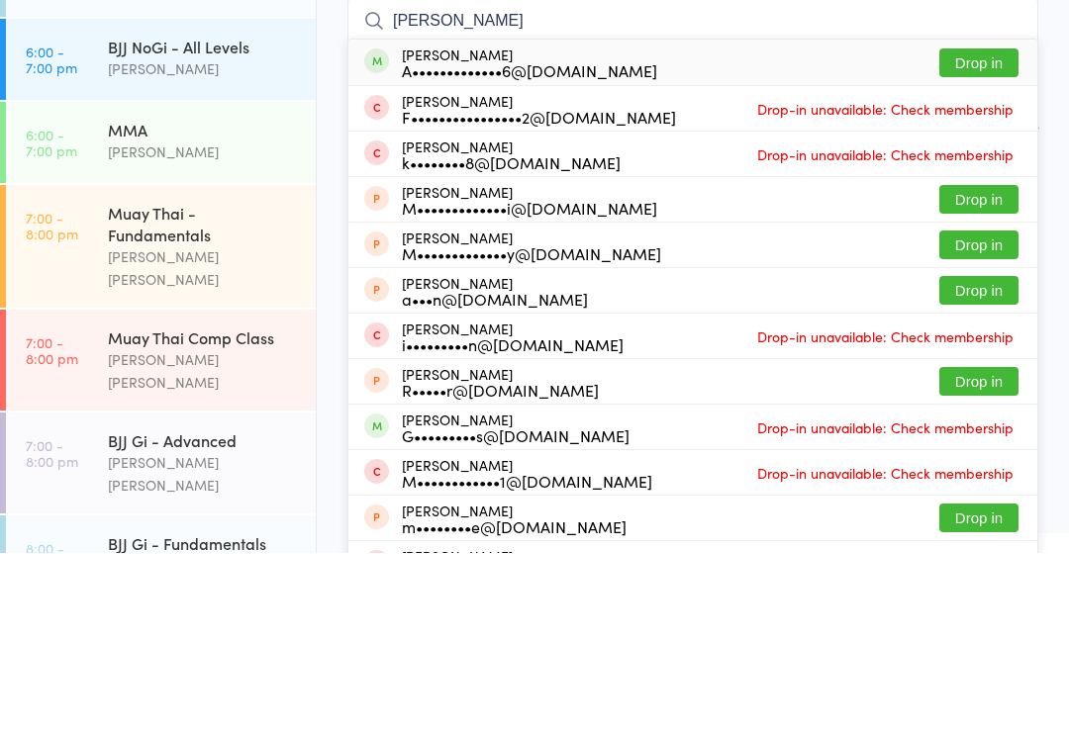
type input "[PERSON_NAME]"
click at [992, 228] on button "Drop in" at bounding box center [978, 242] width 79 height 29
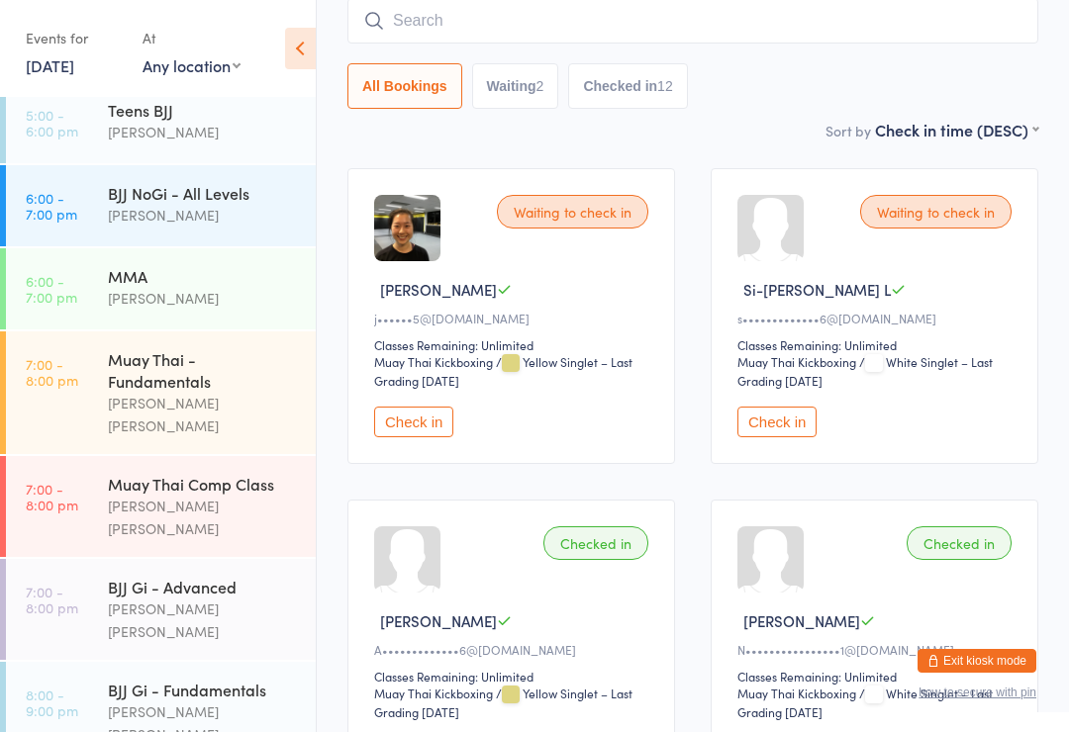
scroll to position [468, 0]
click at [525, 30] on input "search" at bounding box center [692, 21] width 691 height 46
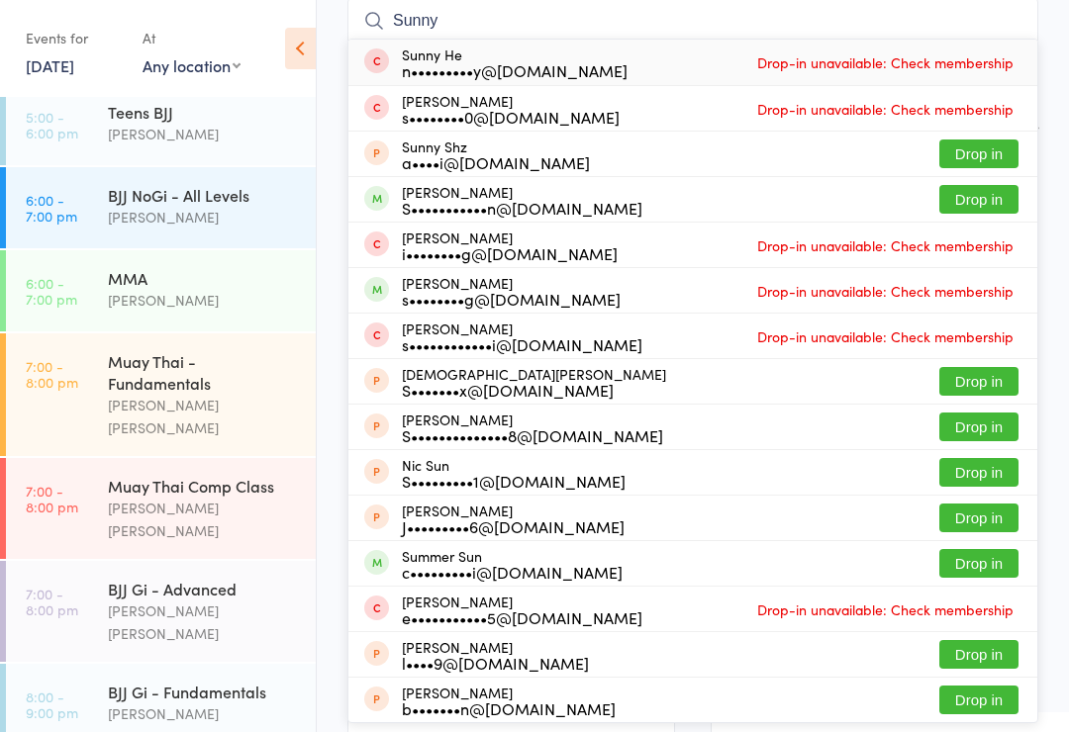
type input "Sunny"
click at [977, 201] on button "Drop in" at bounding box center [978, 199] width 79 height 29
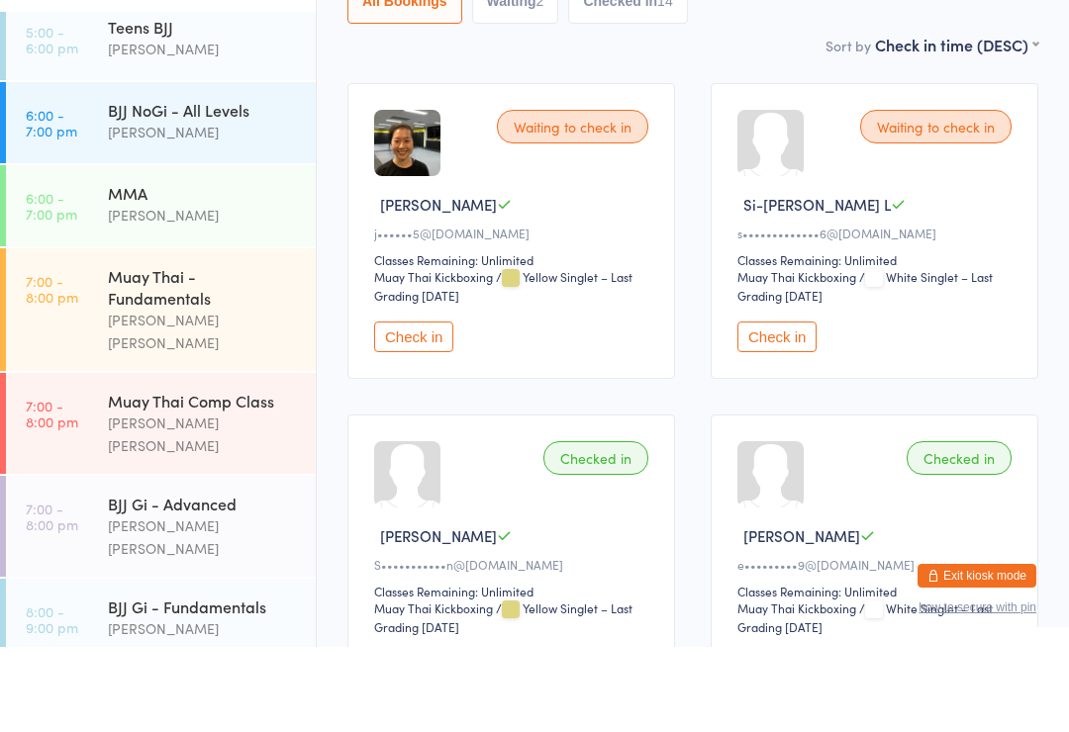
scroll to position [437, 0]
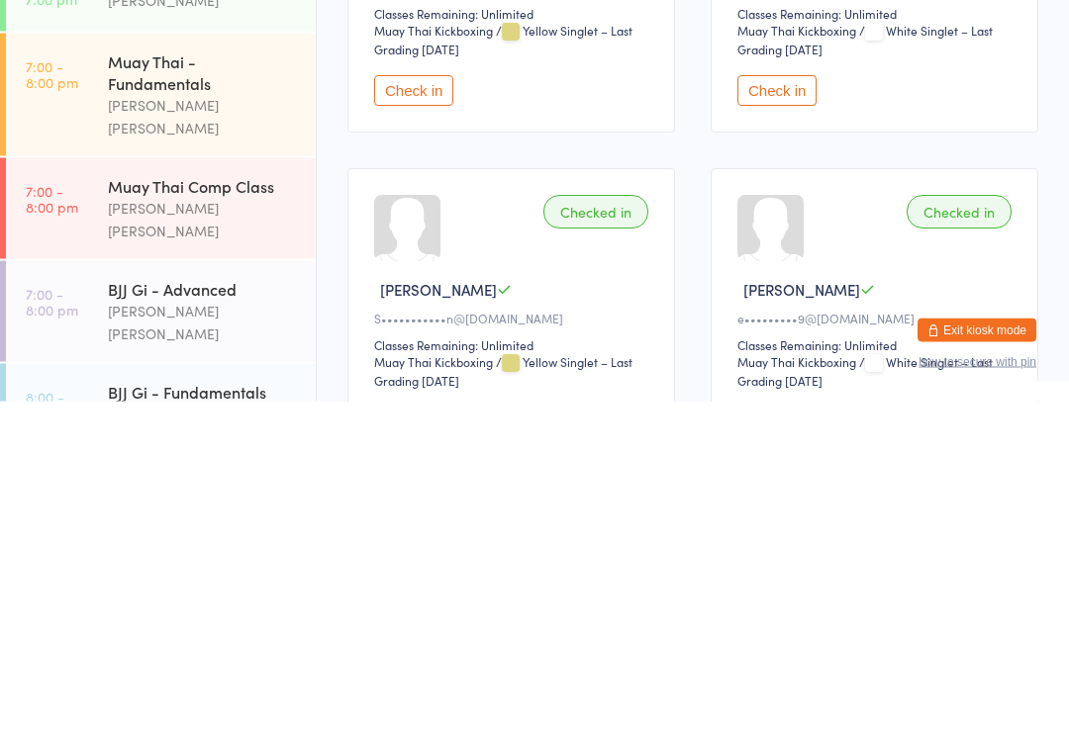
click at [245, 381] on div "Muay Thai - Fundamentals" at bounding box center [203, 403] width 191 height 44
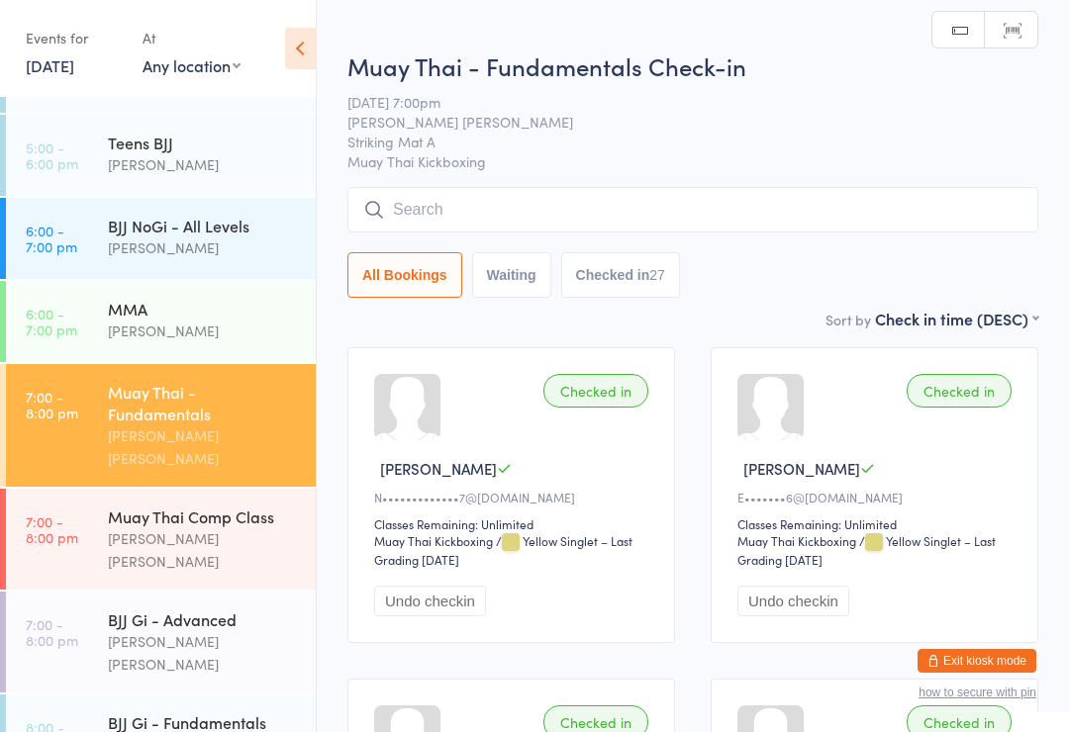
click at [708, 212] on input "search" at bounding box center [692, 210] width 691 height 46
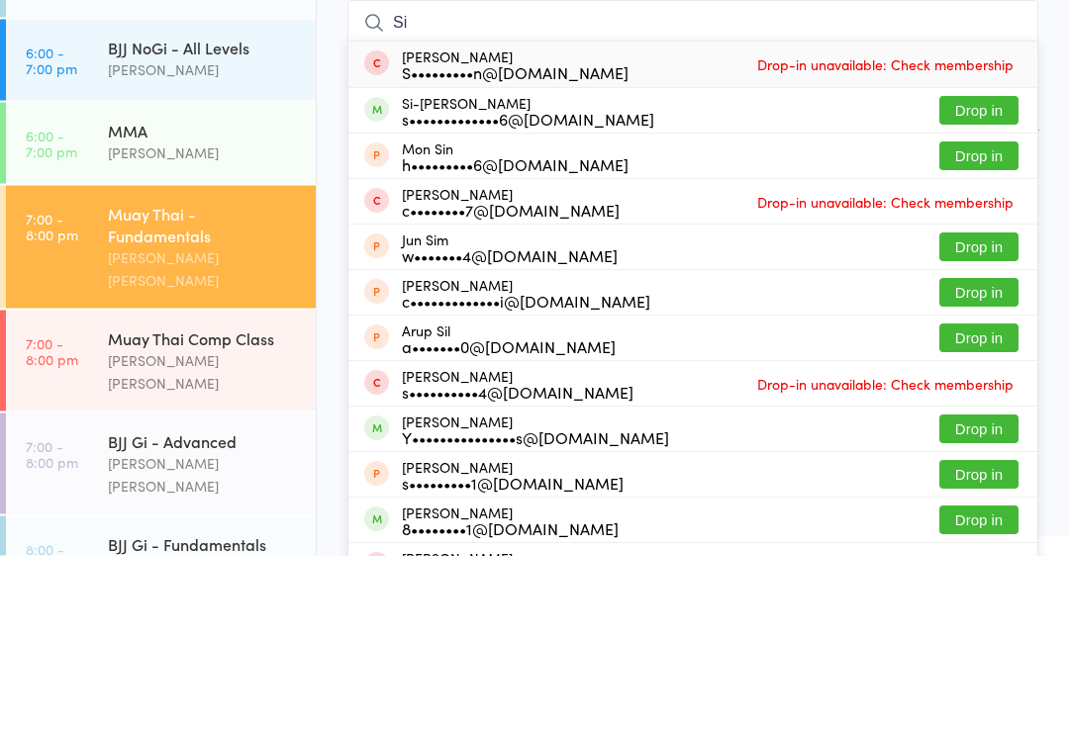
scroll to position [437, 0]
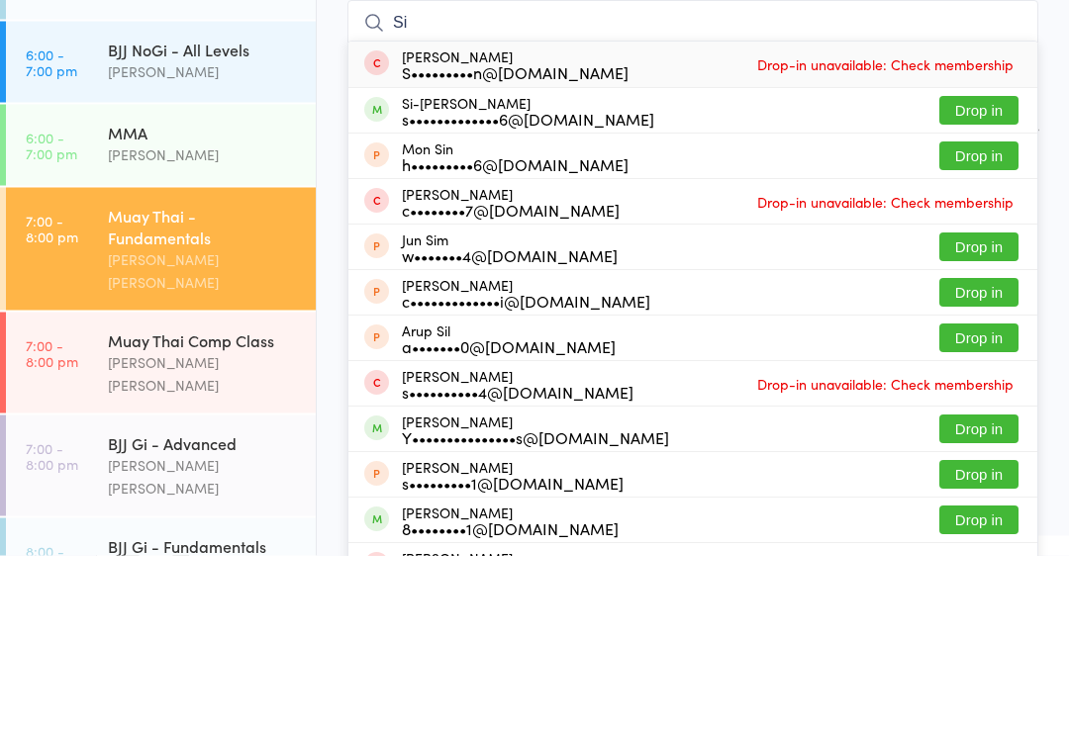
type input "S"
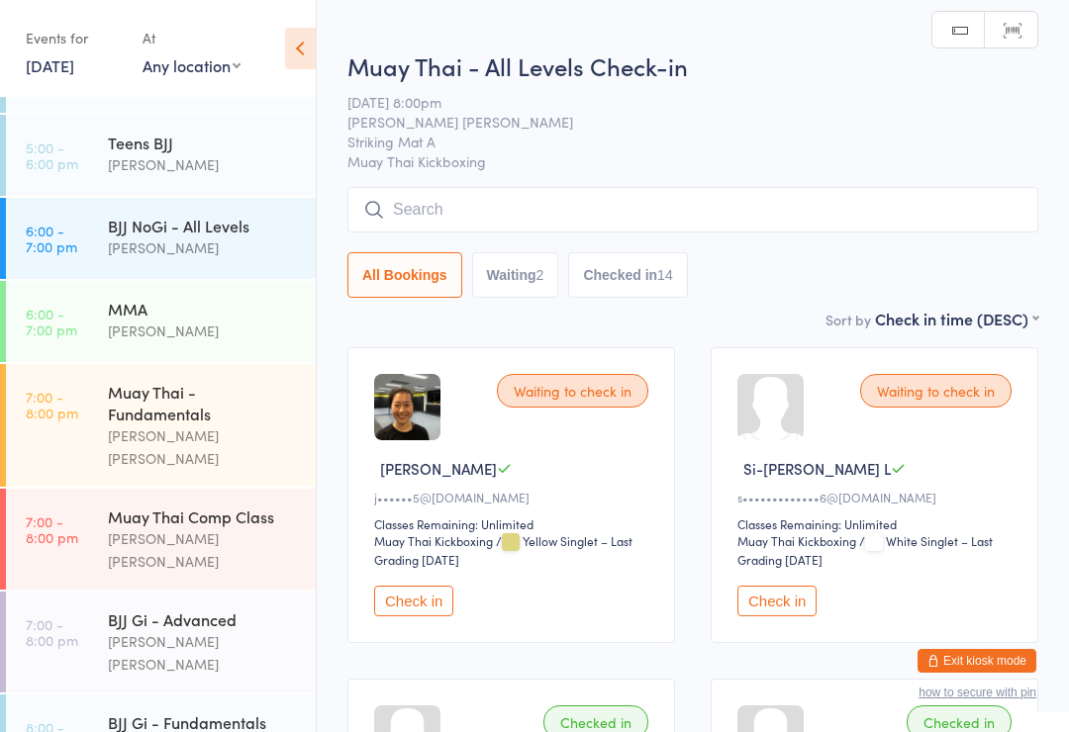
click at [787, 197] on input "search" at bounding box center [692, 210] width 691 height 46
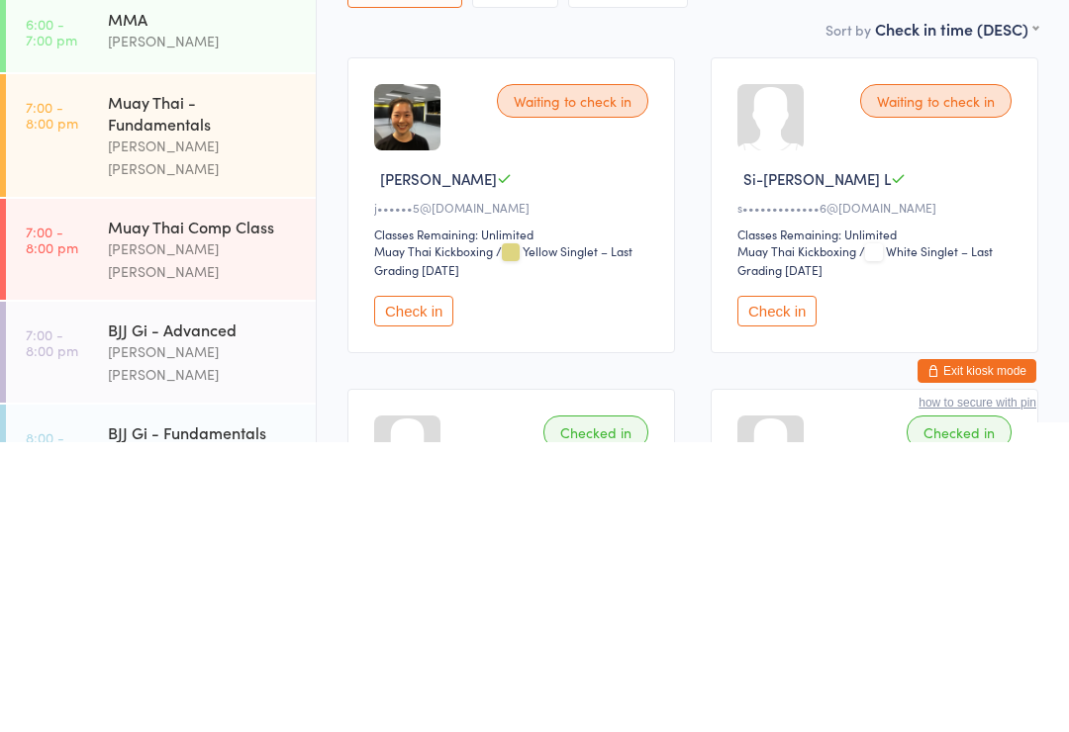
click at [810, 586] on button "Check in" at bounding box center [776, 601] width 79 height 31
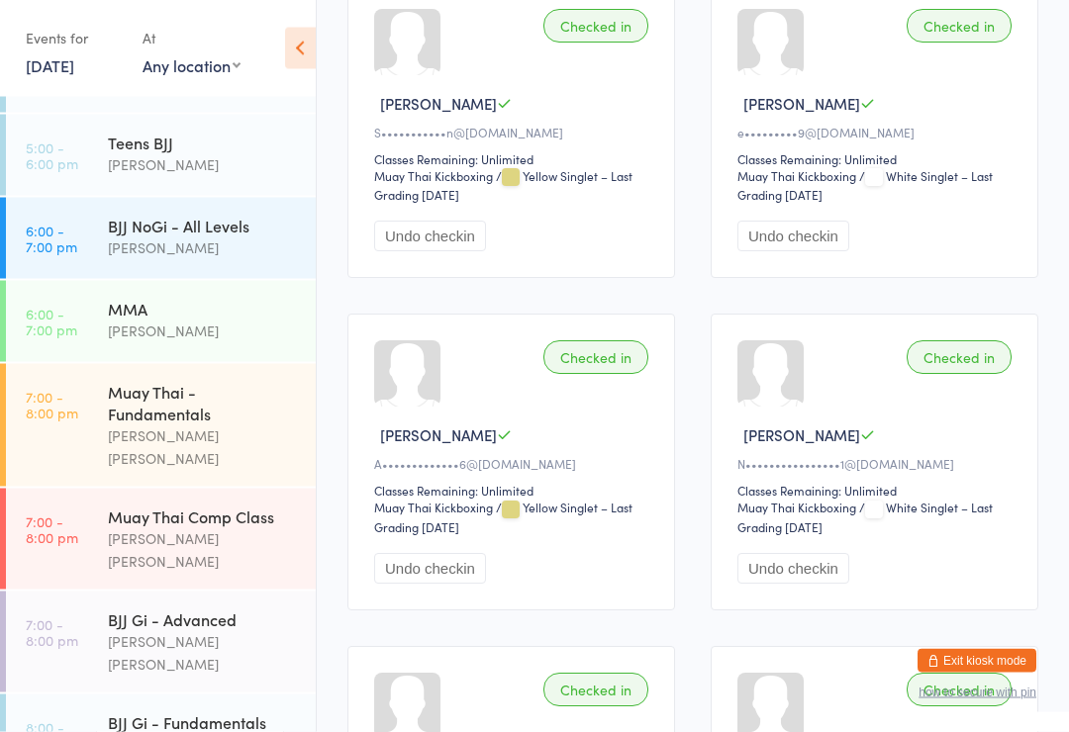
scroll to position [698, 0]
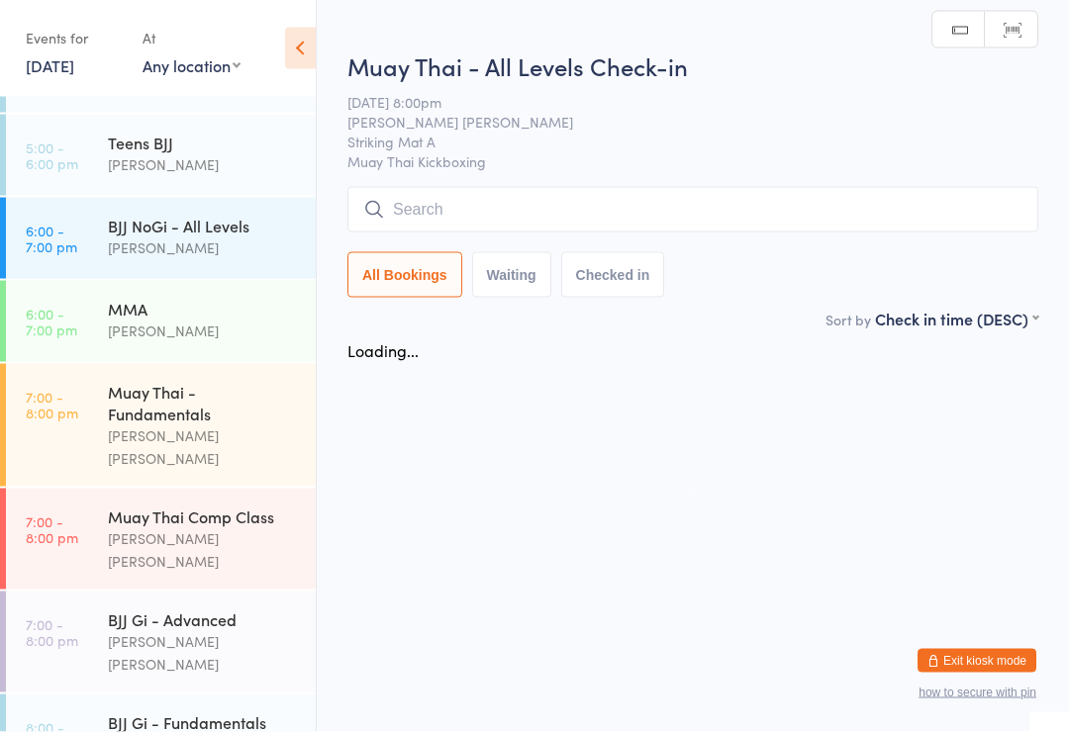
scroll to position [0, 0]
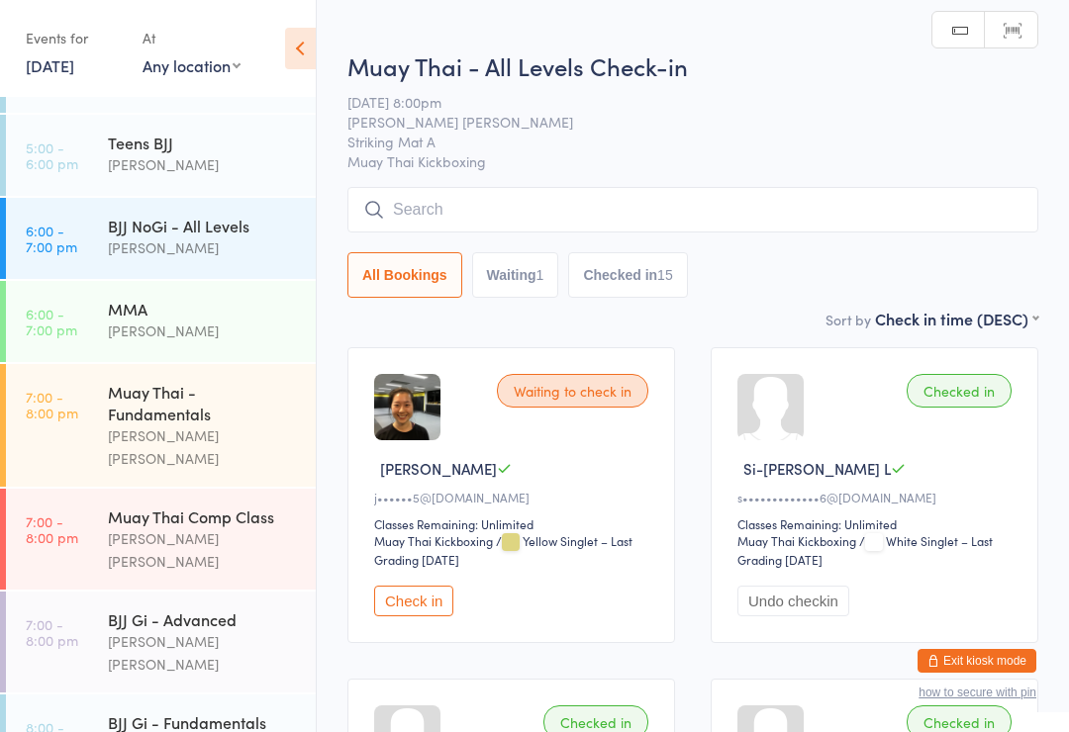
click at [501, 228] on input "search" at bounding box center [692, 210] width 691 height 46
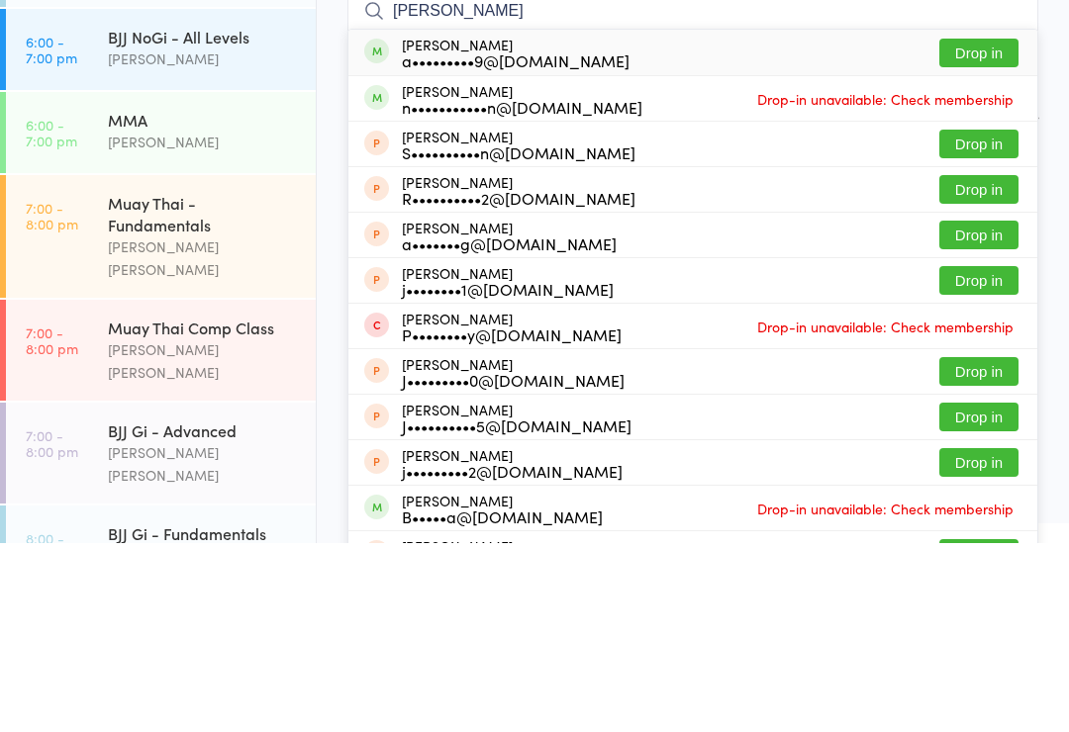
type input "[PERSON_NAME]"
click at [990, 228] on button "Drop in" at bounding box center [978, 242] width 79 height 29
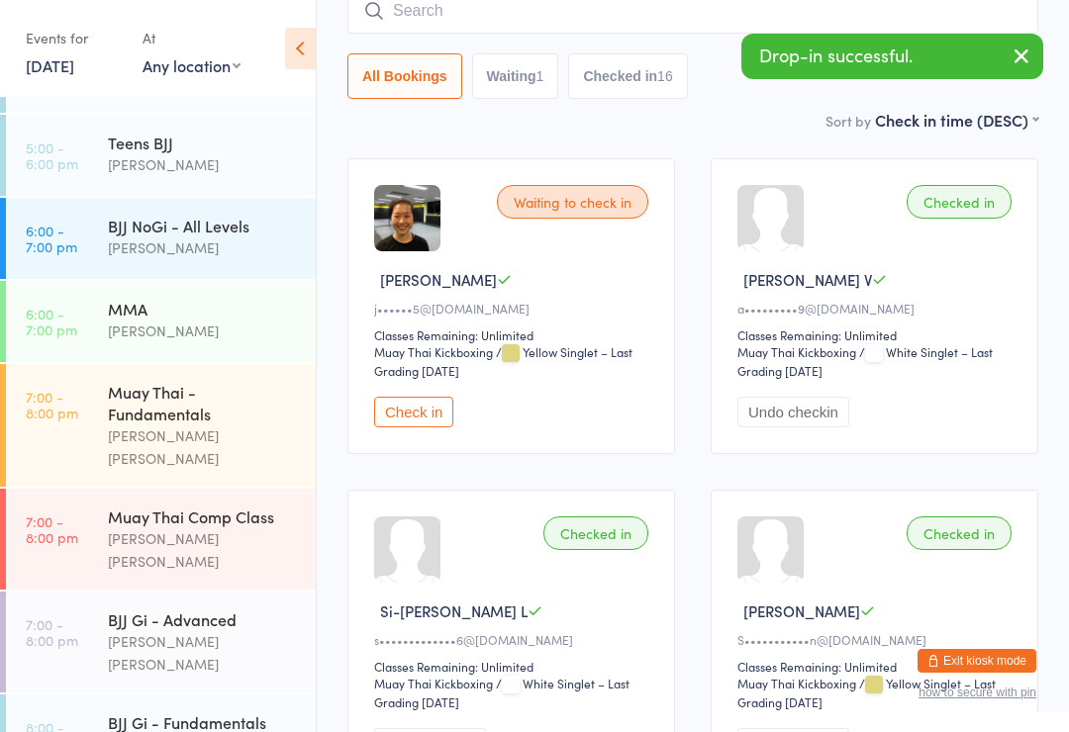
click at [534, 10] on input "search" at bounding box center [692, 11] width 691 height 46
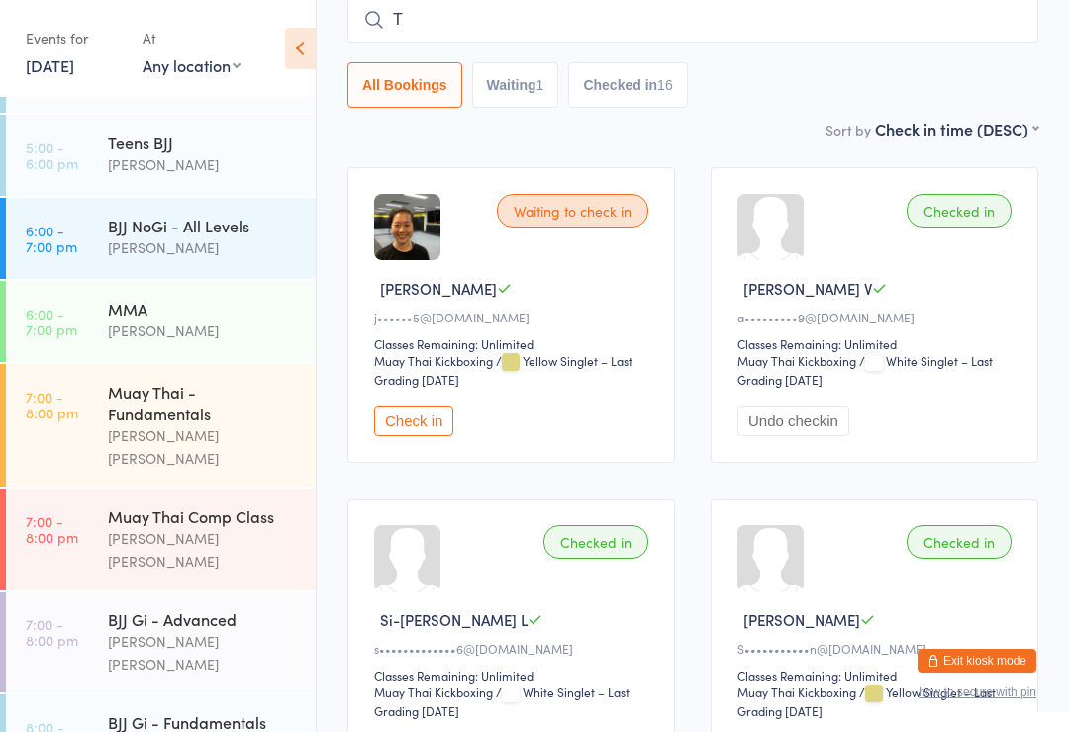
scroll to position [179, 0]
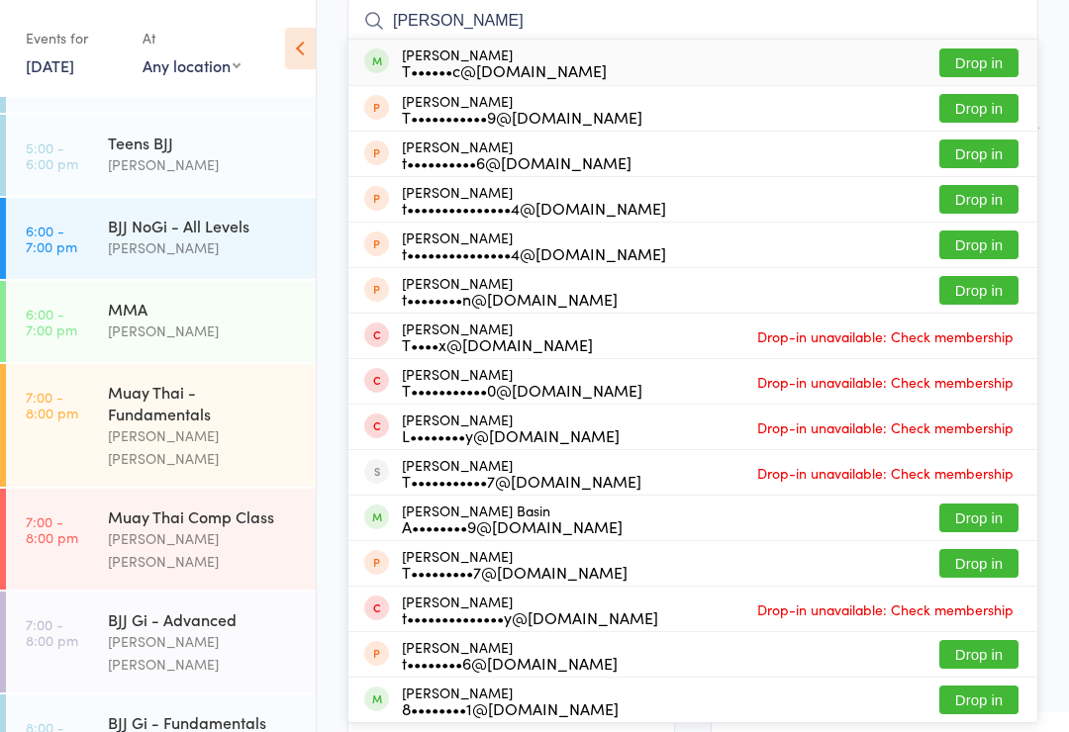
type input "[PERSON_NAME]"
click at [968, 77] on button "Drop in" at bounding box center [978, 62] width 79 height 29
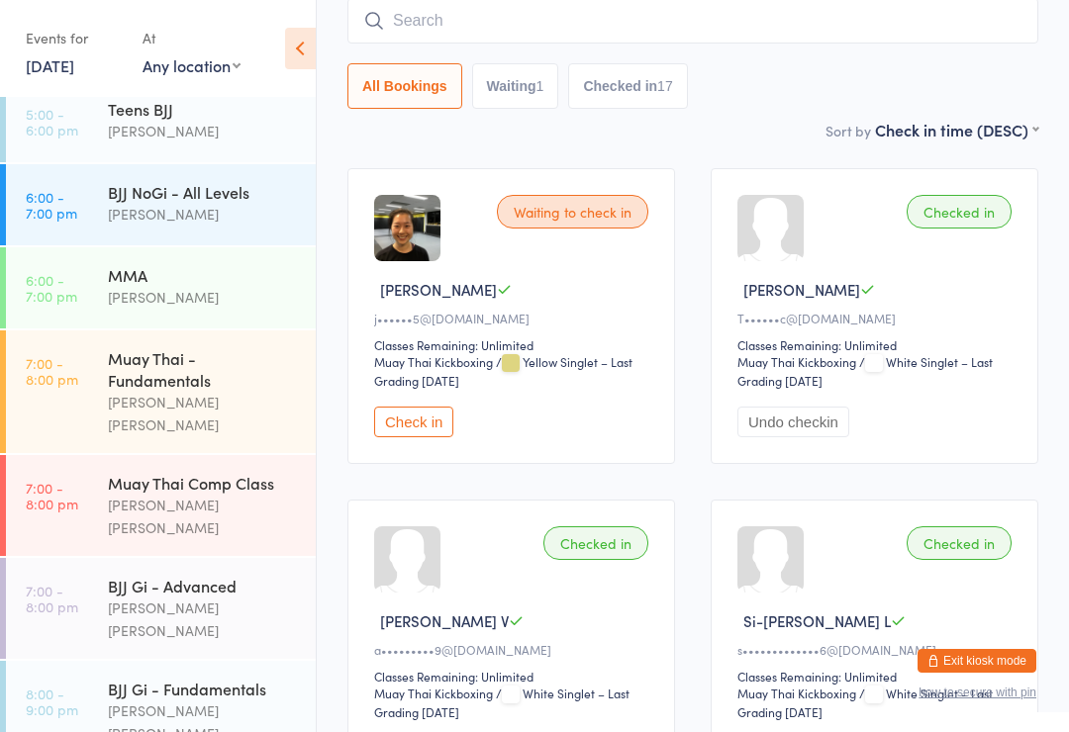
scroll to position [468, 0]
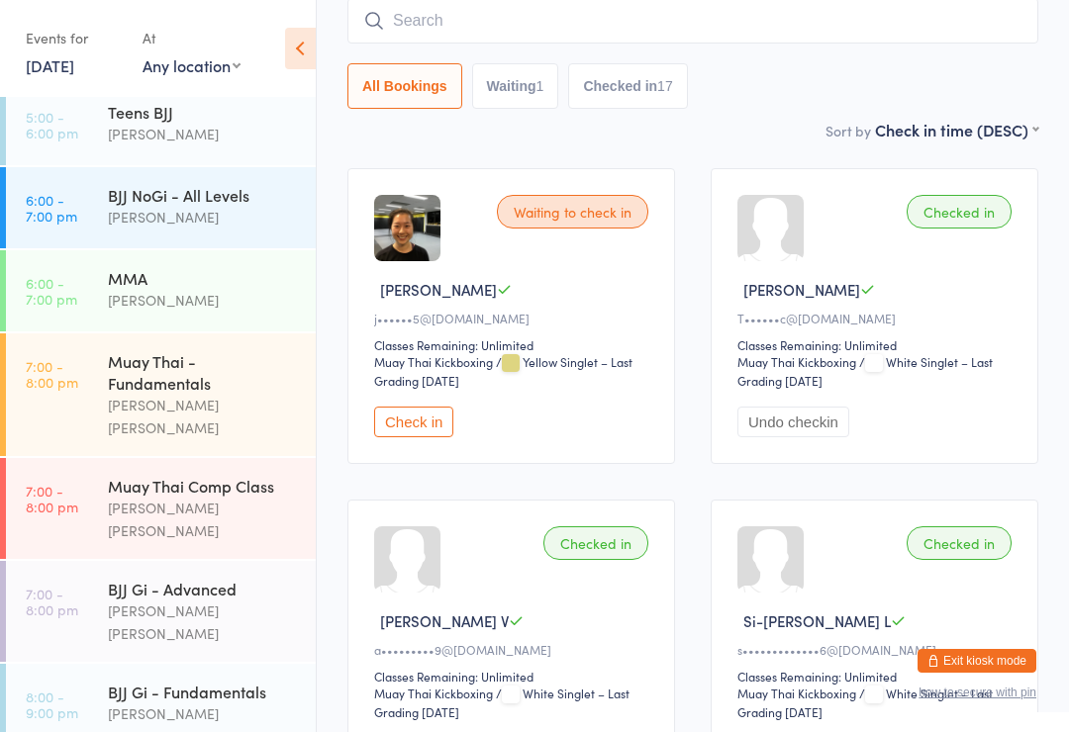
click at [207, 664] on div "BJJ Gi - Fundamentals [PERSON_NAME] [PERSON_NAME]" at bounding box center [212, 714] width 208 height 101
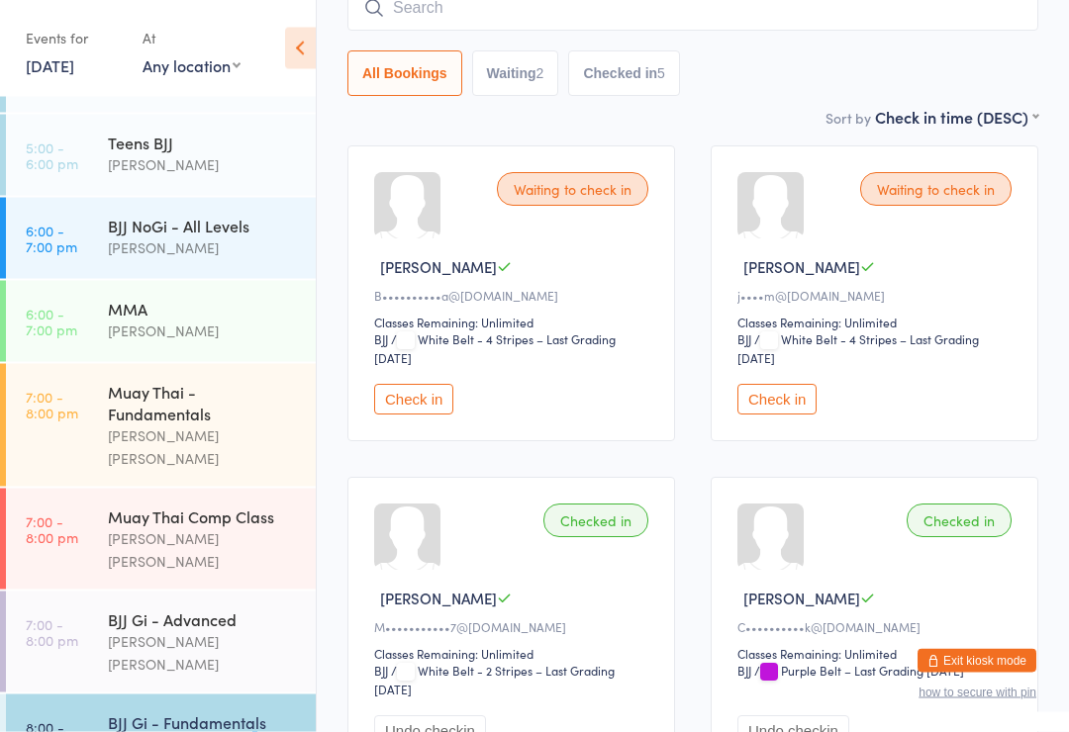
scroll to position [205, 0]
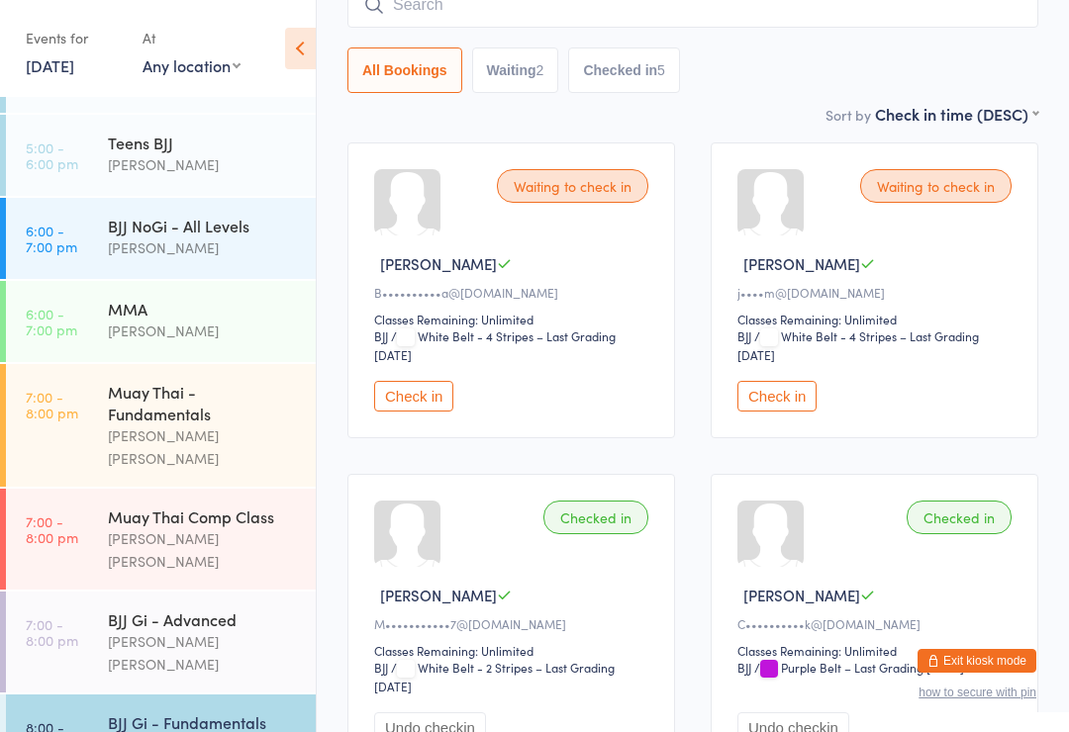
click at [789, 412] on button "Check in" at bounding box center [776, 396] width 79 height 31
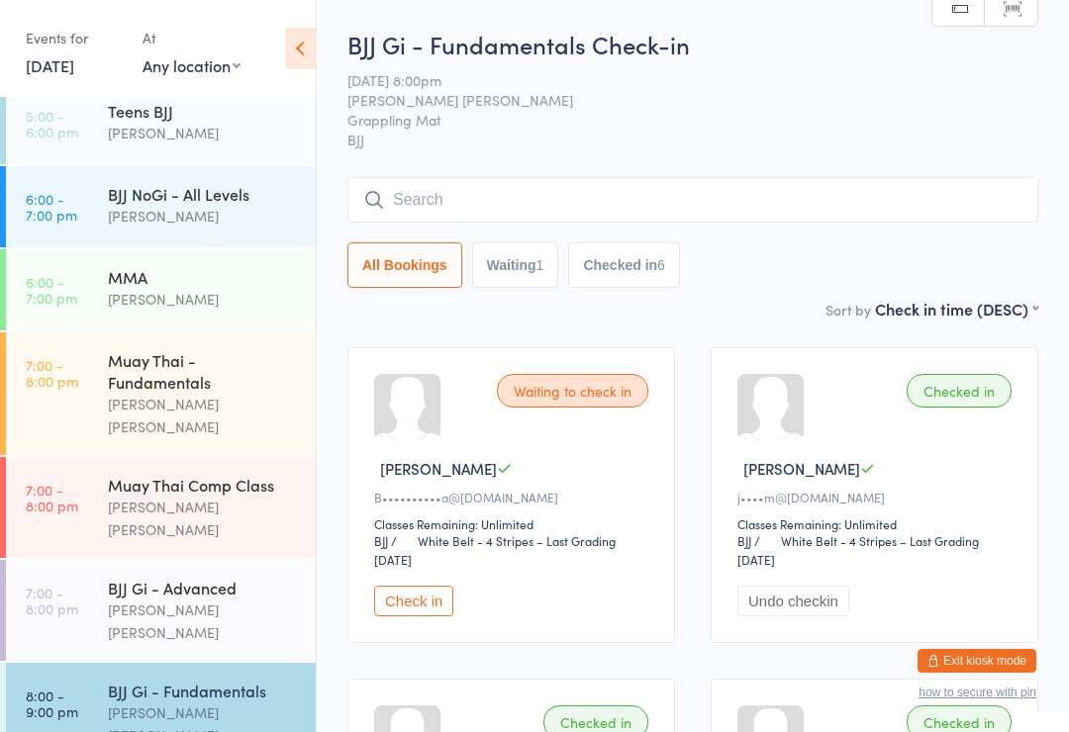
scroll to position [468, 0]
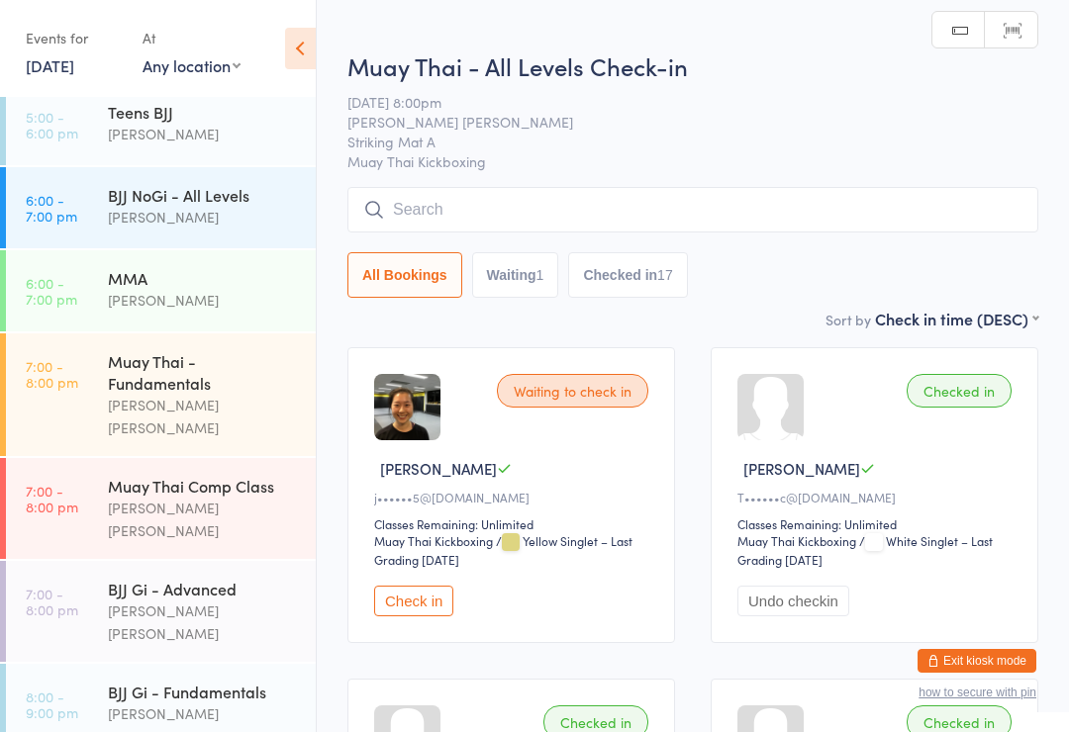
click at [763, 210] on input "search" at bounding box center [692, 210] width 691 height 46
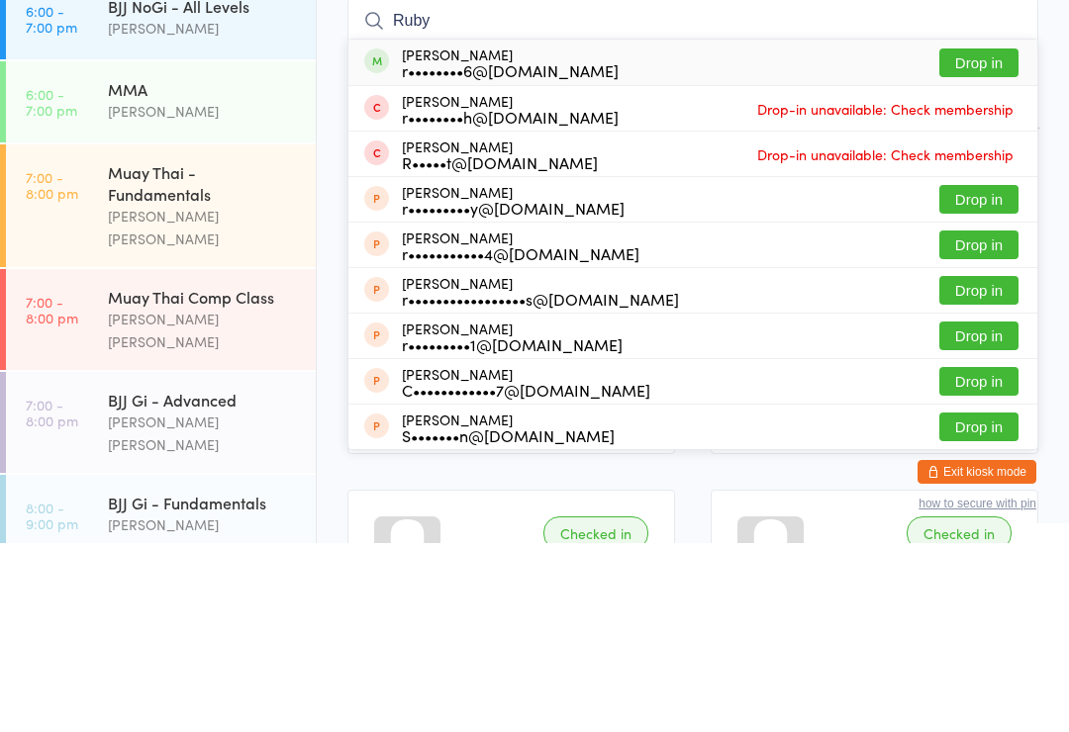
type input "Ruby"
click at [986, 238] on button "Drop in" at bounding box center [978, 252] width 79 height 29
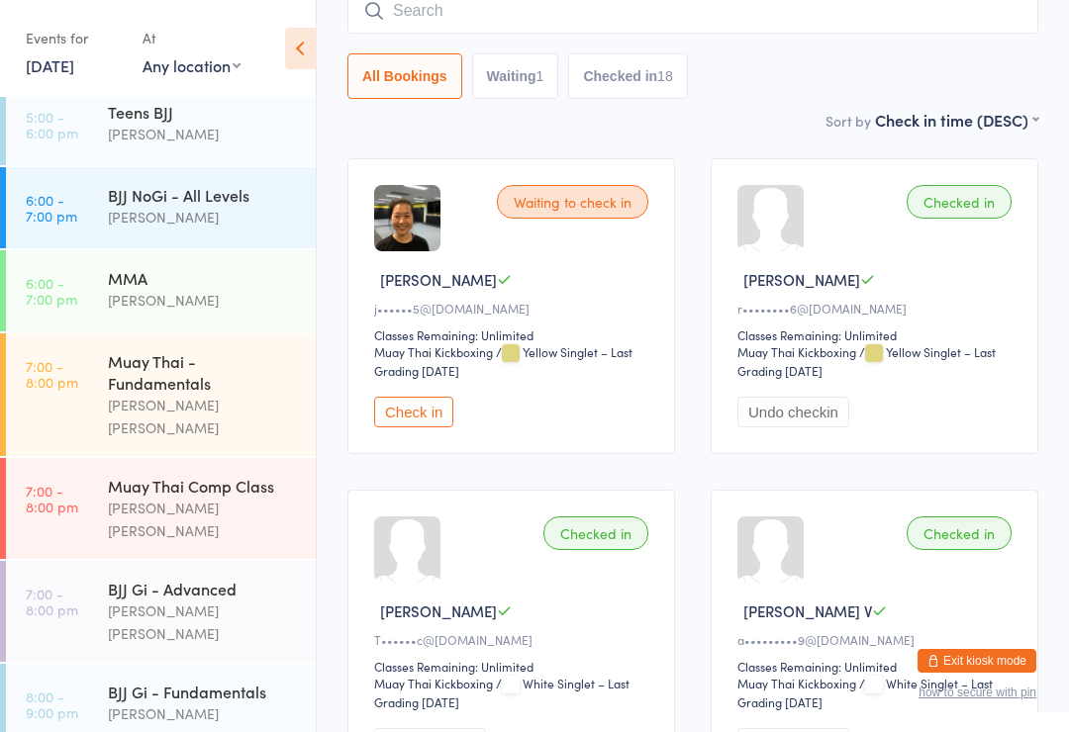
click at [846, 24] on input "search" at bounding box center [692, 11] width 691 height 46
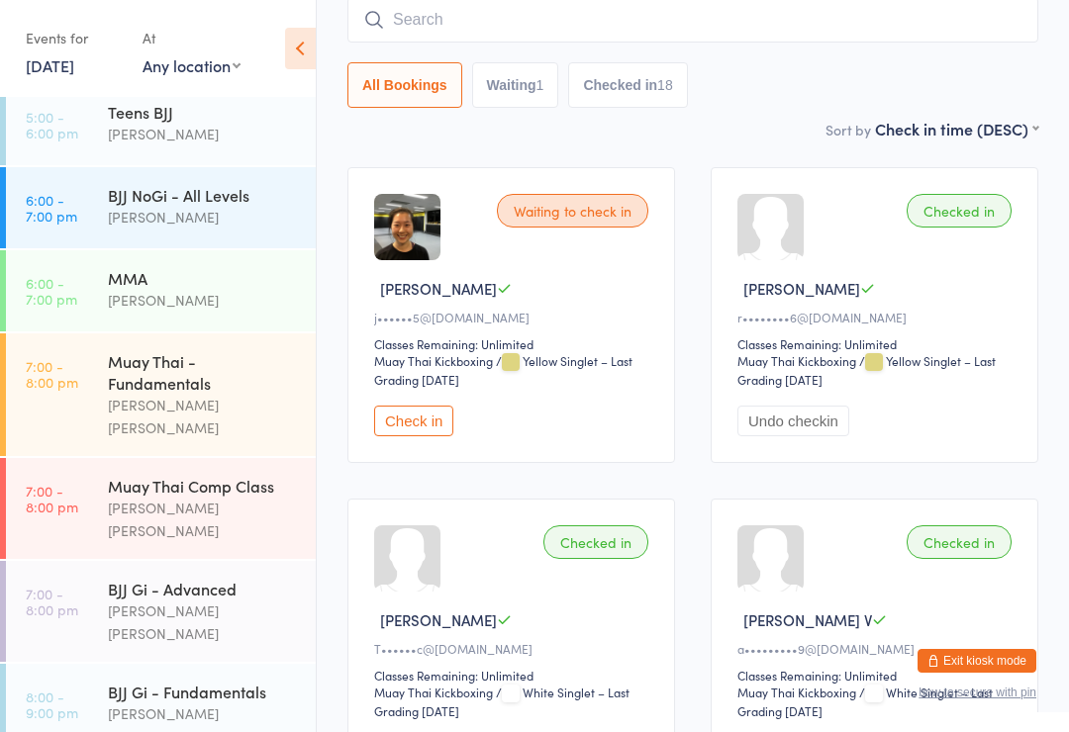
scroll to position [179, 0]
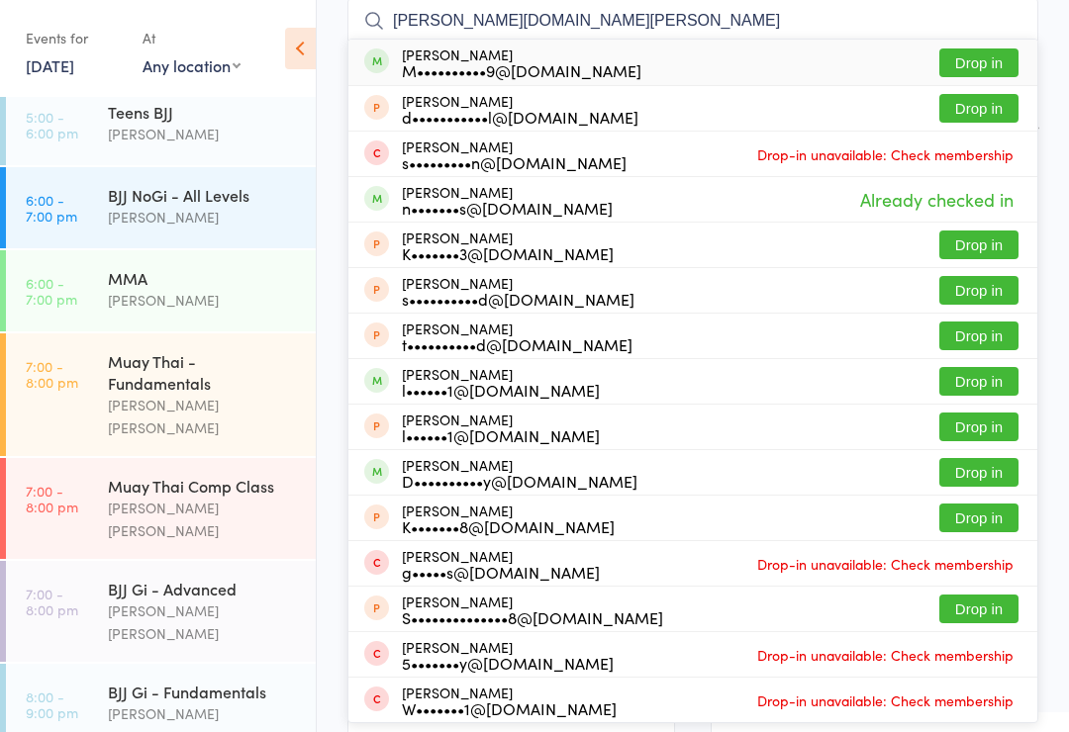
type input "[PERSON_NAME][DOMAIN_NAME][PERSON_NAME]"
click at [982, 60] on button "Drop in" at bounding box center [978, 62] width 79 height 29
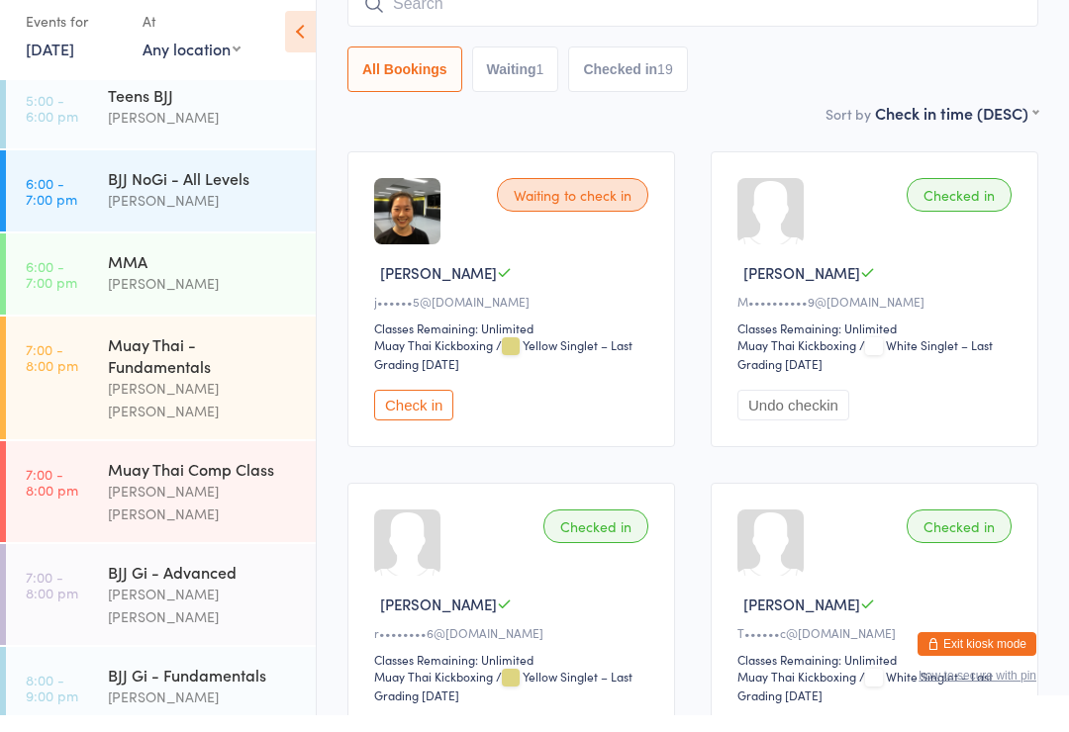
scroll to position [437, 0]
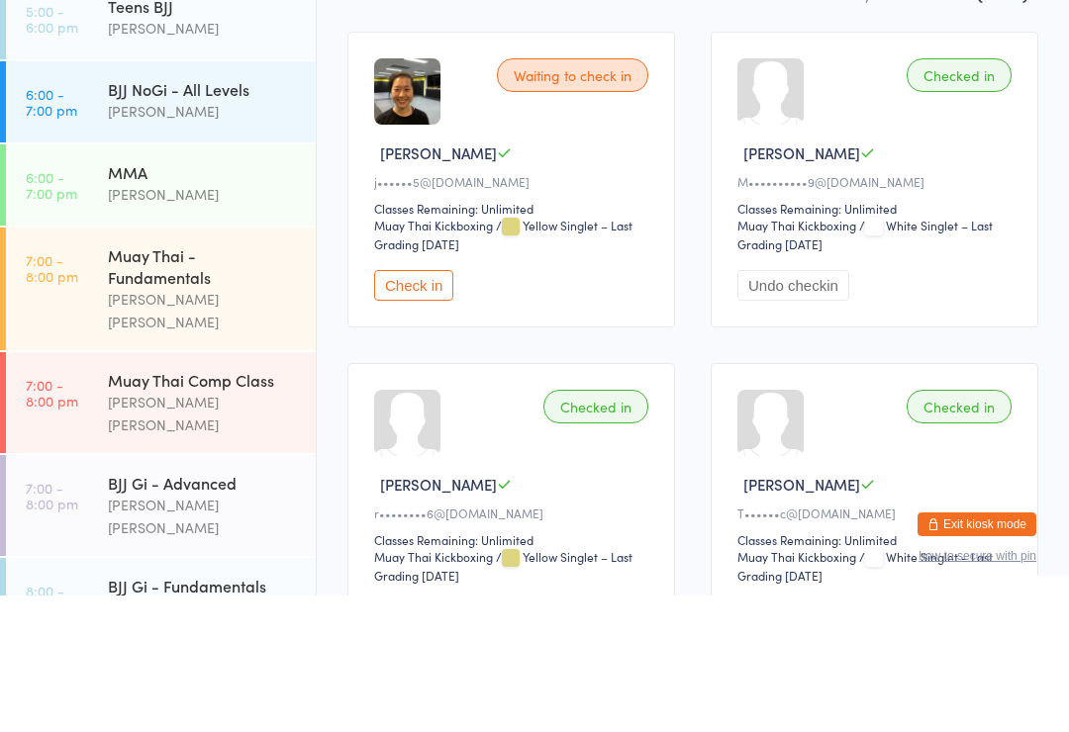
click at [426, 407] on button "Check in" at bounding box center [413, 422] width 79 height 31
